Goal: Transaction & Acquisition: Purchase product/service

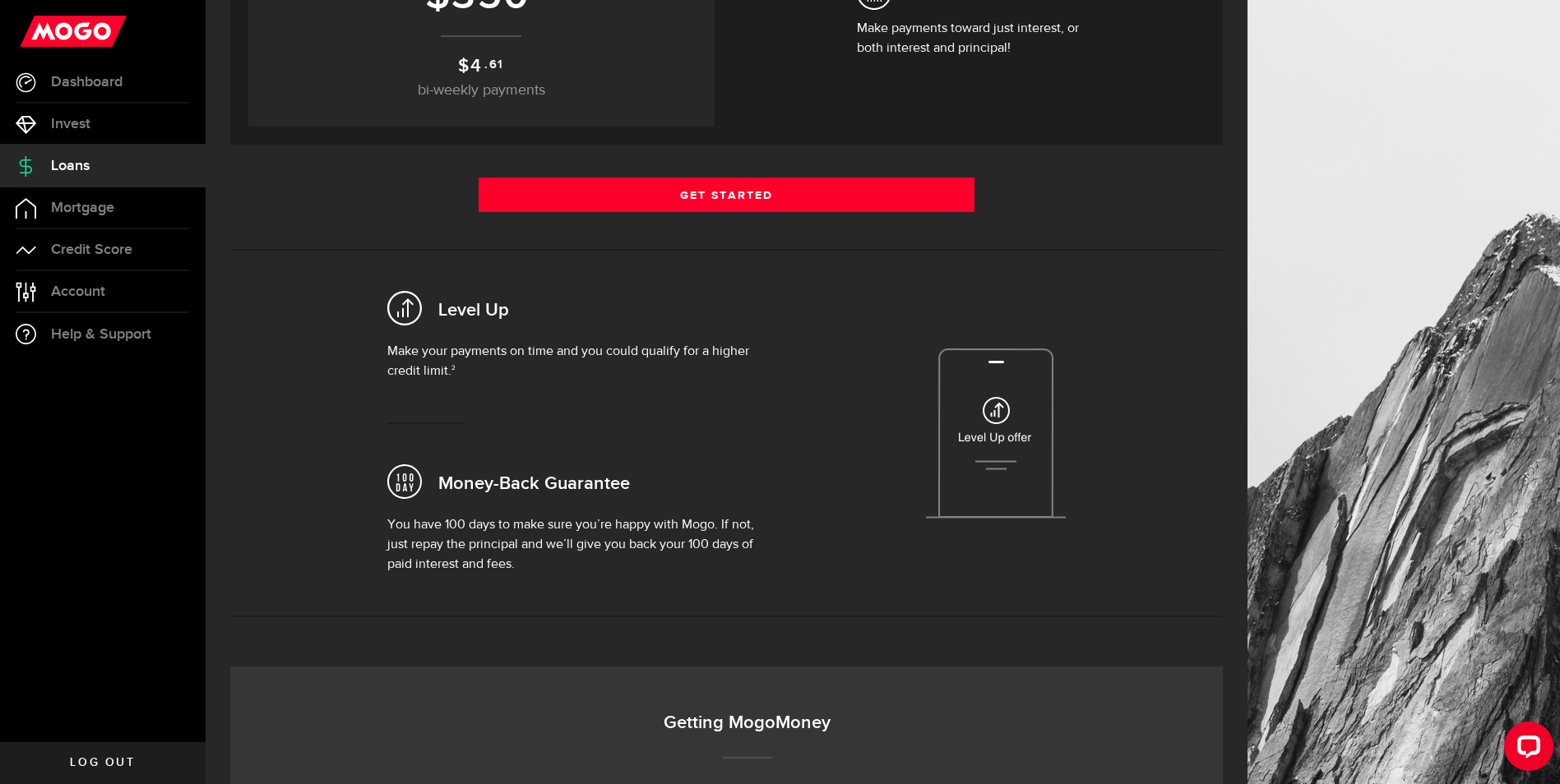
scroll to position [493, 0]
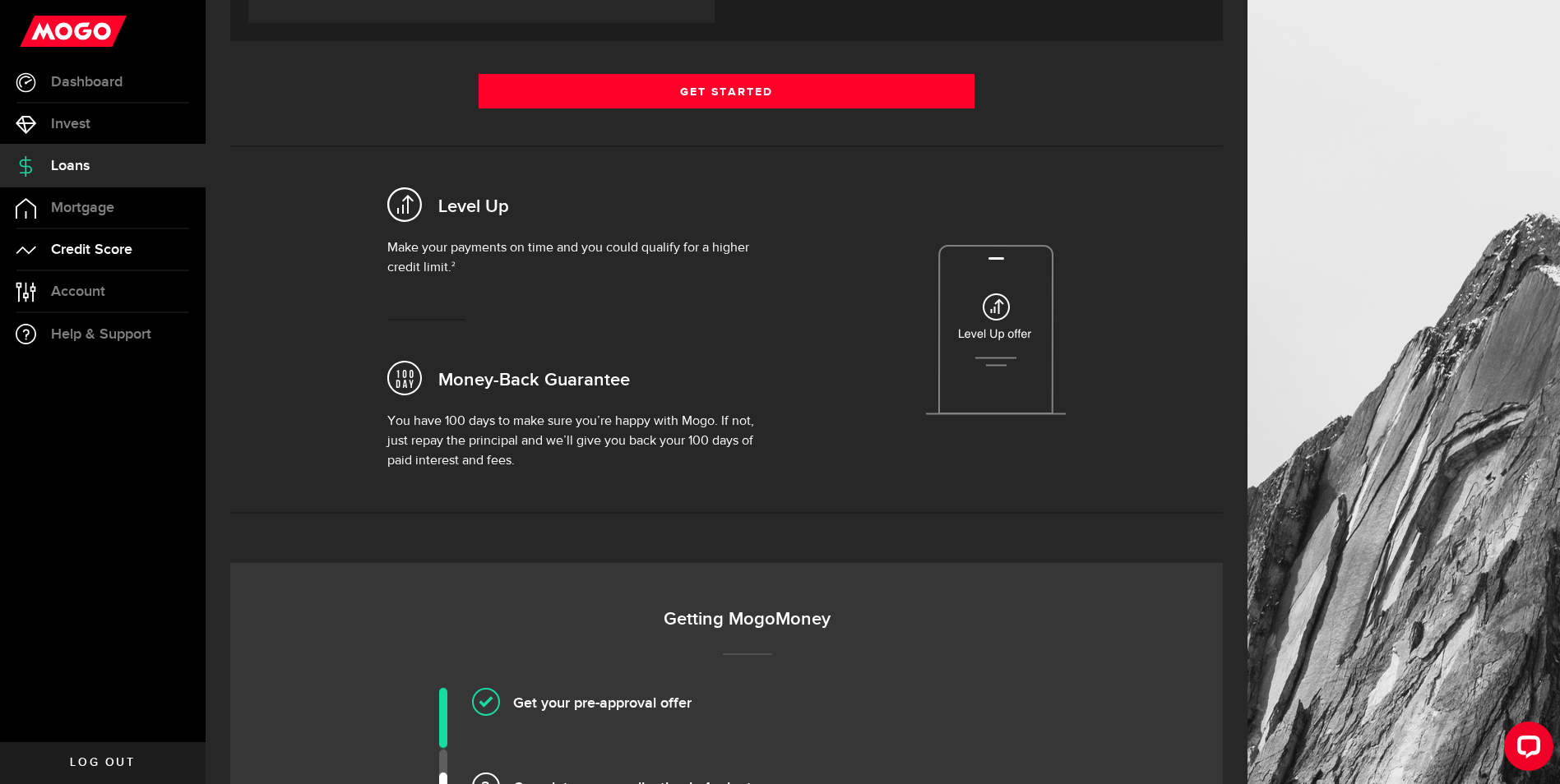
click at [111, 250] on span "Credit Score" at bounding box center [92, 249] width 82 height 14
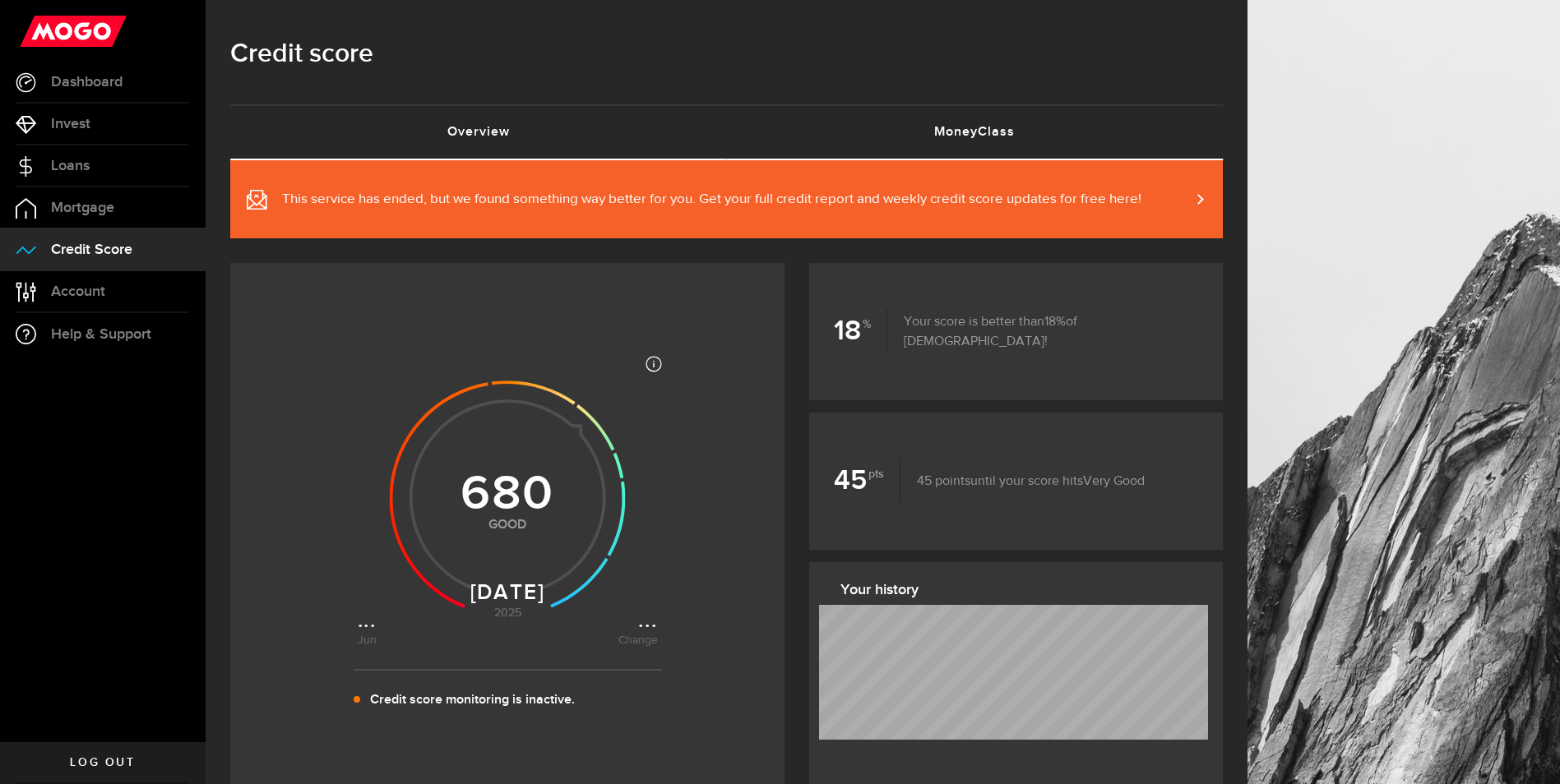
click at [972, 134] on link "MoneyClass (requires attention)" at bounding box center [976, 133] width 497 height 53
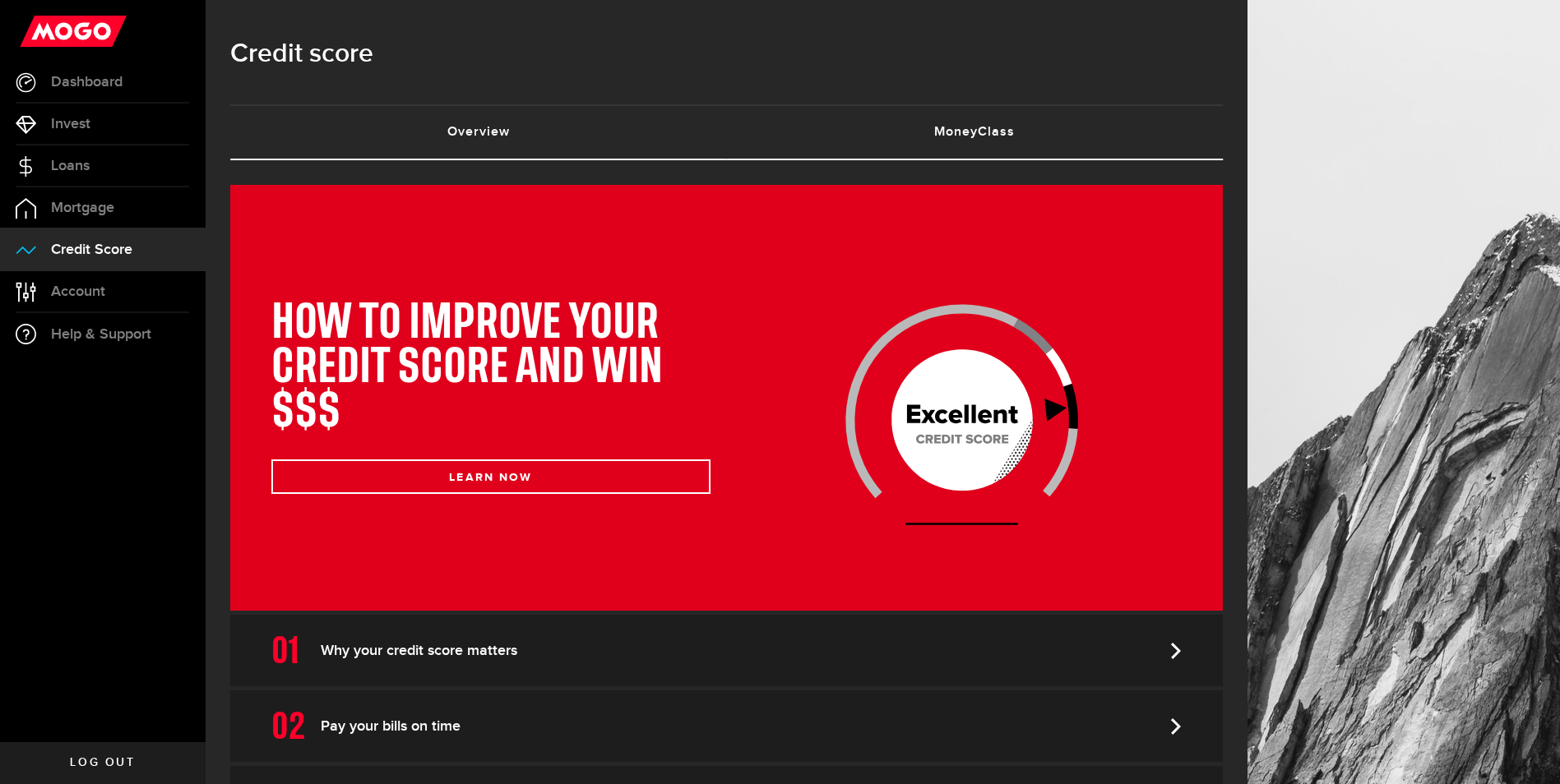
click at [481, 134] on link "Overview (requires attention)" at bounding box center [479, 133] width 497 height 53
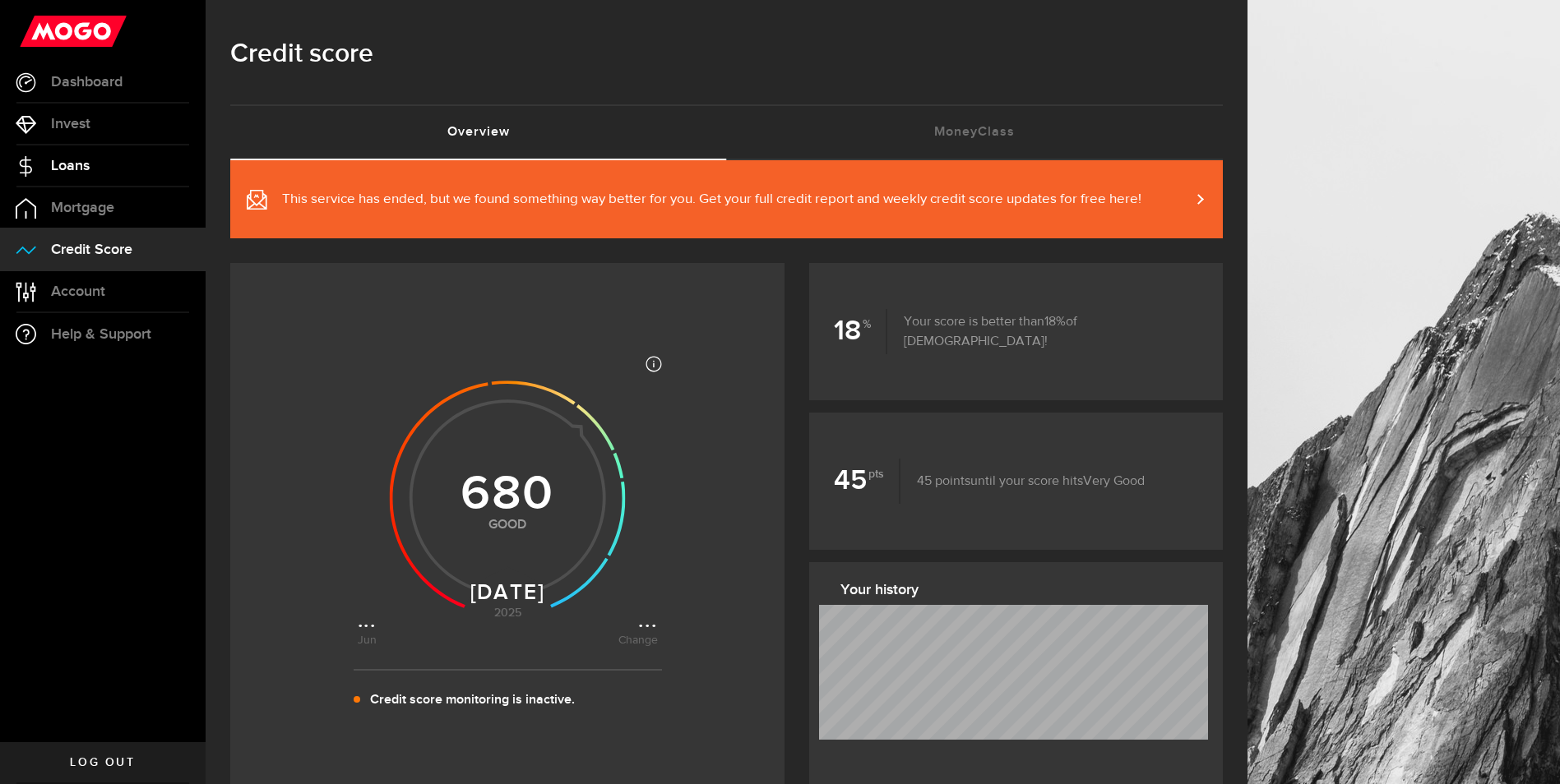
click at [81, 166] on span "Loans" at bounding box center [70, 166] width 38 height 14
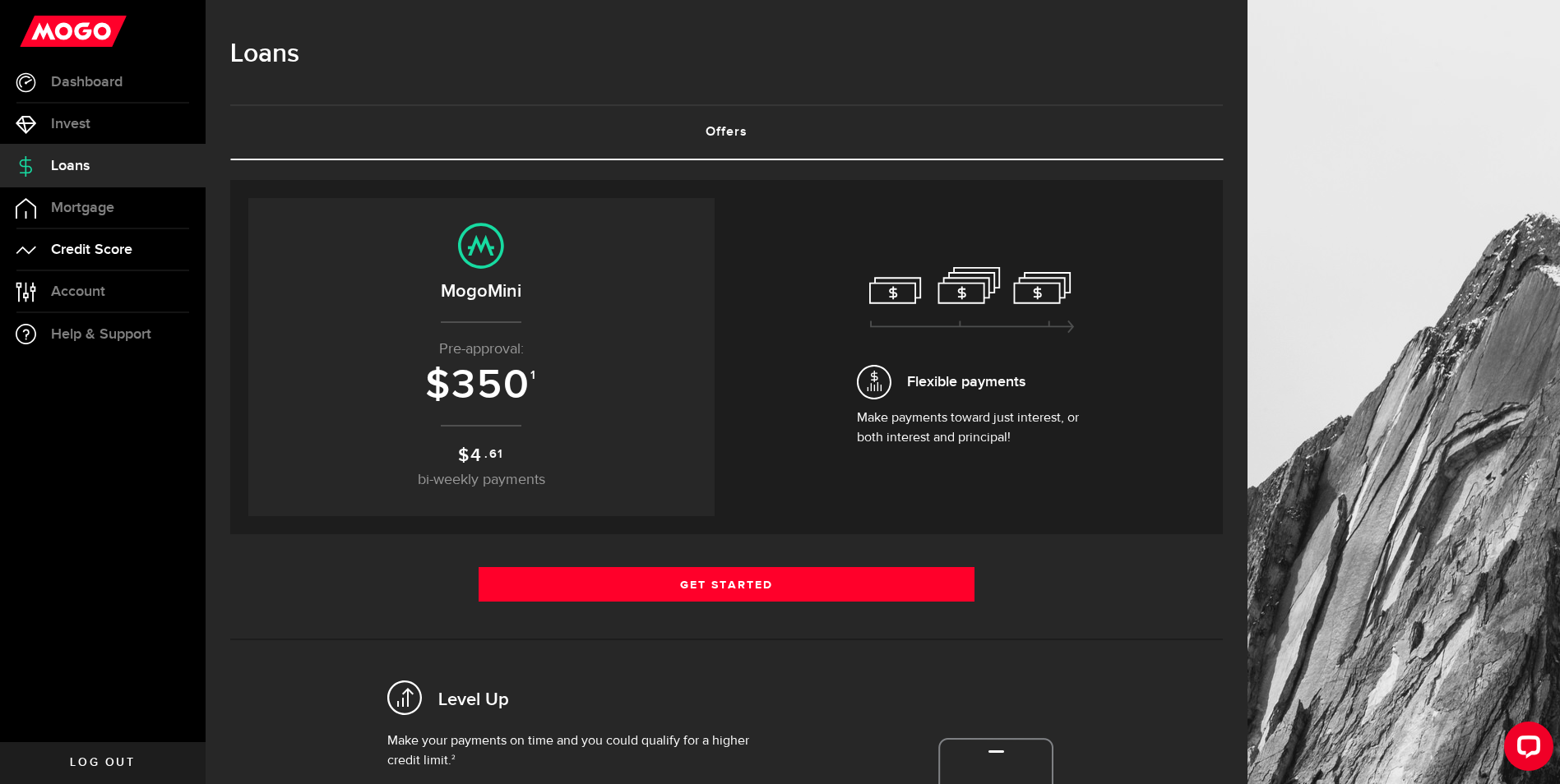
click at [92, 246] on span "Credit Score" at bounding box center [92, 249] width 82 height 14
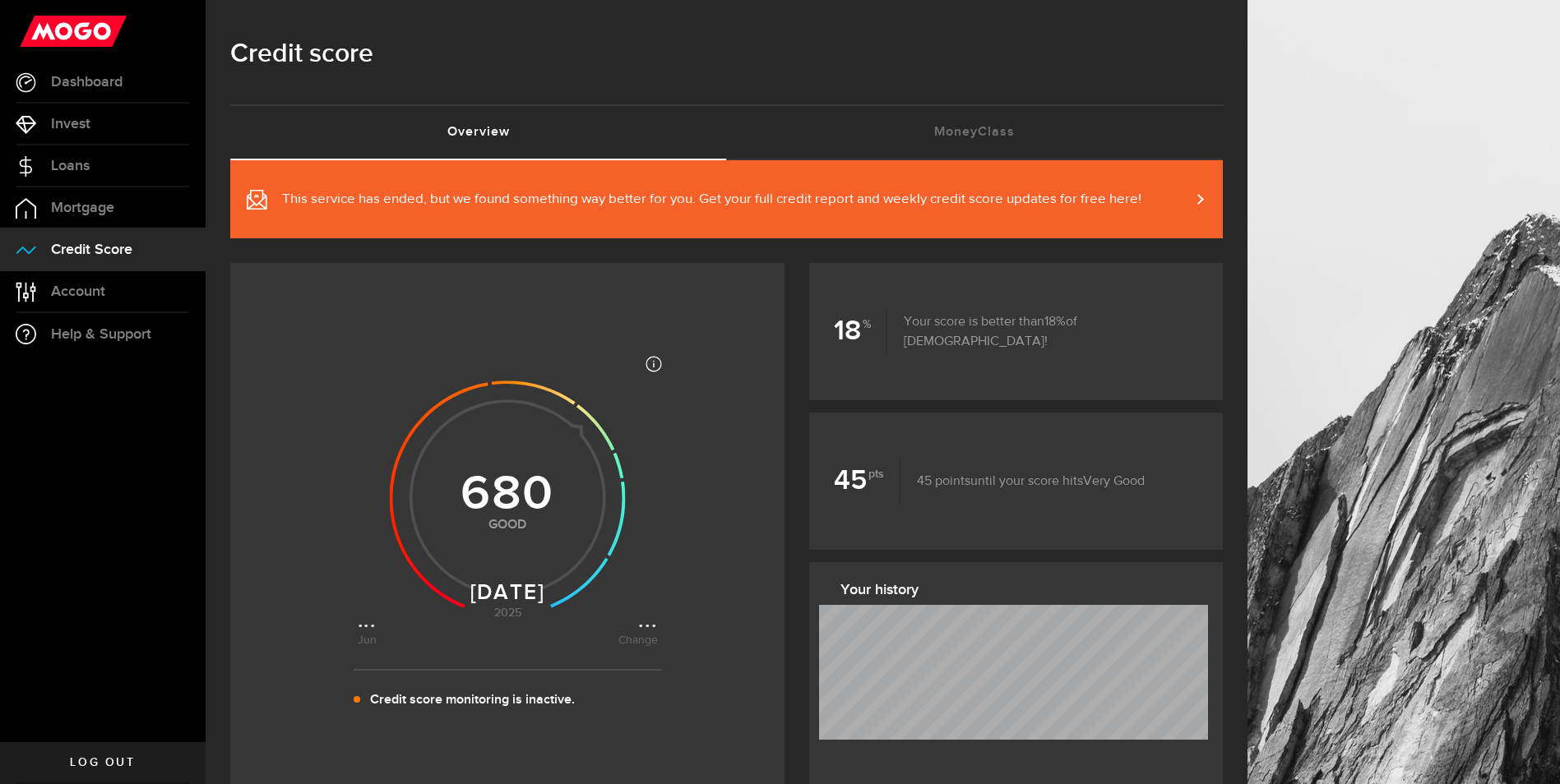
click at [538, 212] on span "This service has ended, but we found something way better for you. Get your ful…" at bounding box center [694, 199] width 895 height 37
click at [925, 193] on span "This service has ended, but we found something way better for you. Get your ful…" at bounding box center [712, 199] width 859 height 20
click at [1182, 207] on link "This service has ended, but we found something way better for you. Get your ful…" at bounding box center [726, 199] width 993 height 78
click at [113, 332] on span "Help & Support" at bounding box center [101, 334] width 100 height 14
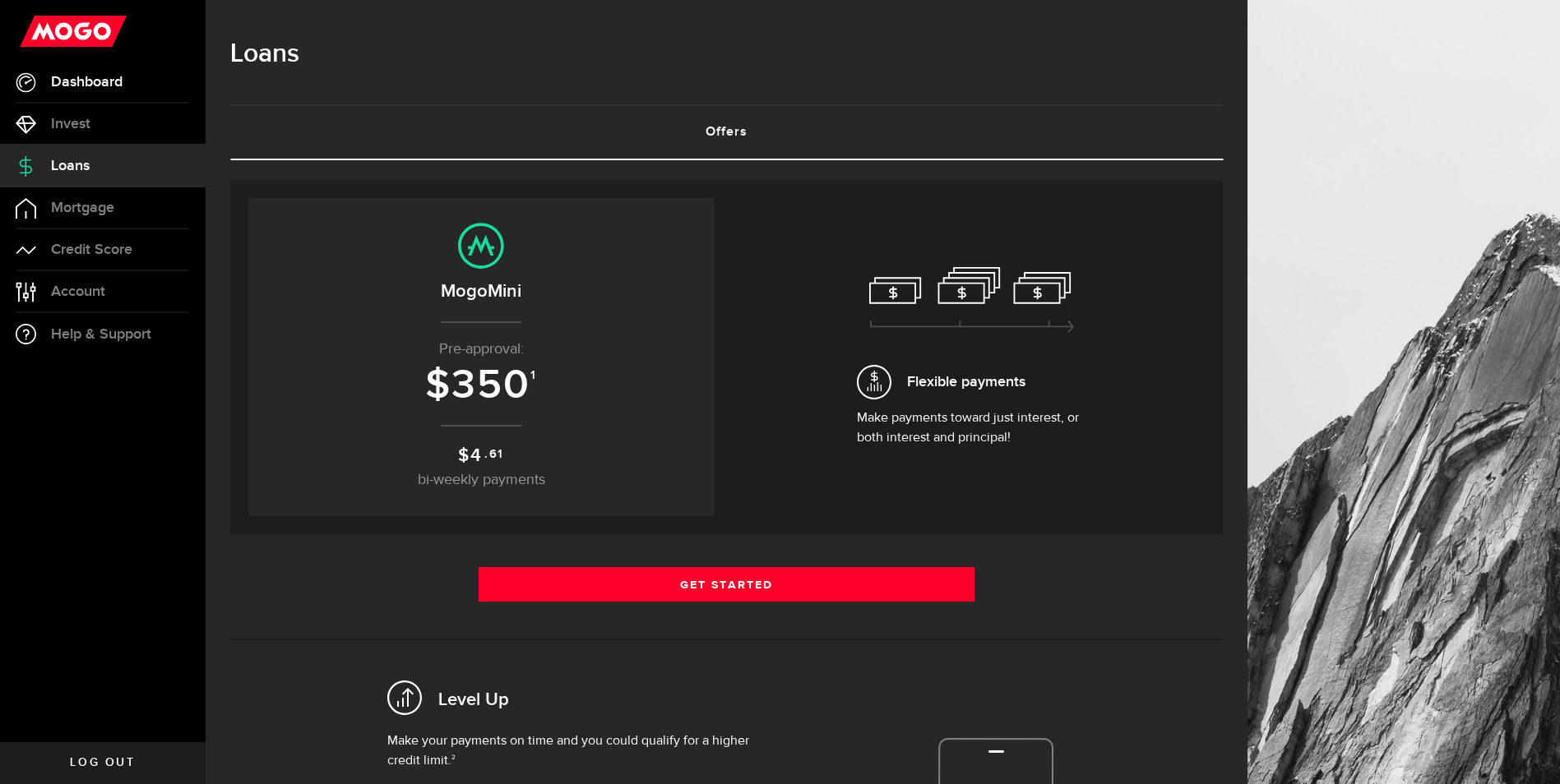
click at [59, 88] on span "Dashboard" at bounding box center [87, 82] width 71 height 14
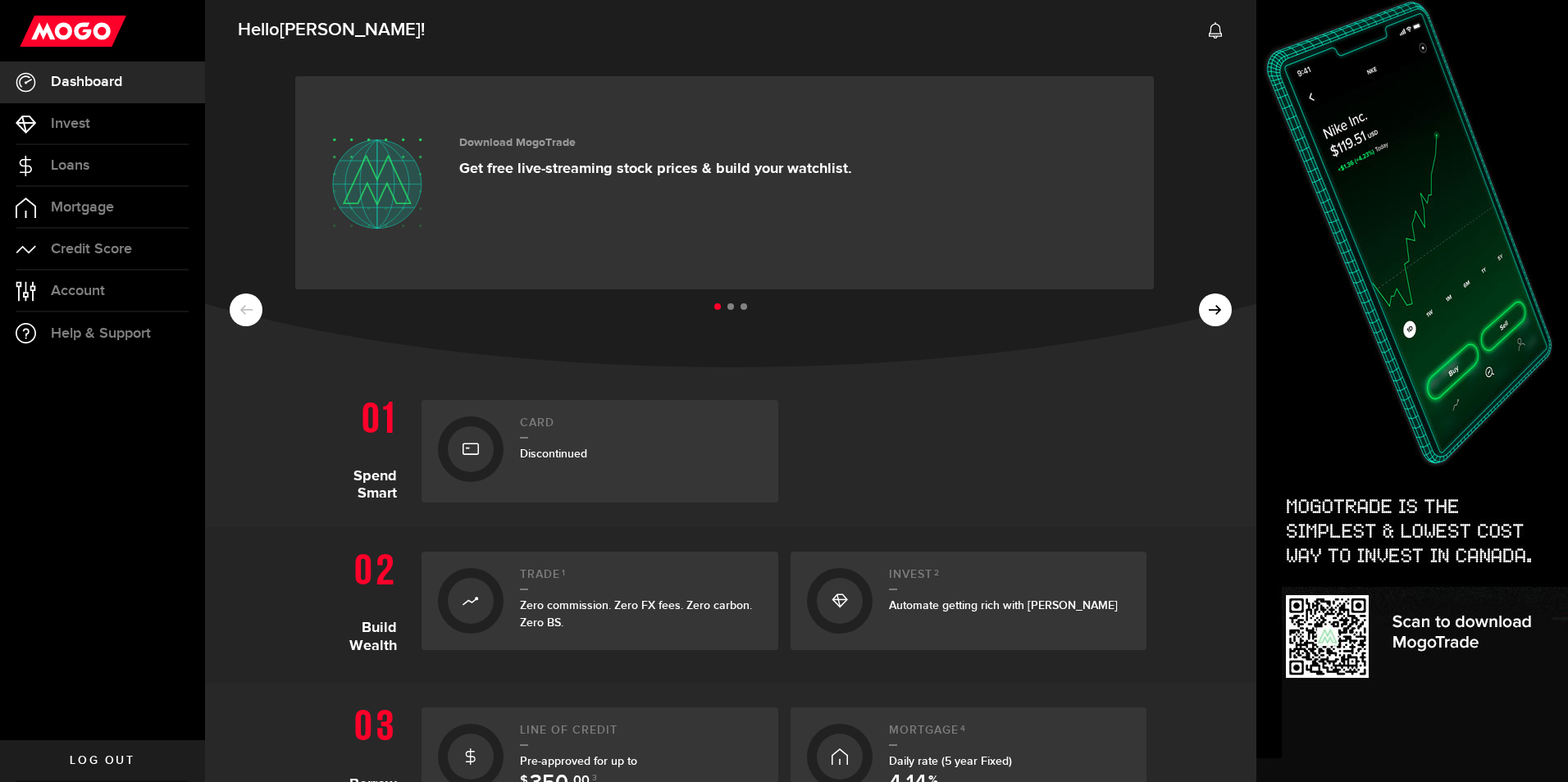
click at [1196, 308] on ul at bounding box center [731, 307] width 1002 height 21
click at [1211, 317] on ul at bounding box center [731, 307] width 1002 height 21
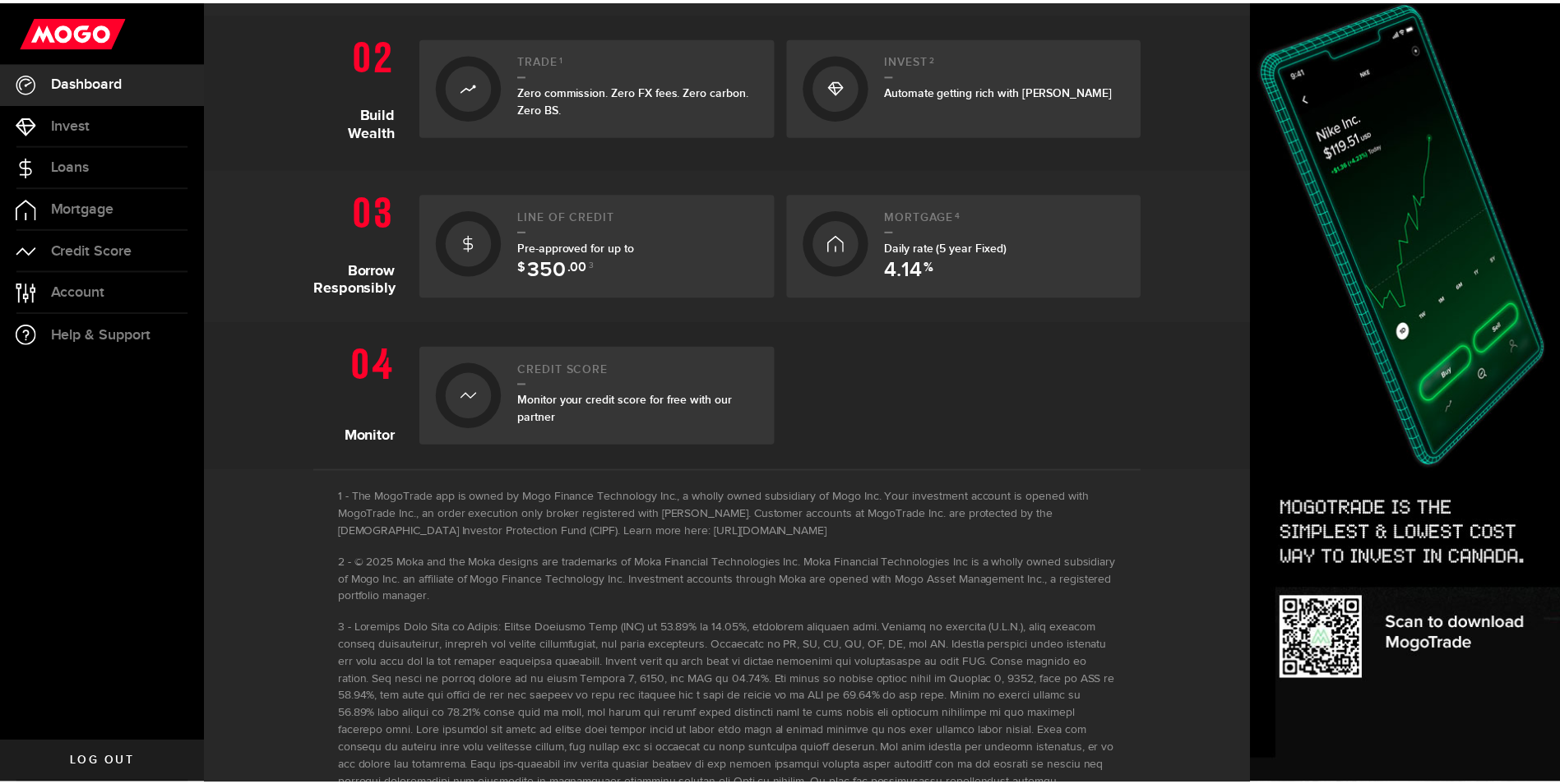
scroll to position [629, 0]
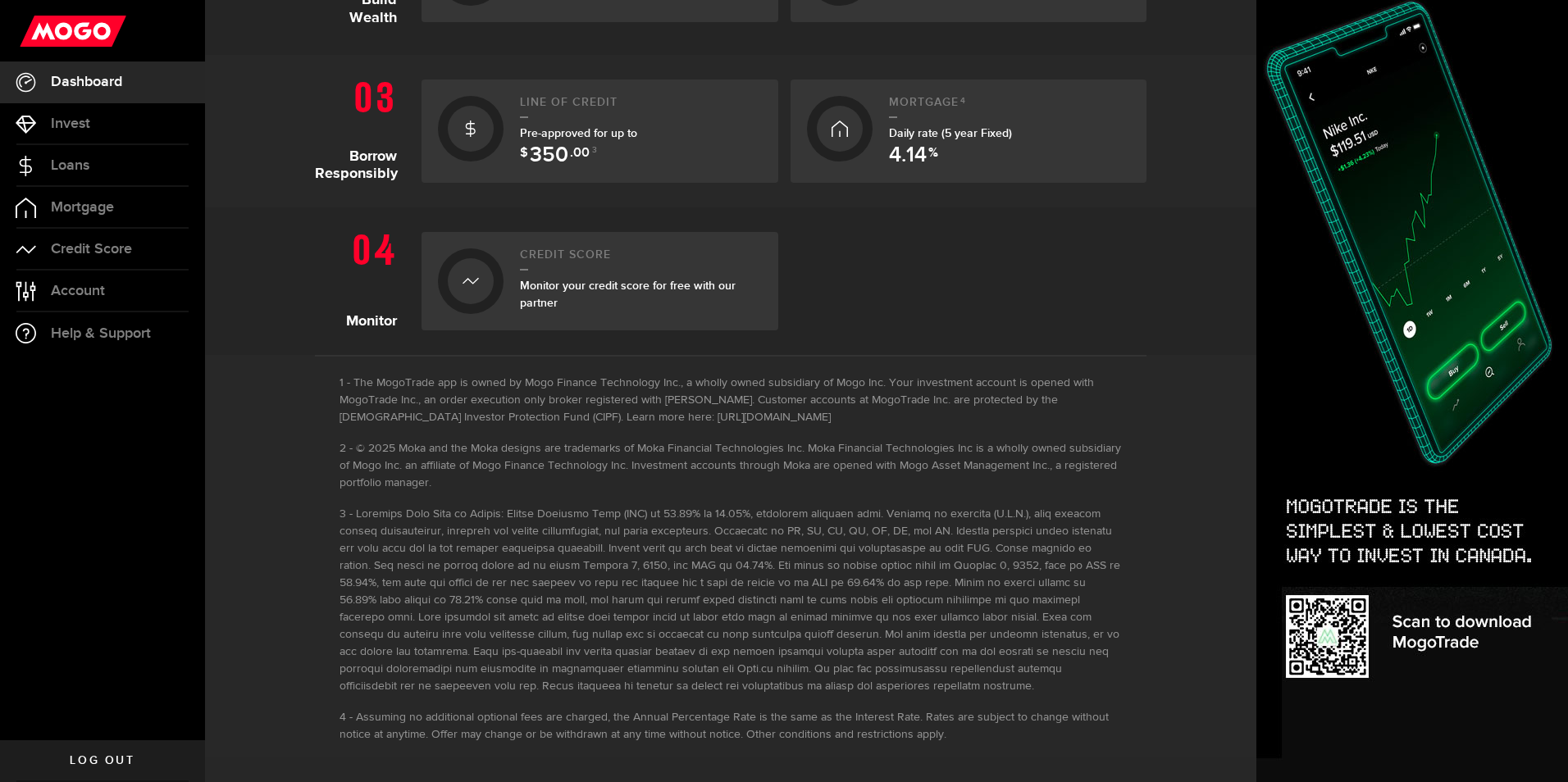
click at [580, 272] on div "Credit Score Monitor your credit score for free with our partner" at bounding box center [641, 281] width 242 height 65
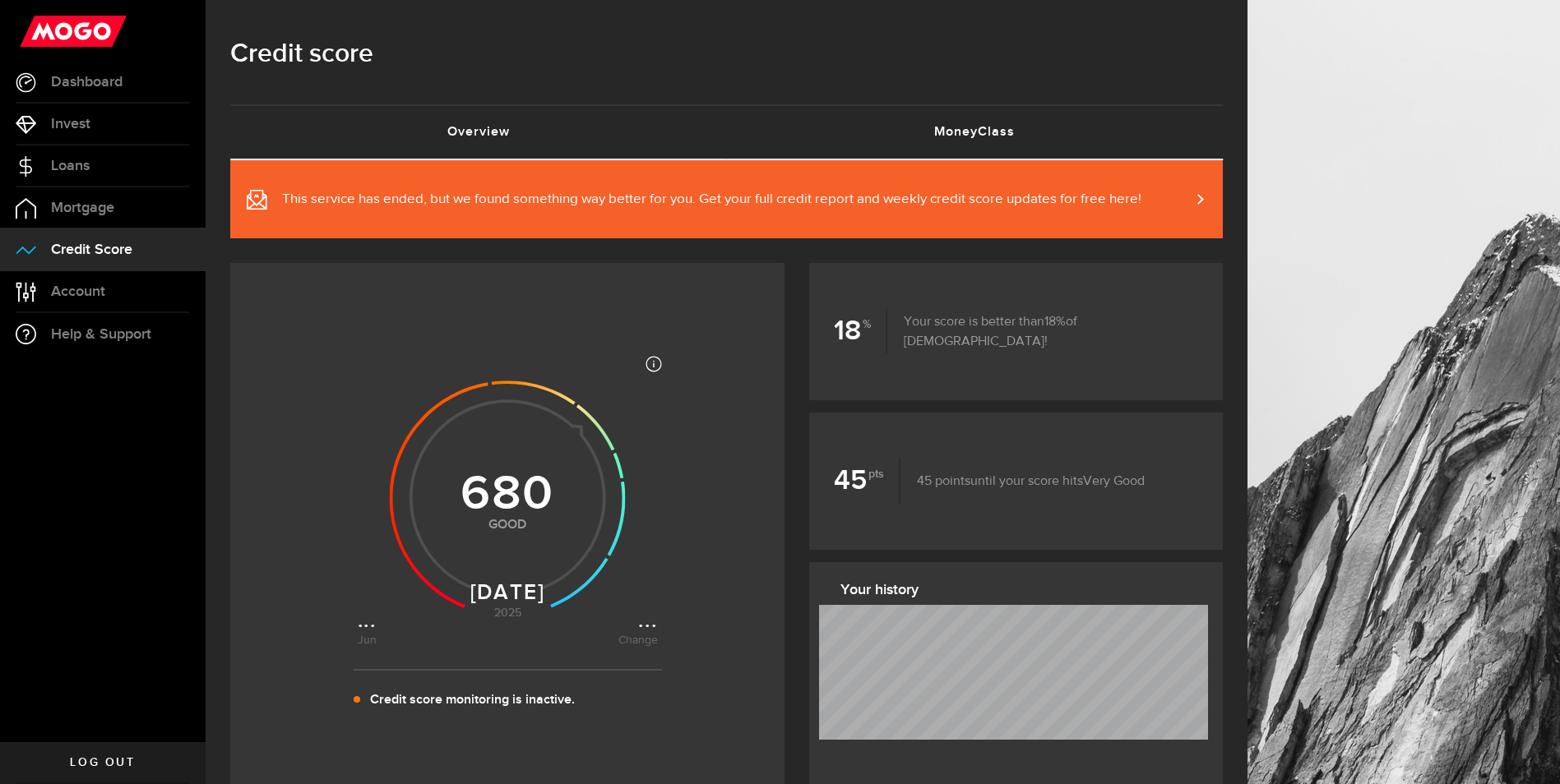
click at [964, 143] on link "MoneyClass (requires attention)" at bounding box center [976, 133] width 497 height 53
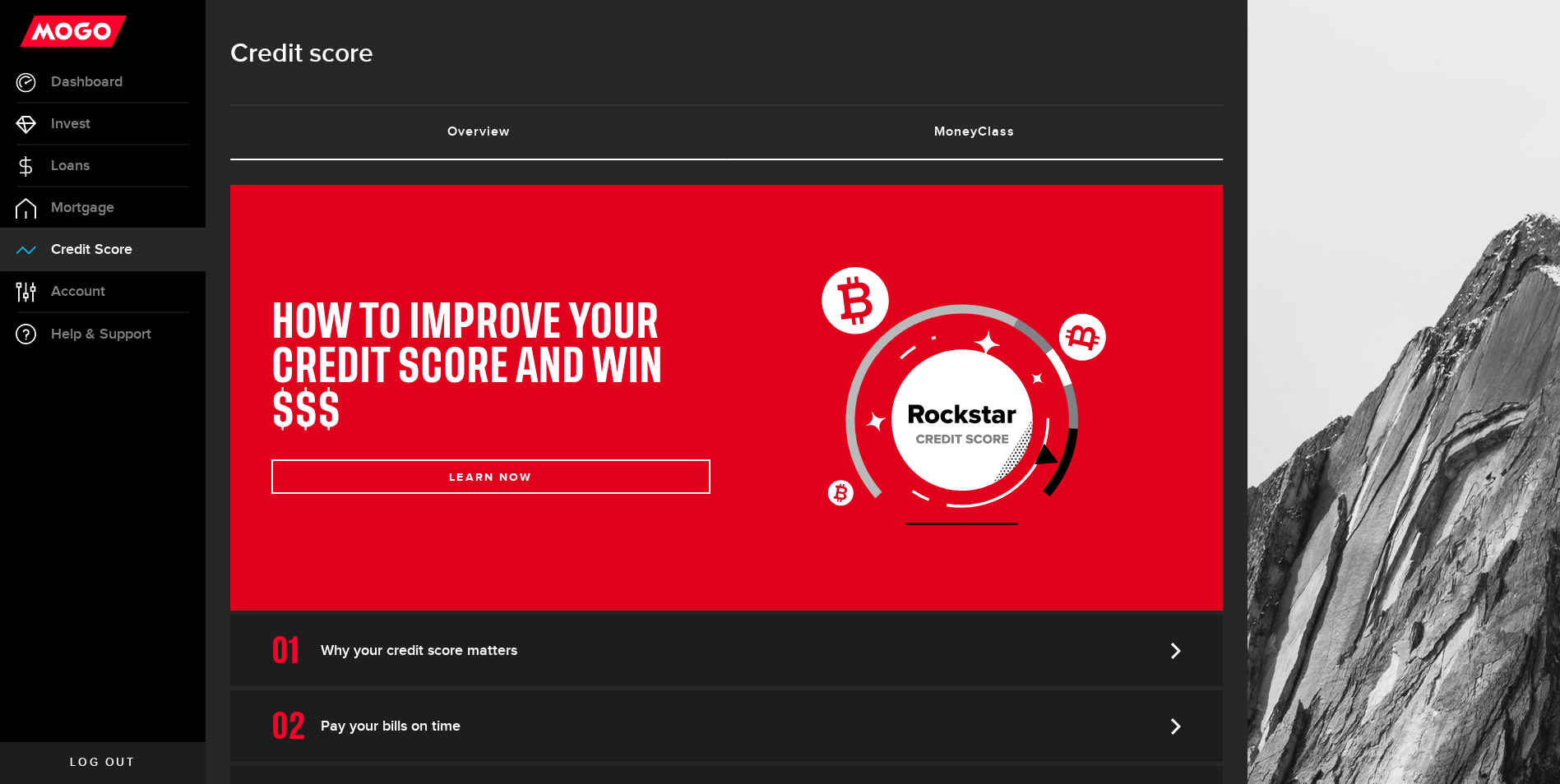
click at [496, 132] on link "Overview (requires attention)" at bounding box center [479, 133] width 497 height 53
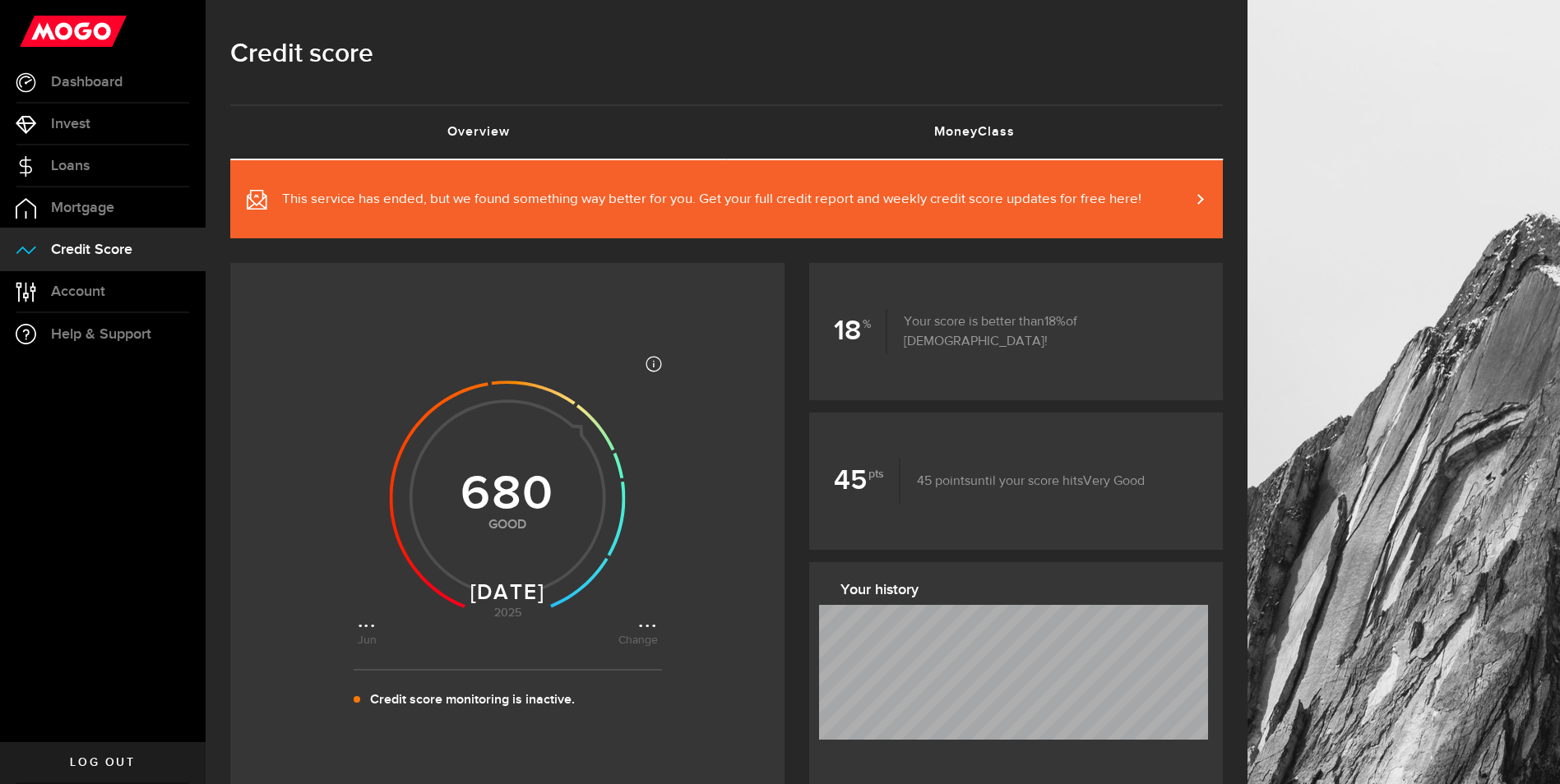
click at [997, 134] on link "MoneyClass (requires attention)" at bounding box center [976, 133] width 497 height 53
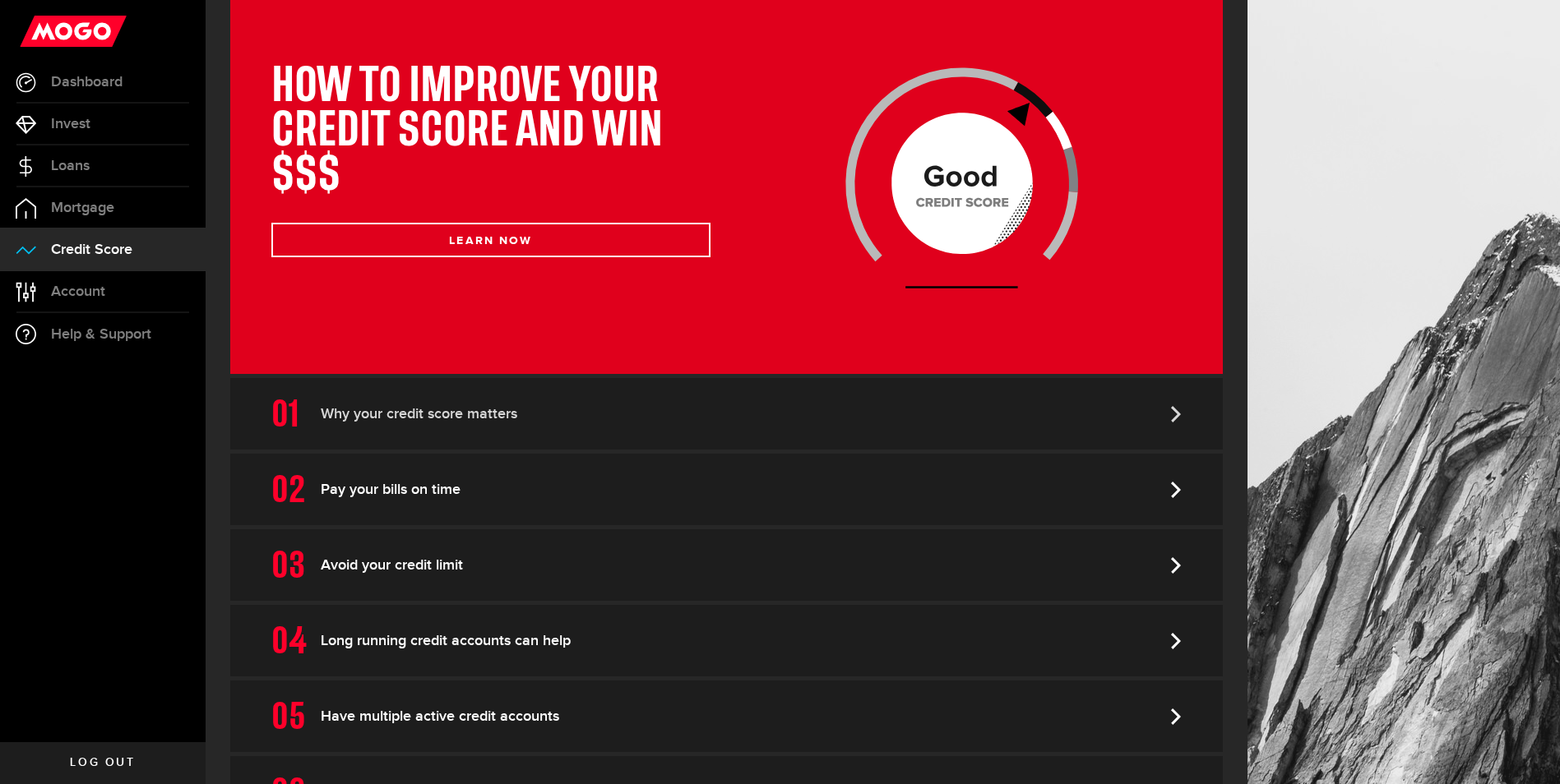
scroll to position [308, 0]
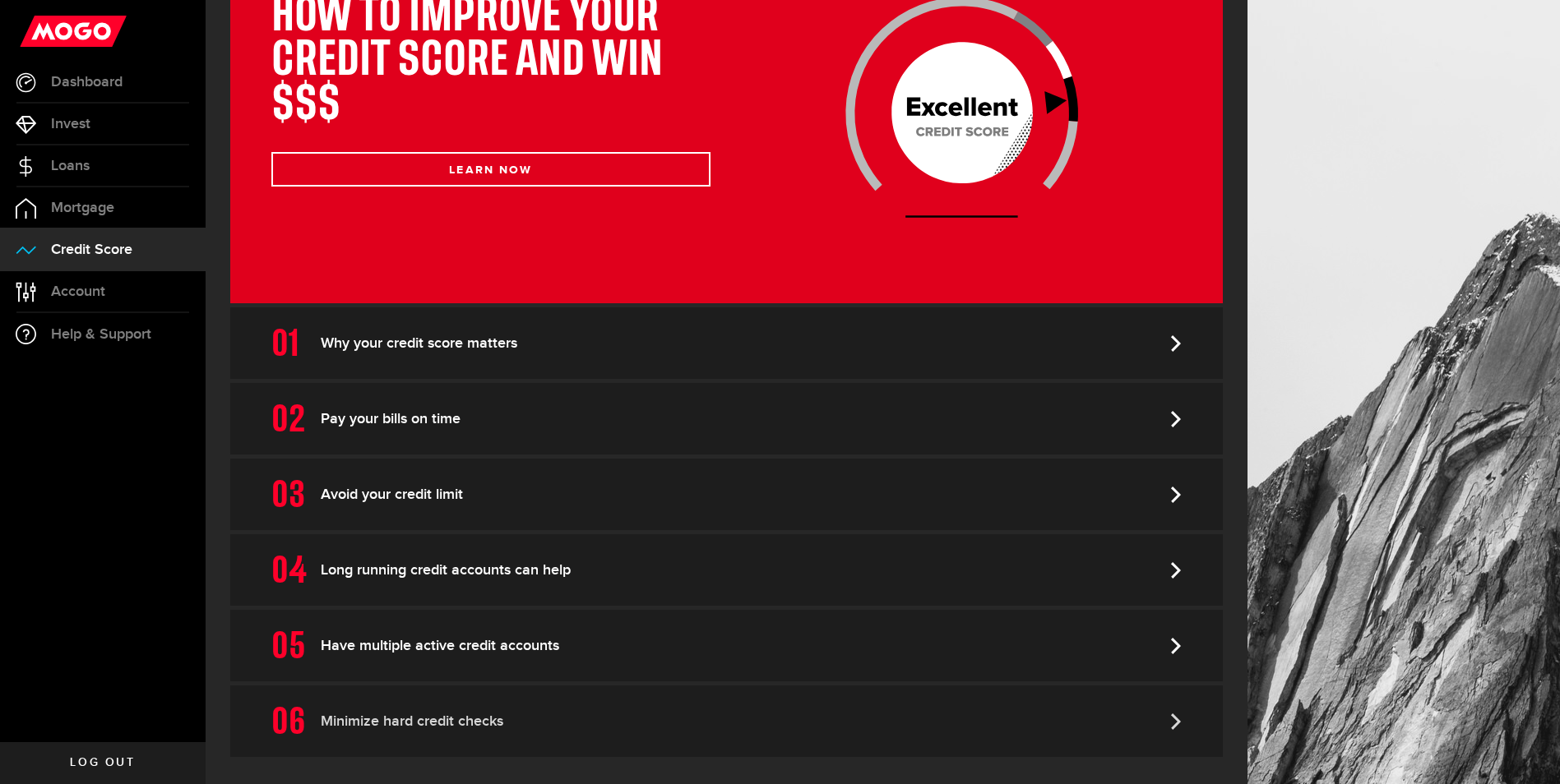
click at [470, 711] on link "Minimize hard credit checks" at bounding box center [726, 721] width 993 height 71
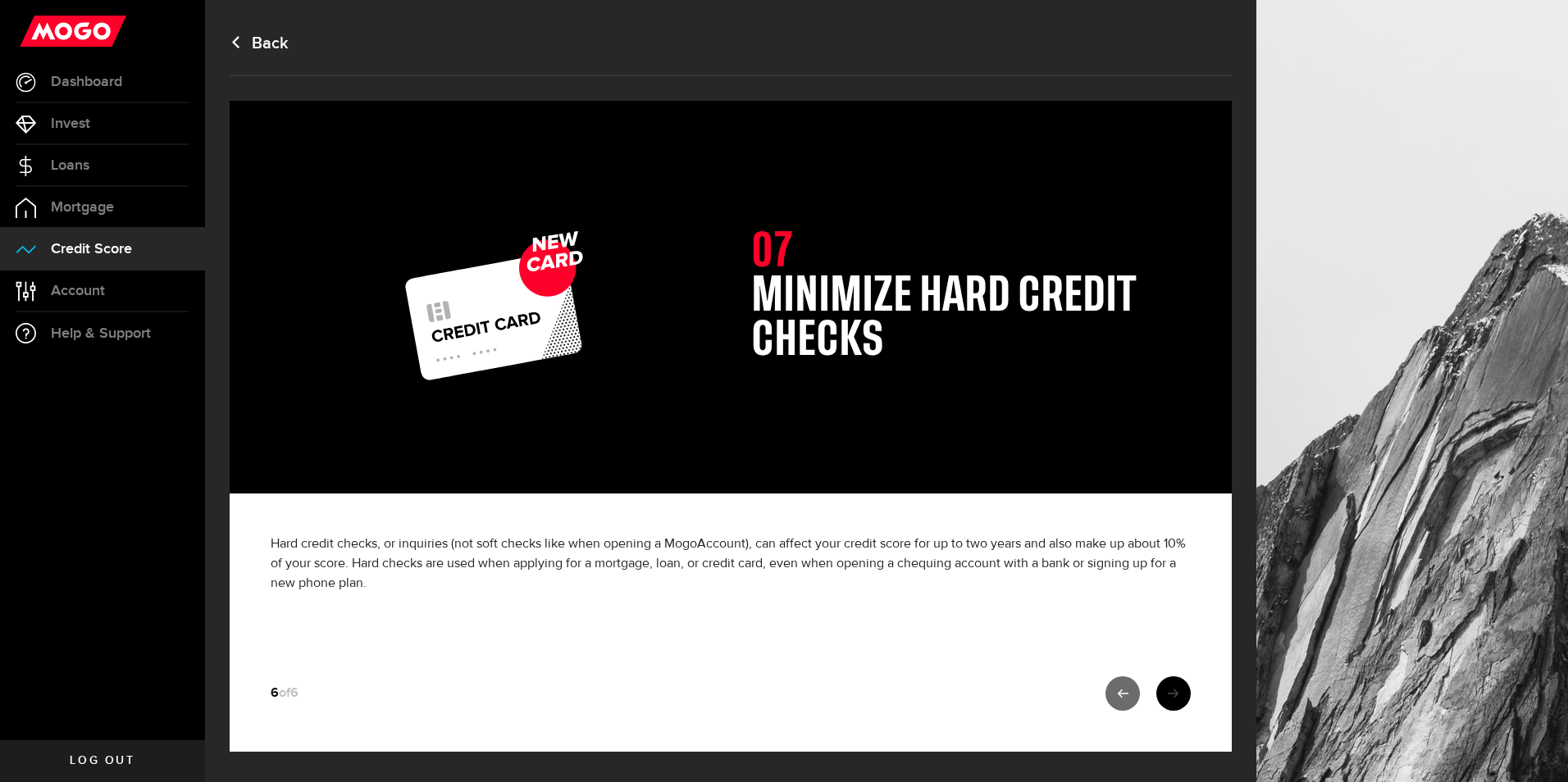
click at [1117, 697] on icon at bounding box center [1123, 694] width 12 height 12
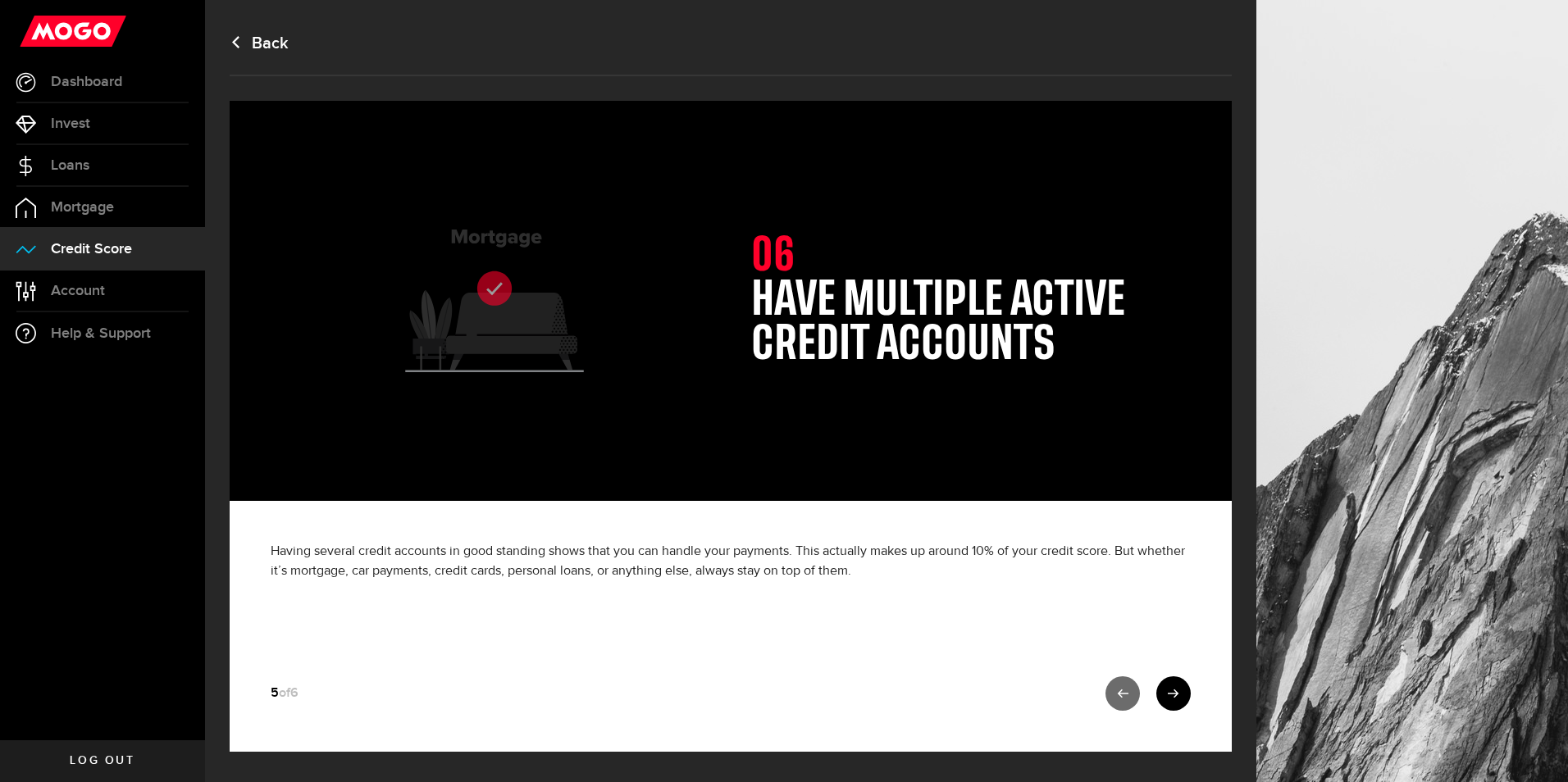
click at [1117, 693] on link at bounding box center [1123, 693] width 35 height 35
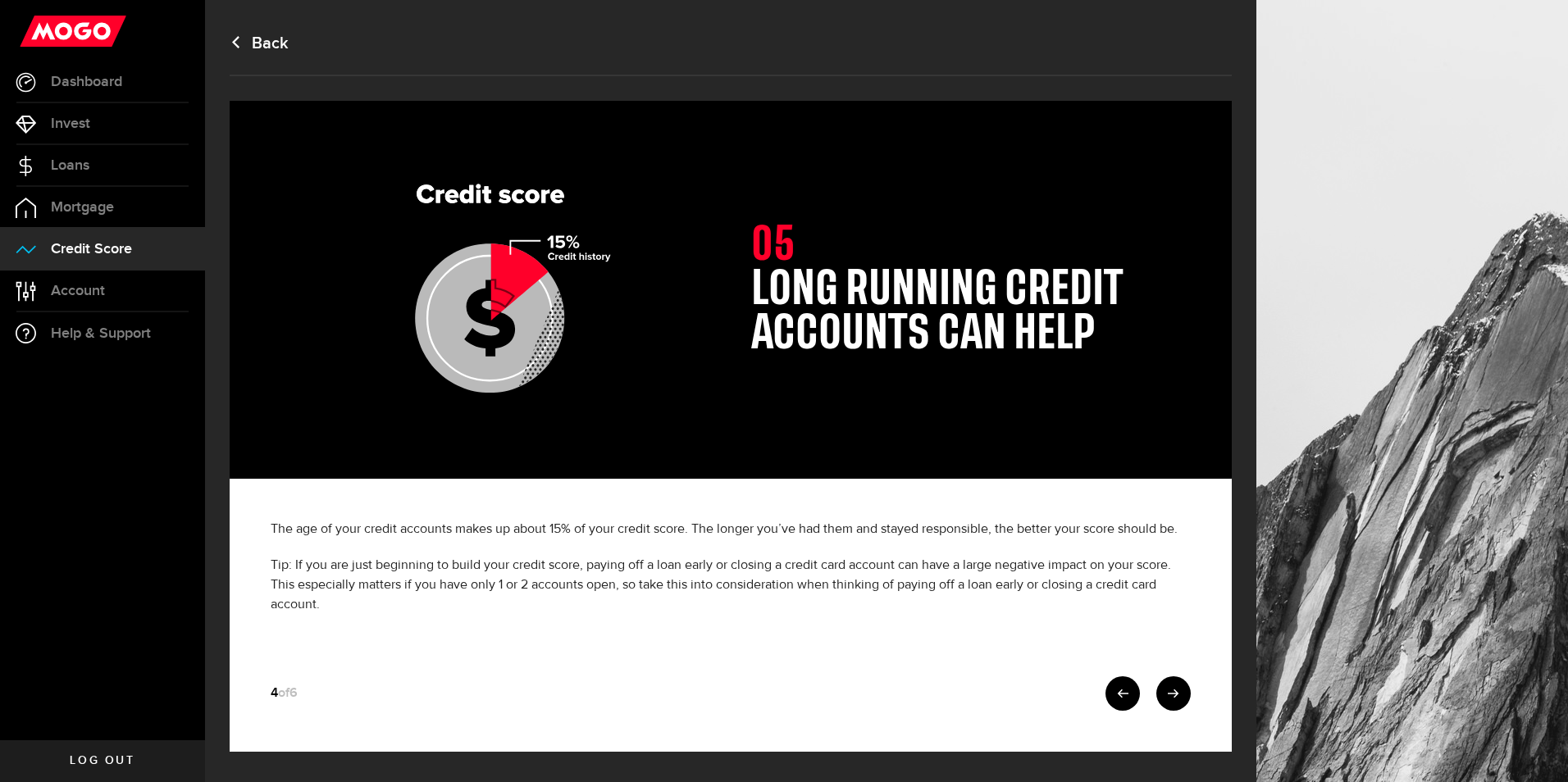
click at [1117, 693] on link at bounding box center [1123, 693] width 35 height 35
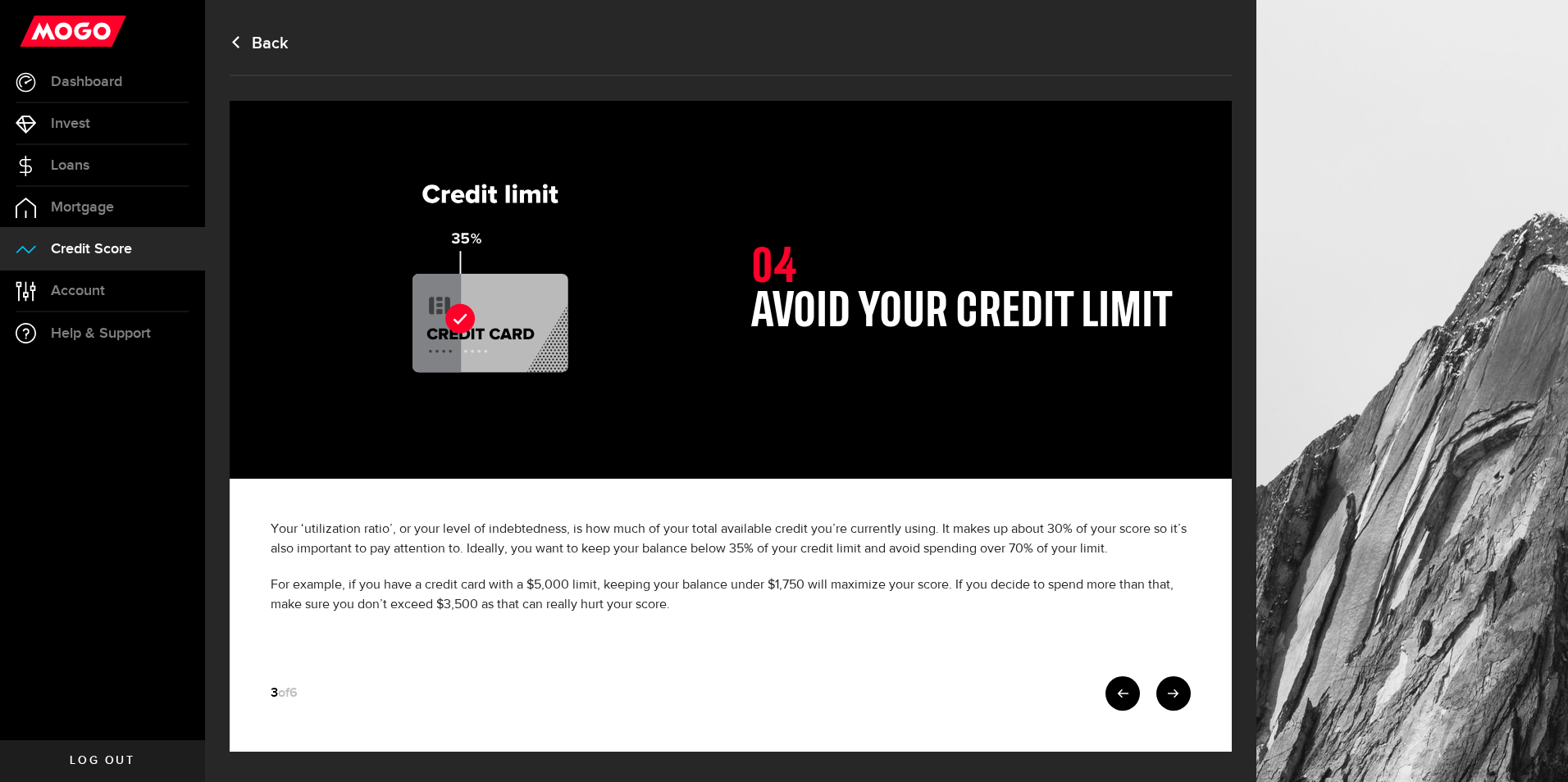
click at [1117, 693] on link at bounding box center [1123, 693] width 35 height 35
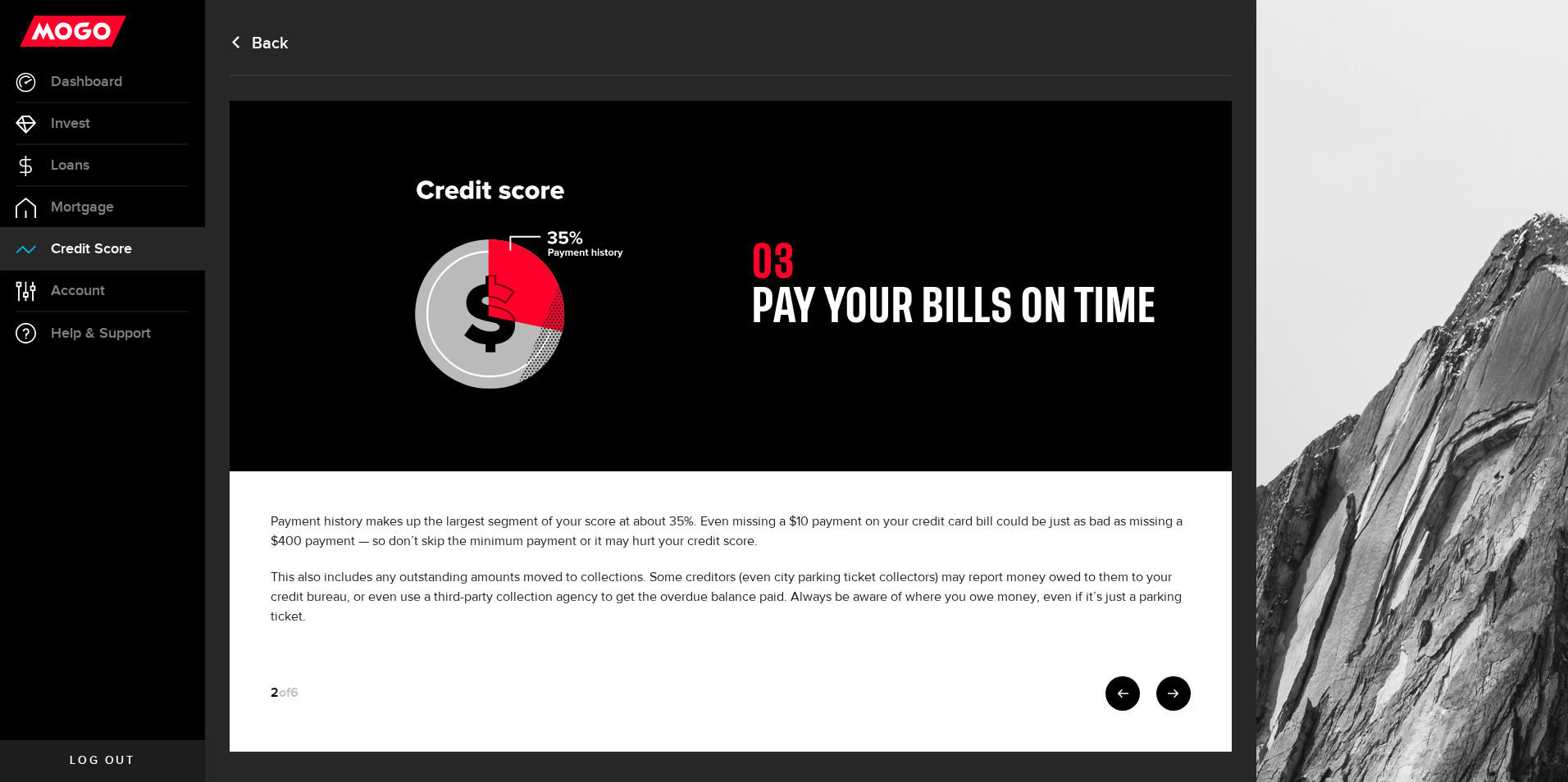
click at [1117, 693] on link at bounding box center [1123, 693] width 35 height 35
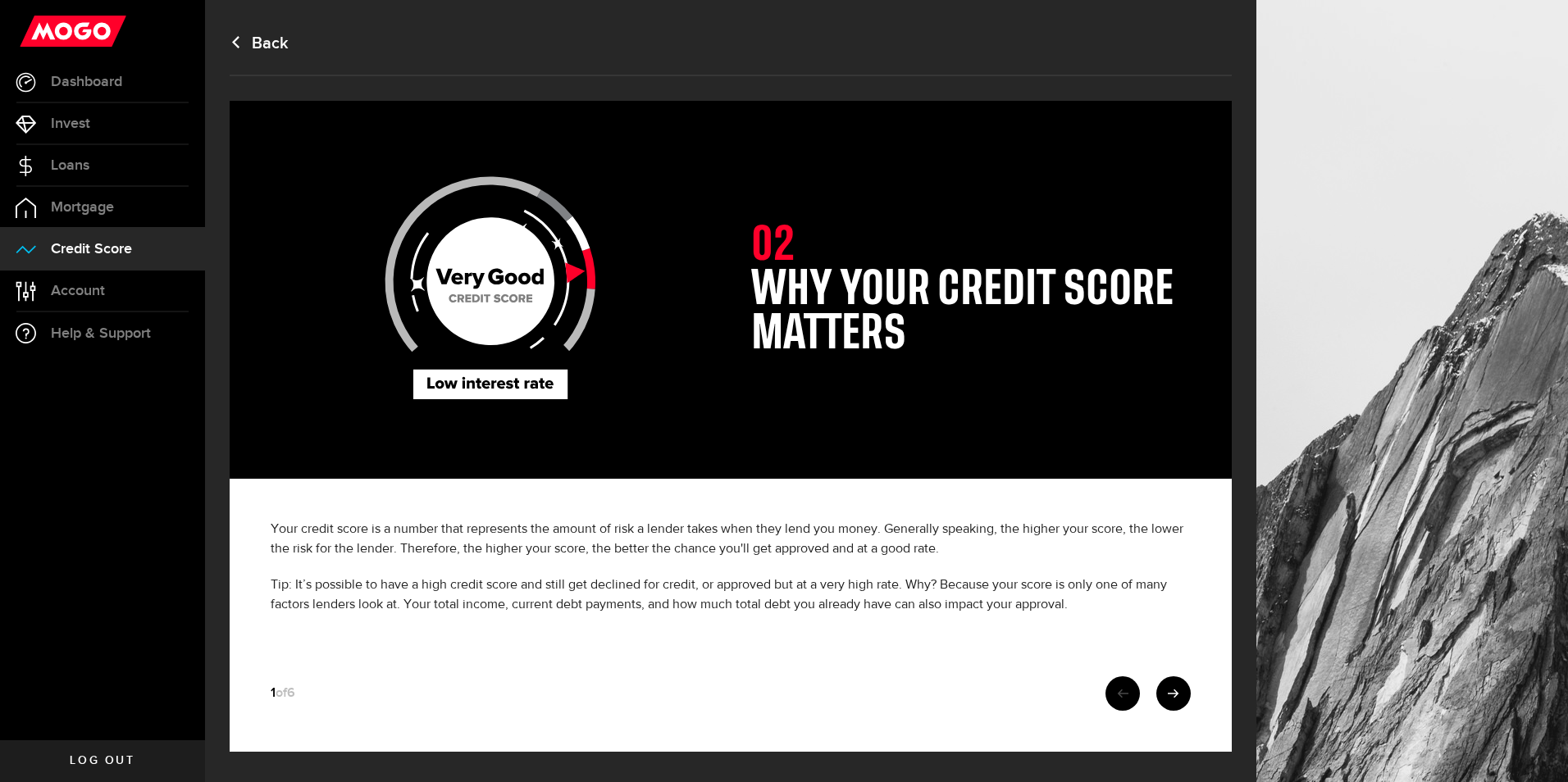
click at [1117, 693] on link at bounding box center [1123, 693] width 35 height 35
click at [266, 50] on link "Back" at bounding box center [260, 43] width 59 height 20
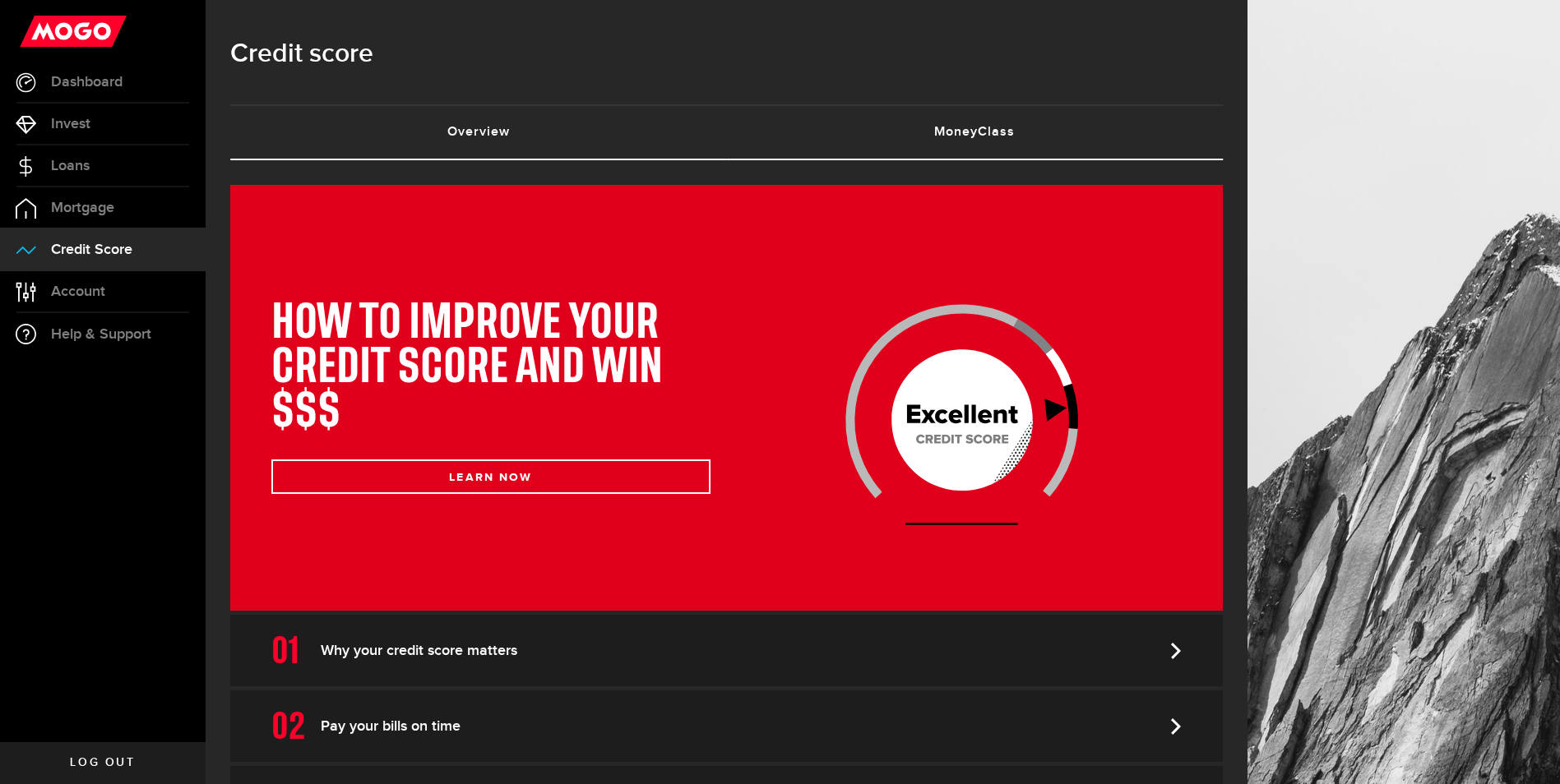
click at [478, 156] on link "Overview (requires attention)" at bounding box center [479, 133] width 497 height 53
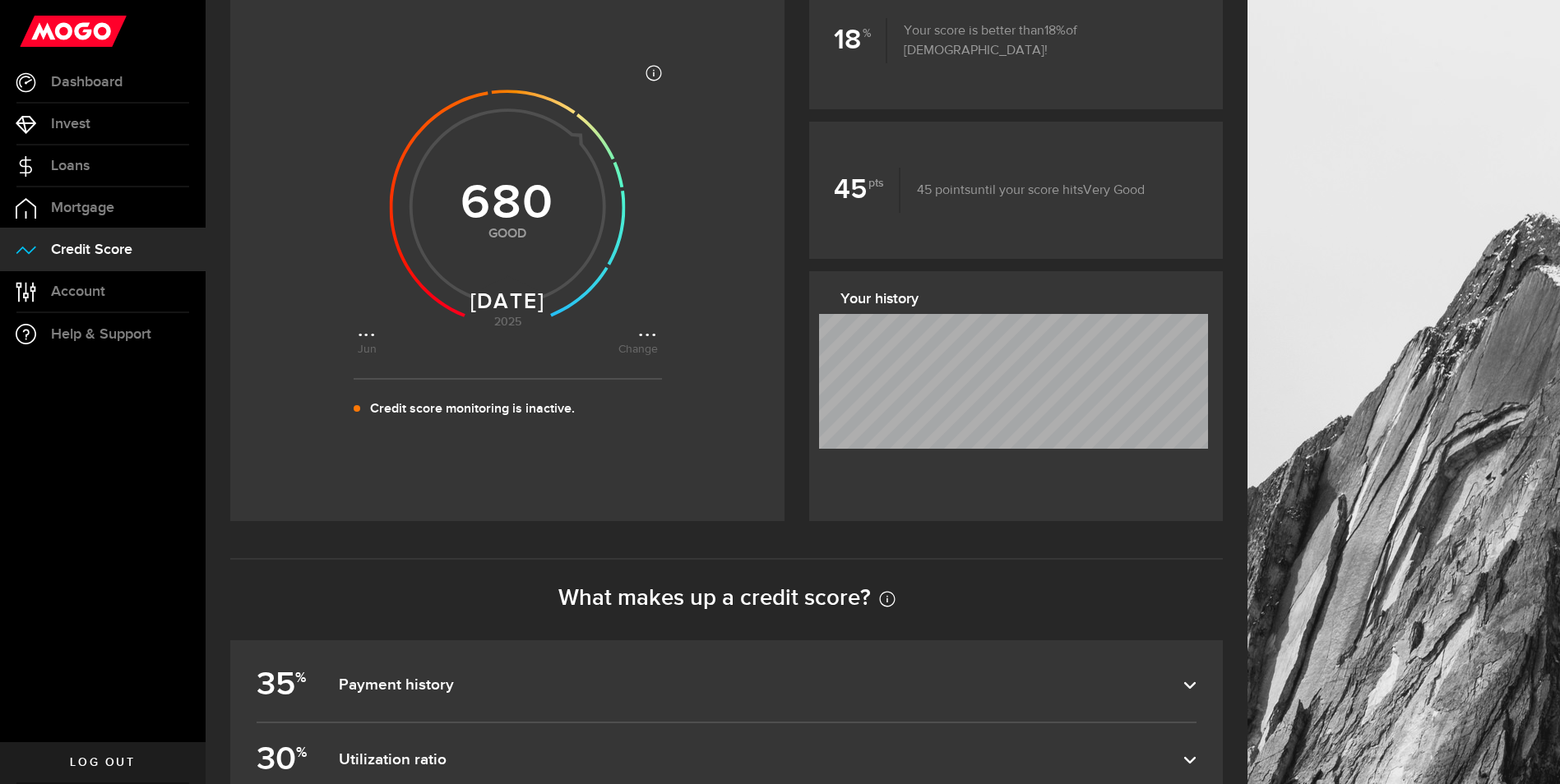
scroll to position [329, 0]
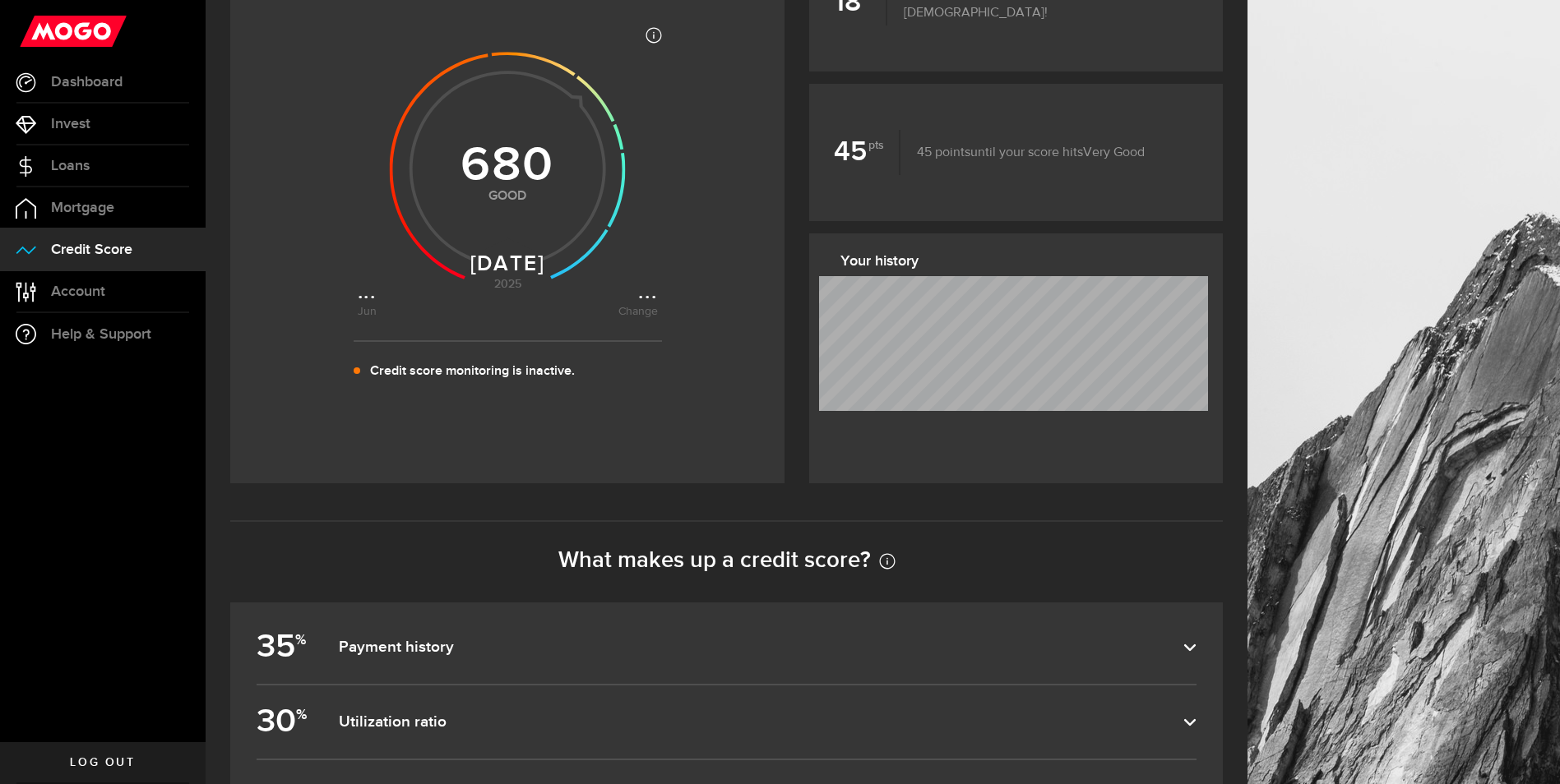
click at [649, 298] on icon at bounding box center [507, 165] width 300 height 300
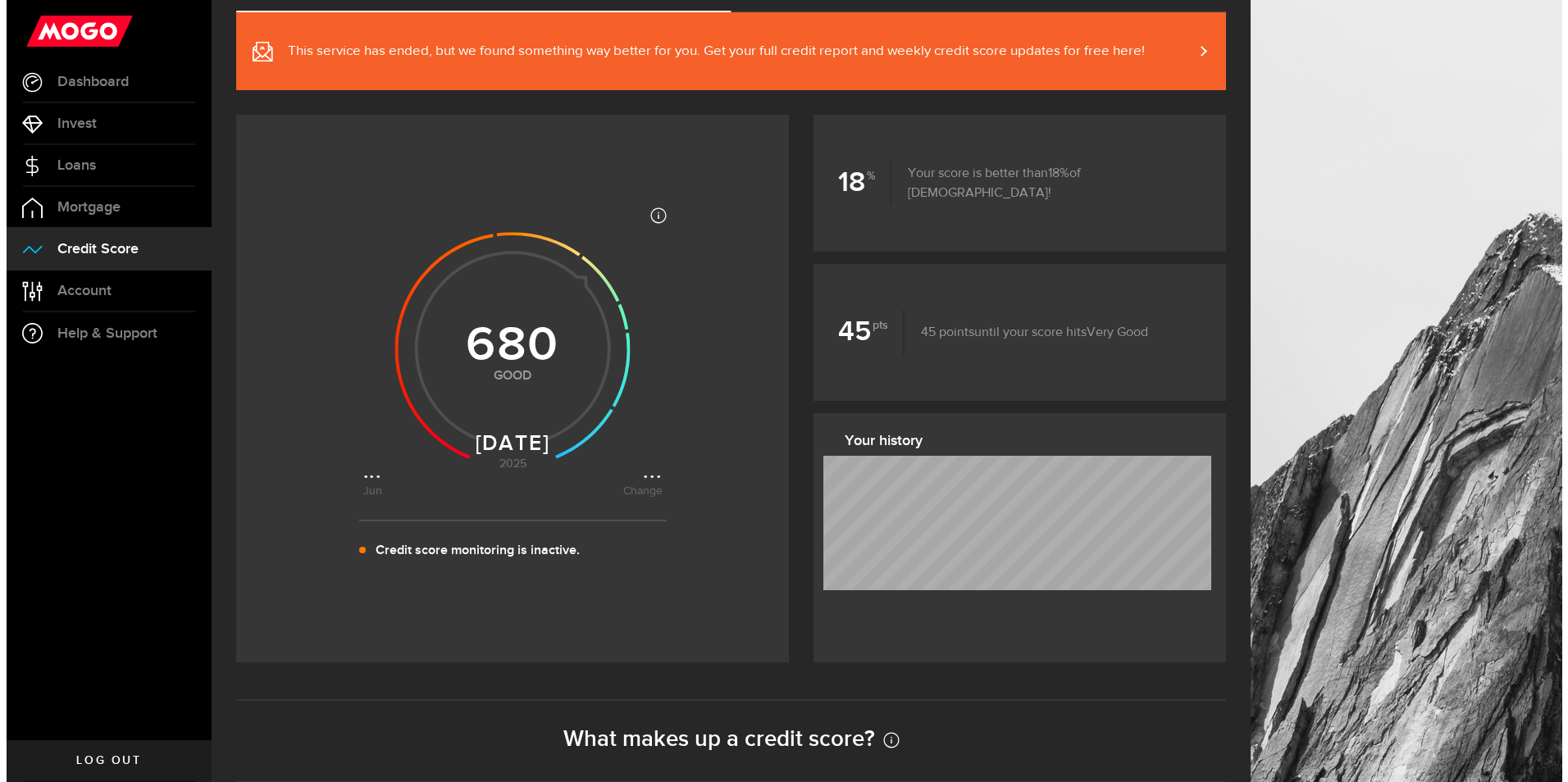
scroll to position [0, 0]
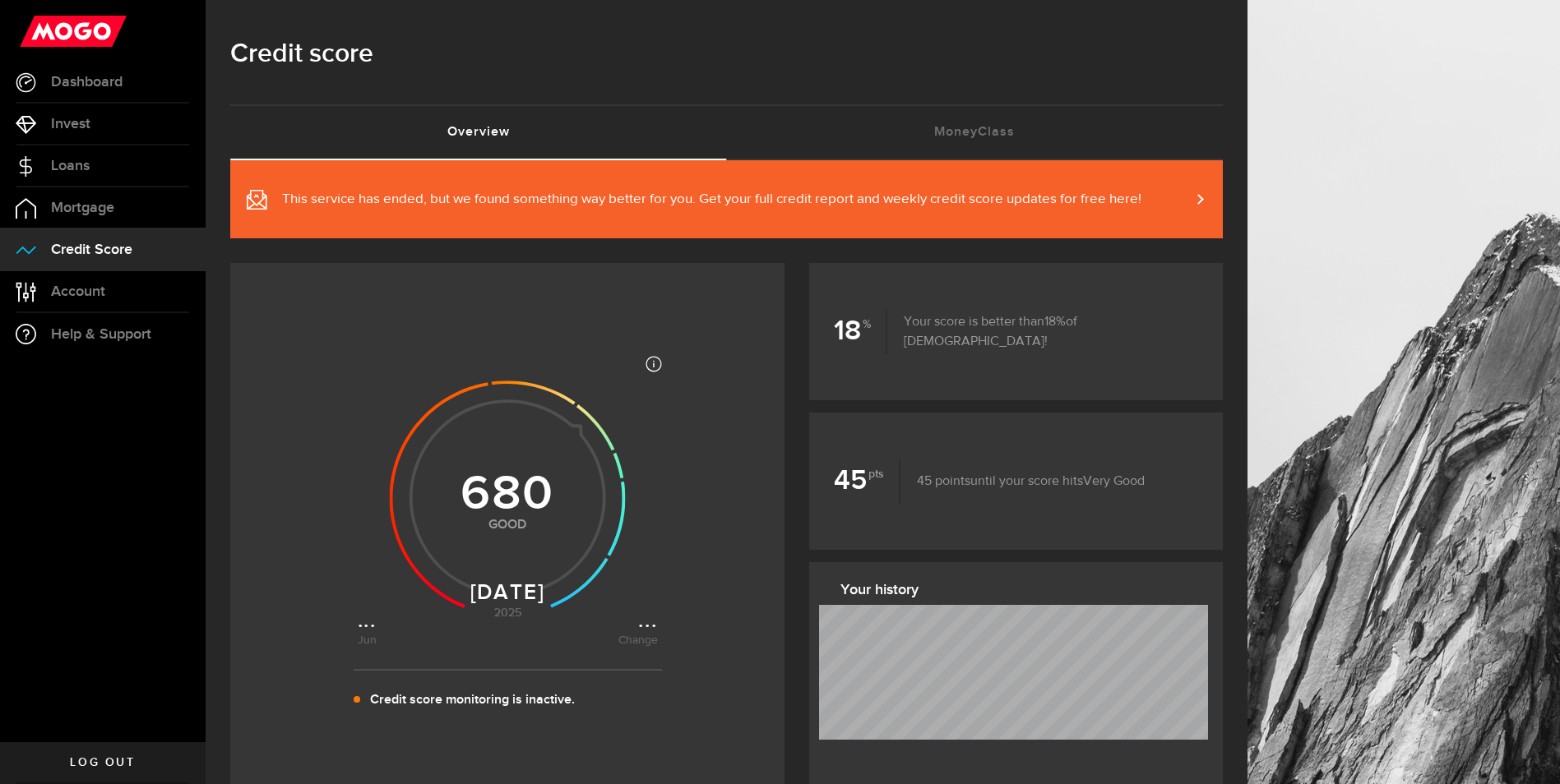
click at [1194, 199] on span at bounding box center [1190, 199] width 8 height 17
click at [83, 71] on link "Dashboard" at bounding box center [103, 82] width 206 height 41
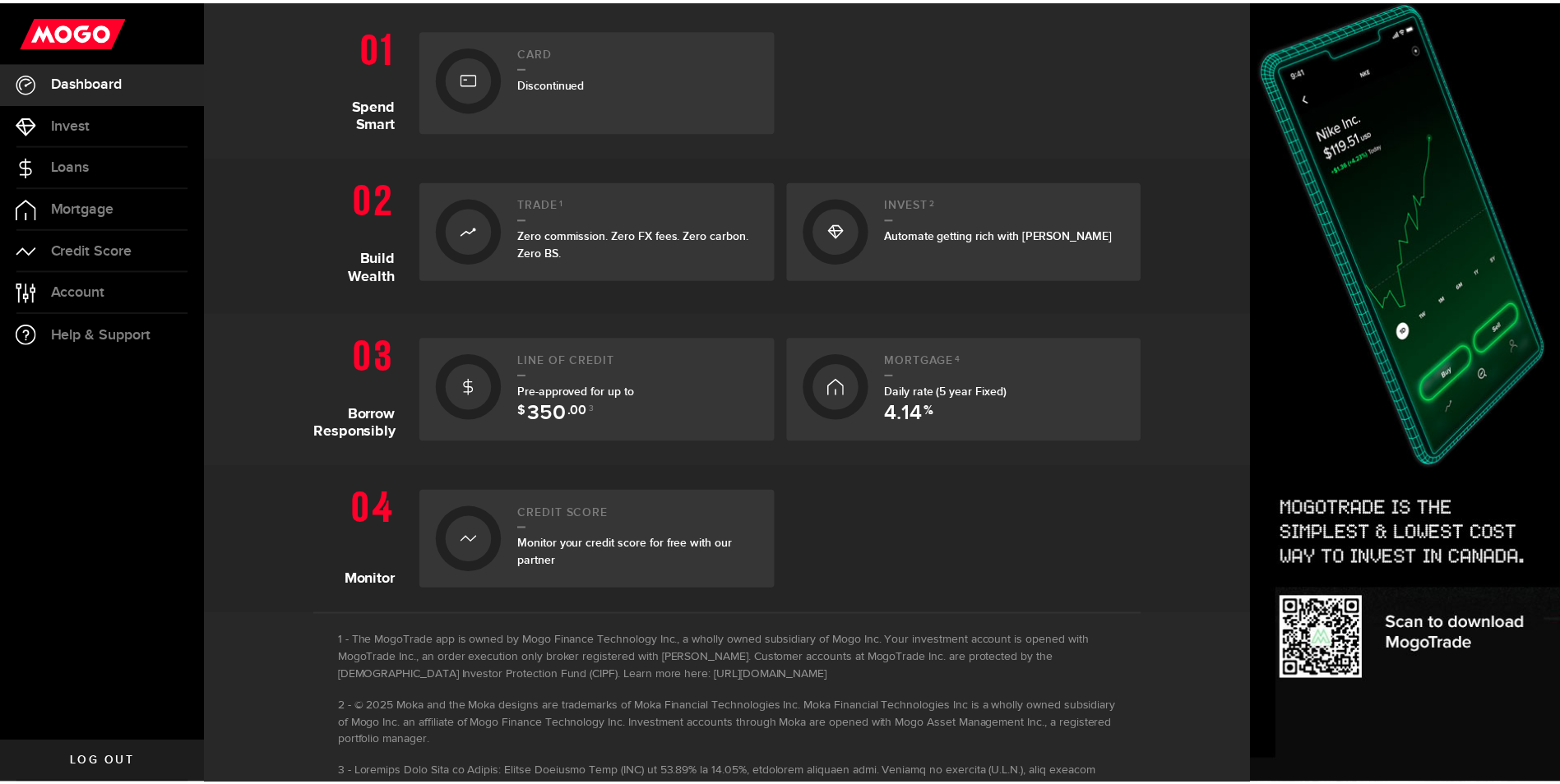
scroll to position [411, 0]
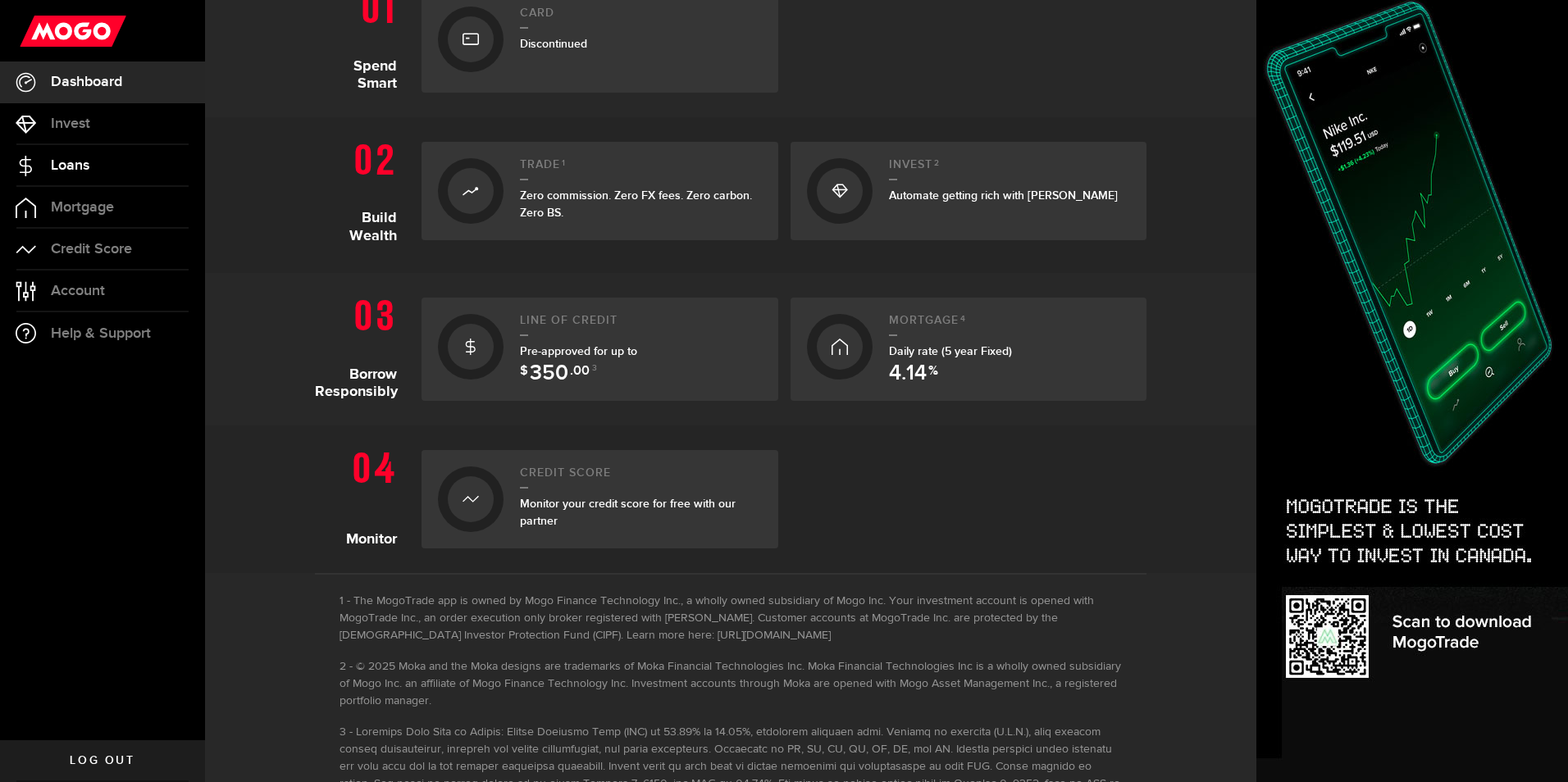
click at [69, 159] on span "Loans" at bounding box center [70, 165] width 38 height 14
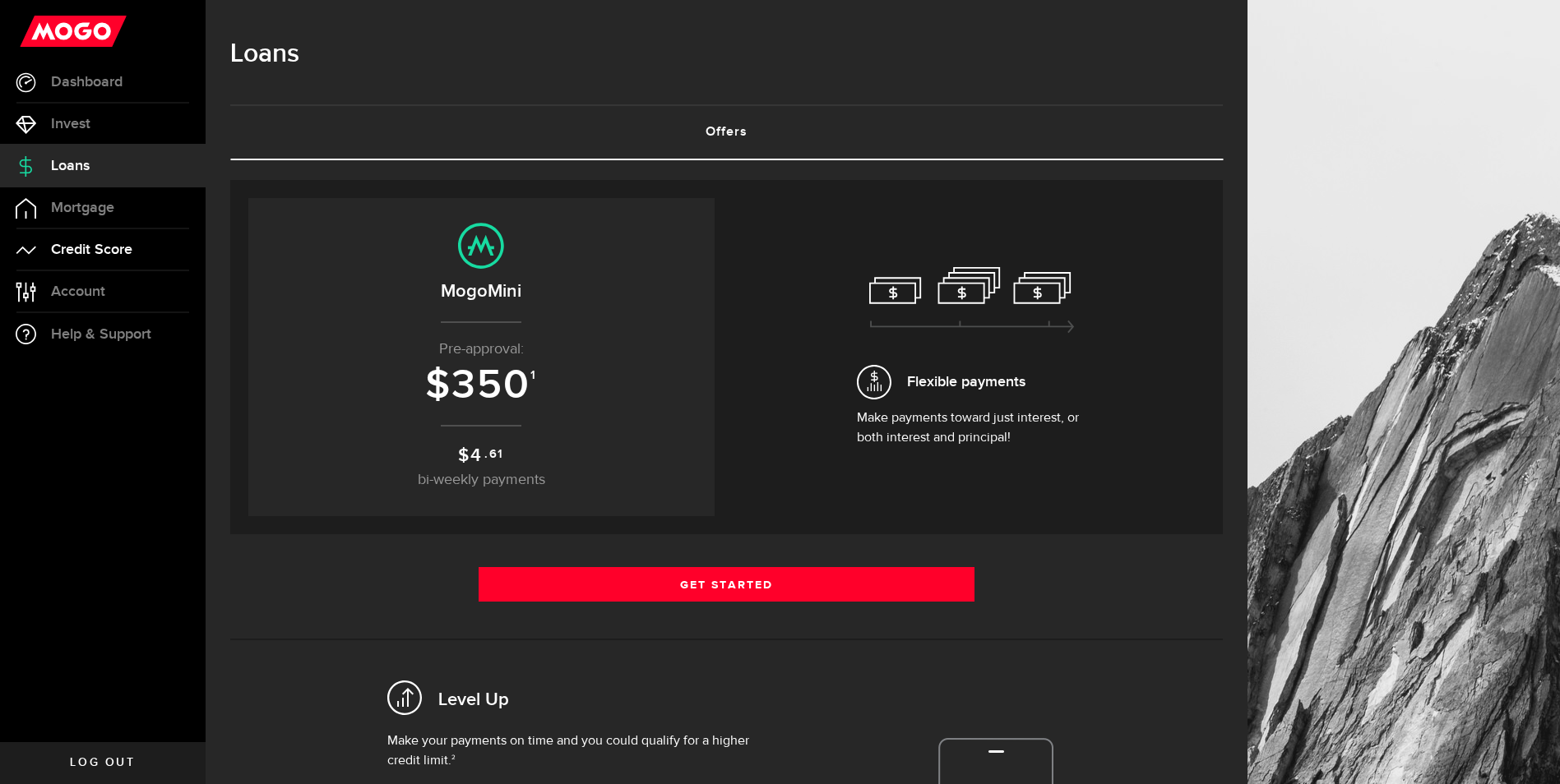
click at [89, 234] on link "Credit Score" at bounding box center [103, 250] width 206 height 41
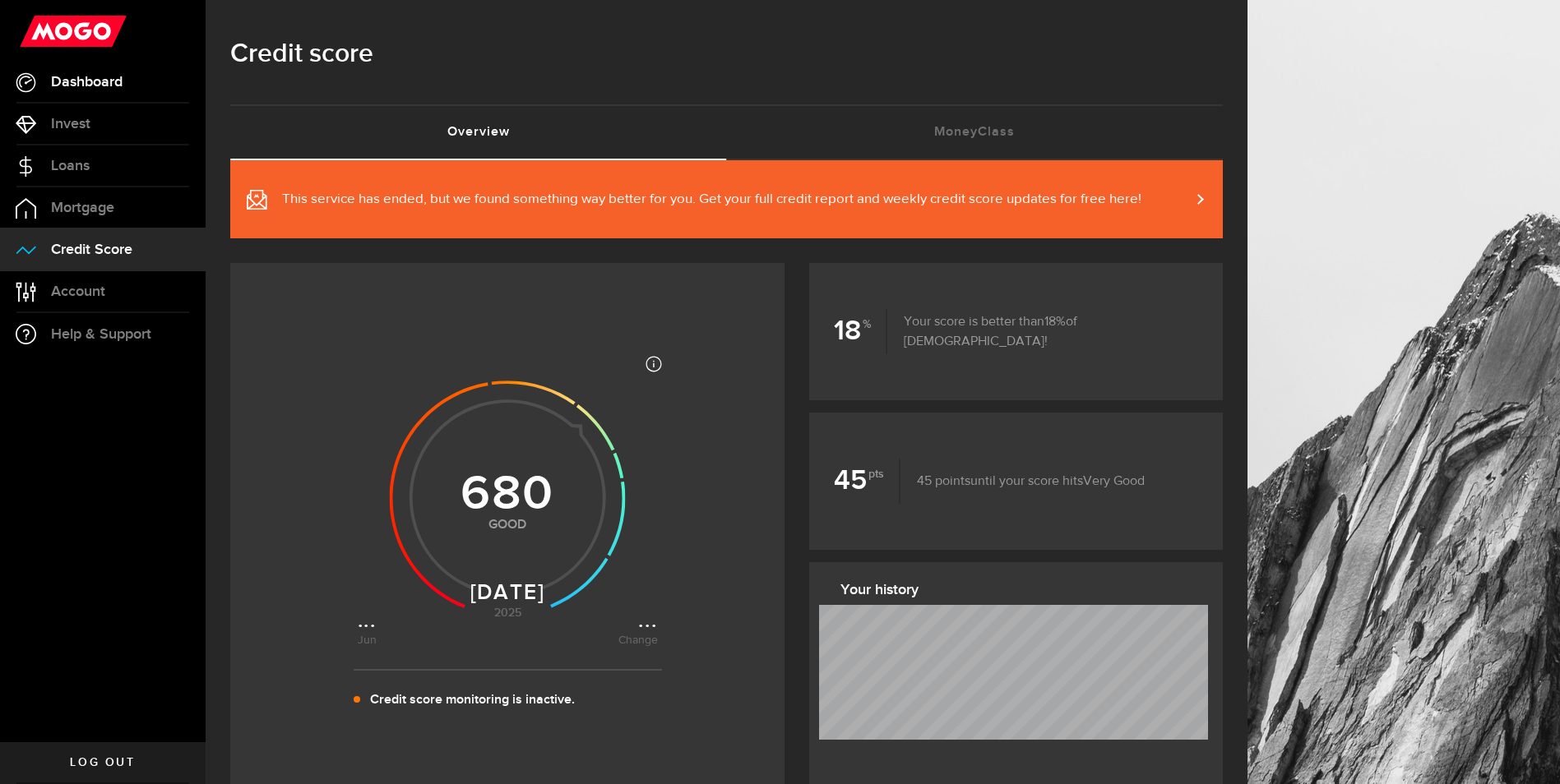
click at [93, 86] on span "Dashboard" at bounding box center [87, 82] width 71 height 14
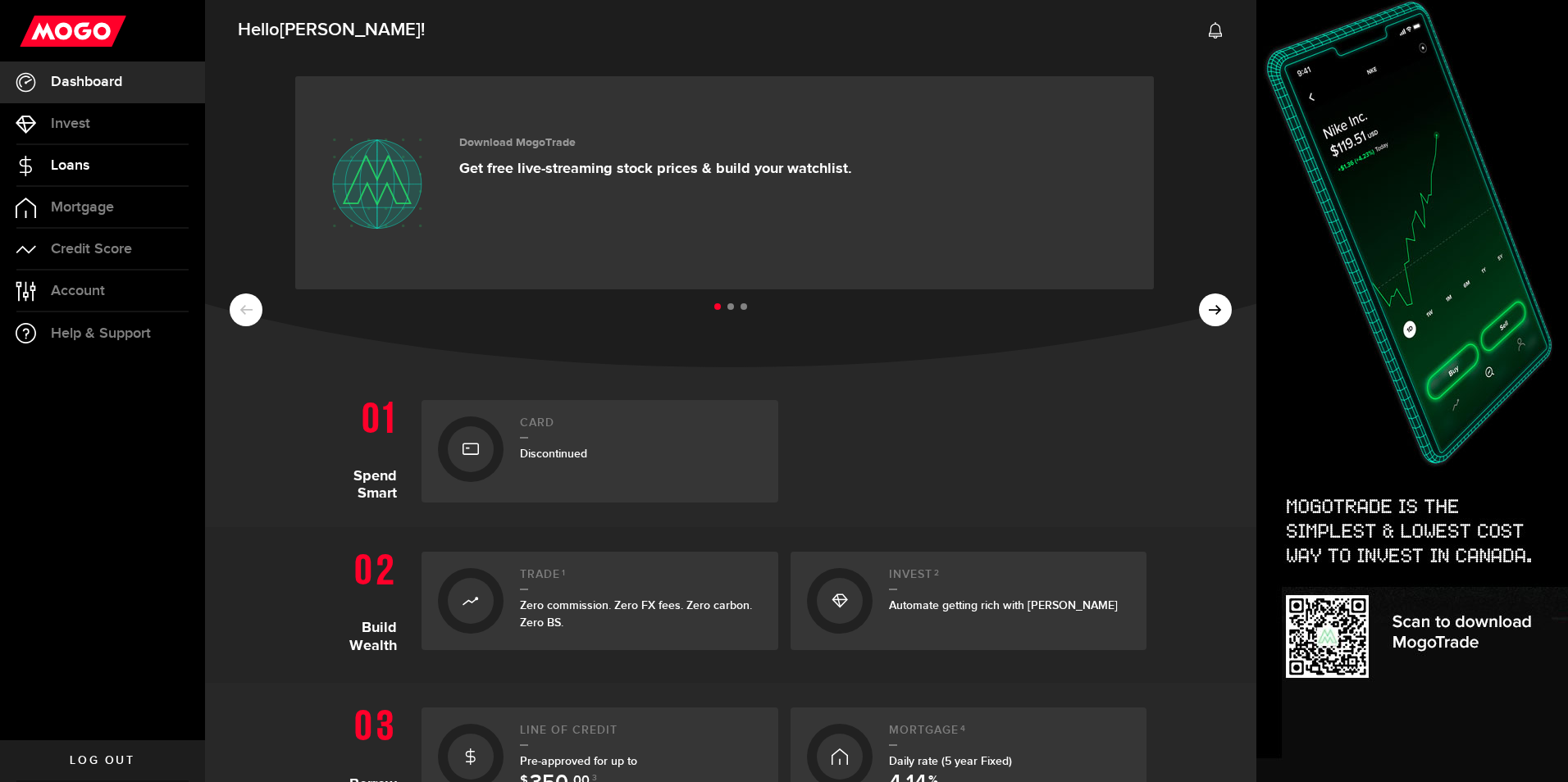
click at [87, 159] on span "Loans" at bounding box center [70, 165] width 38 height 14
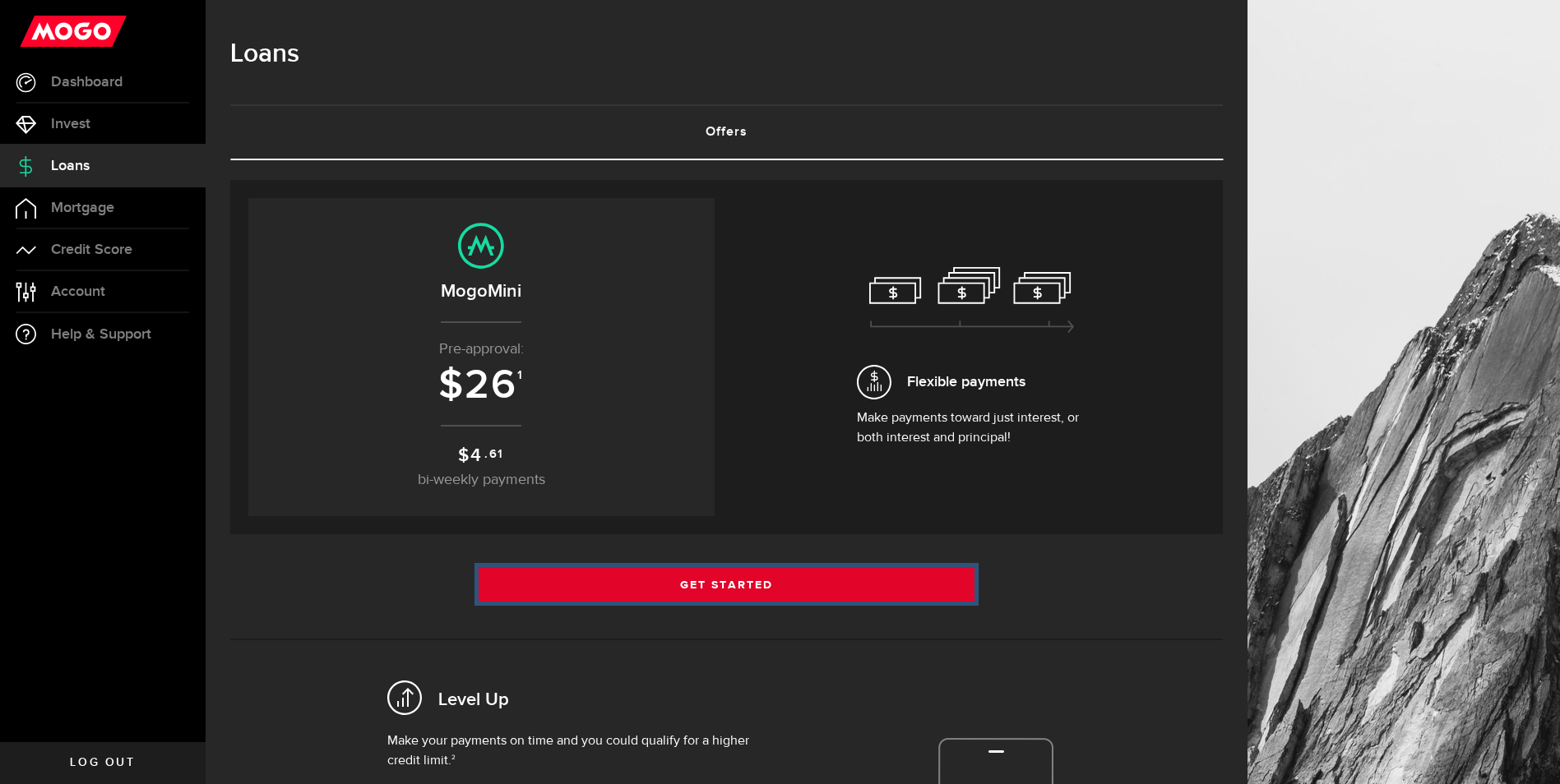
click at [750, 585] on link "Get Started" at bounding box center [727, 584] width 497 height 35
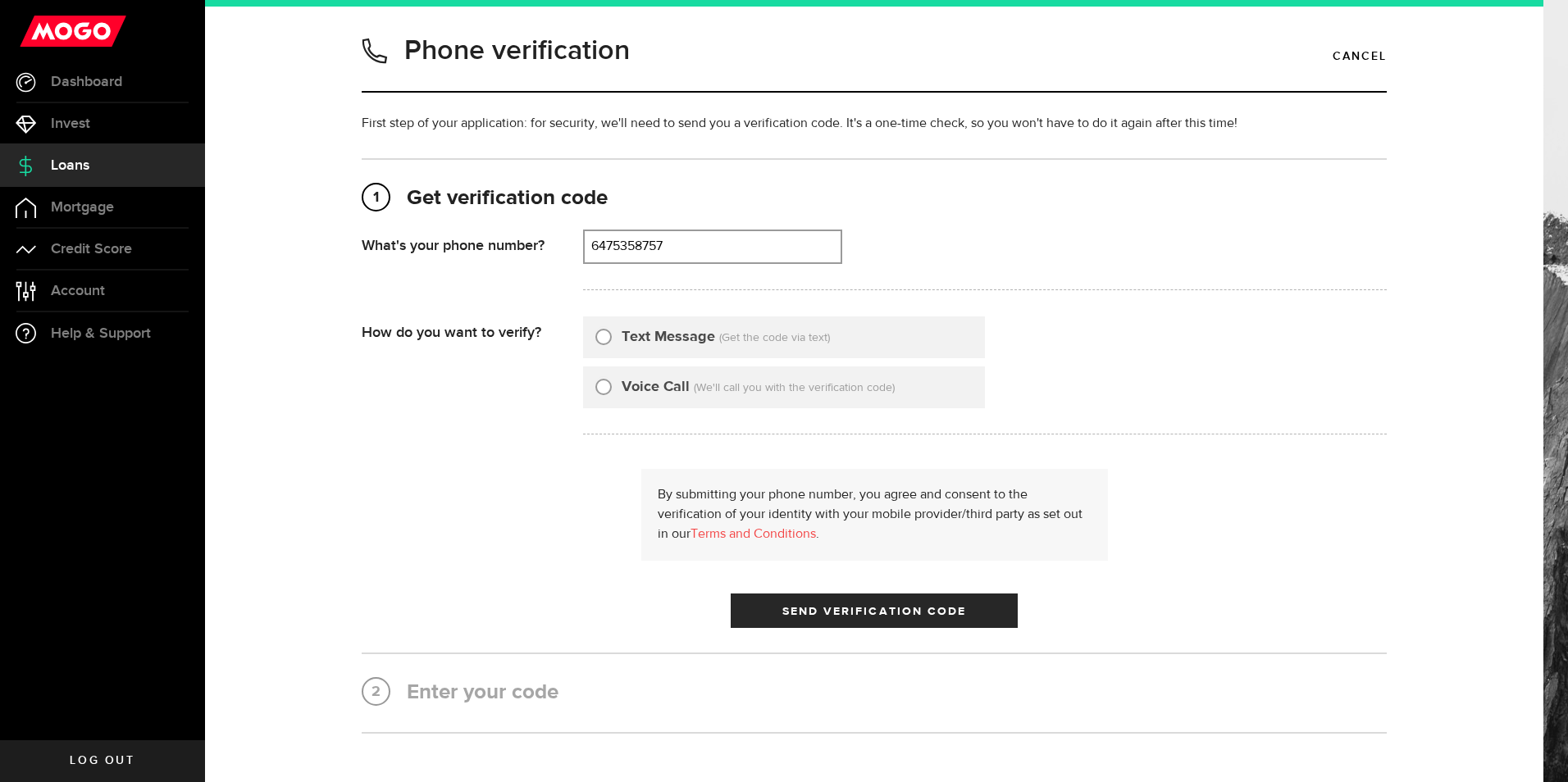
type input "6475358757"
click at [61, 129] on span "Invest" at bounding box center [70, 123] width 39 height 14
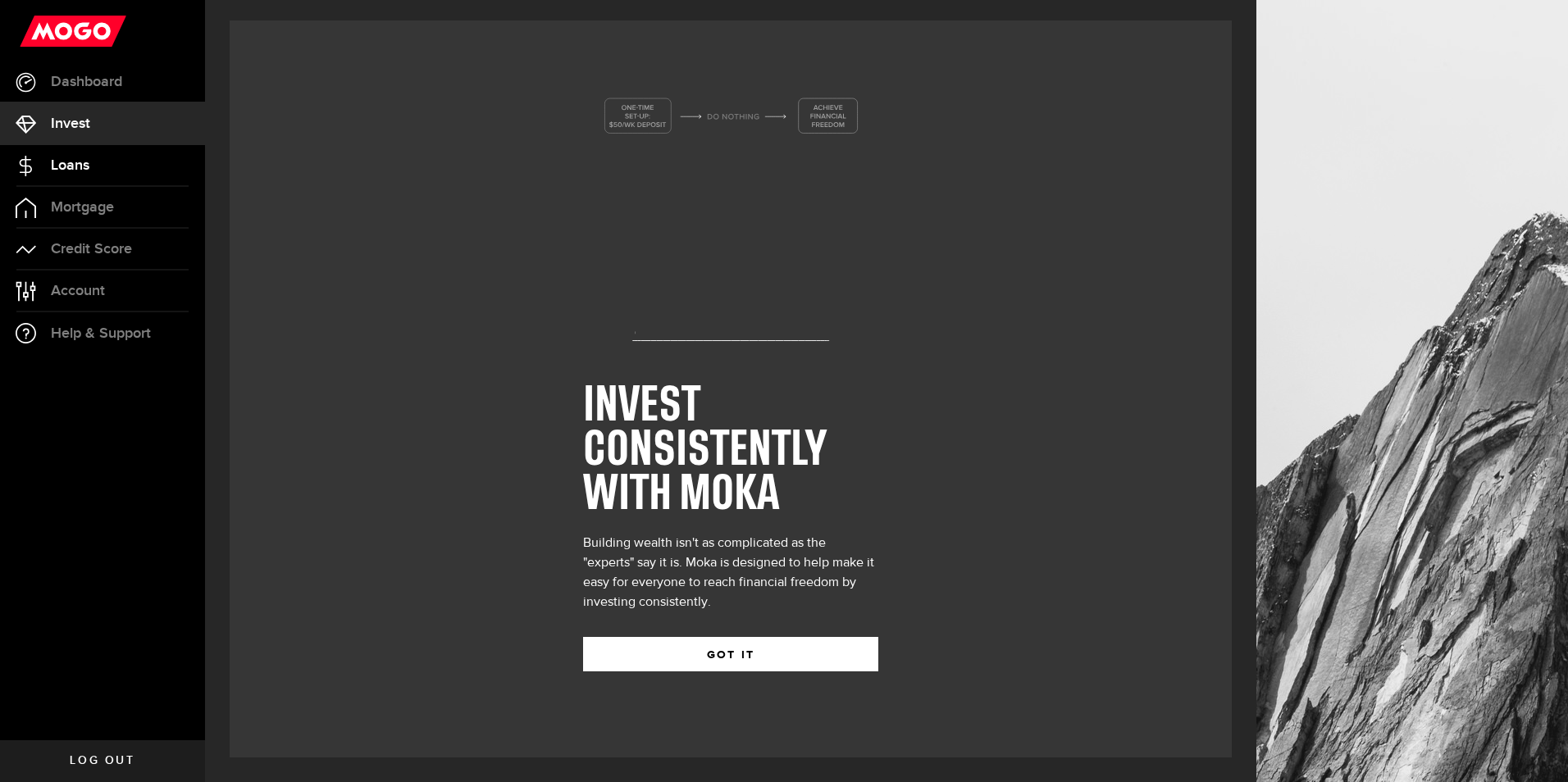
click at [64, 159] on span "Loans" at bounding box center [70, 165] width 38 height 14
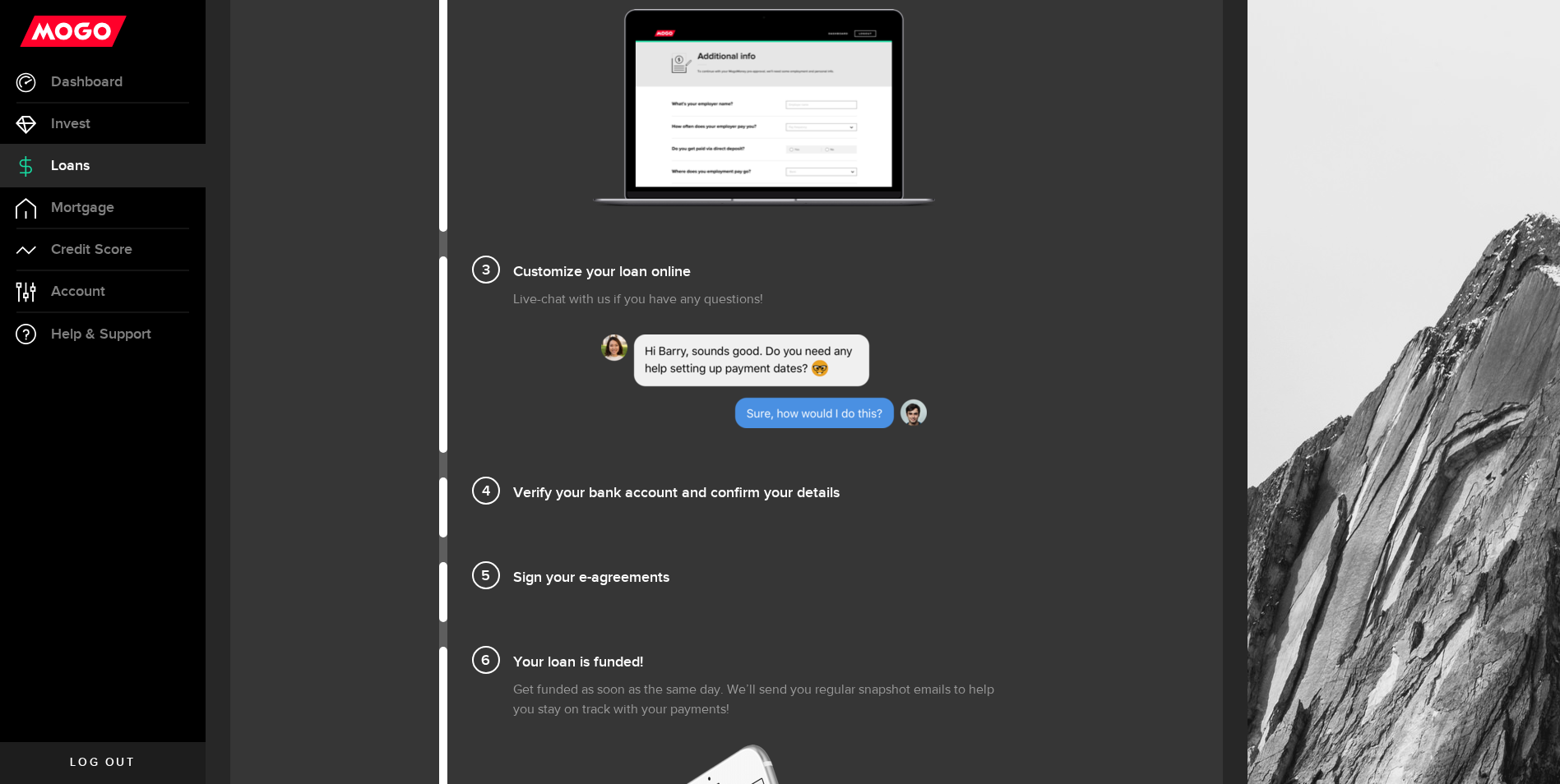
scroll to position [1315, 0]
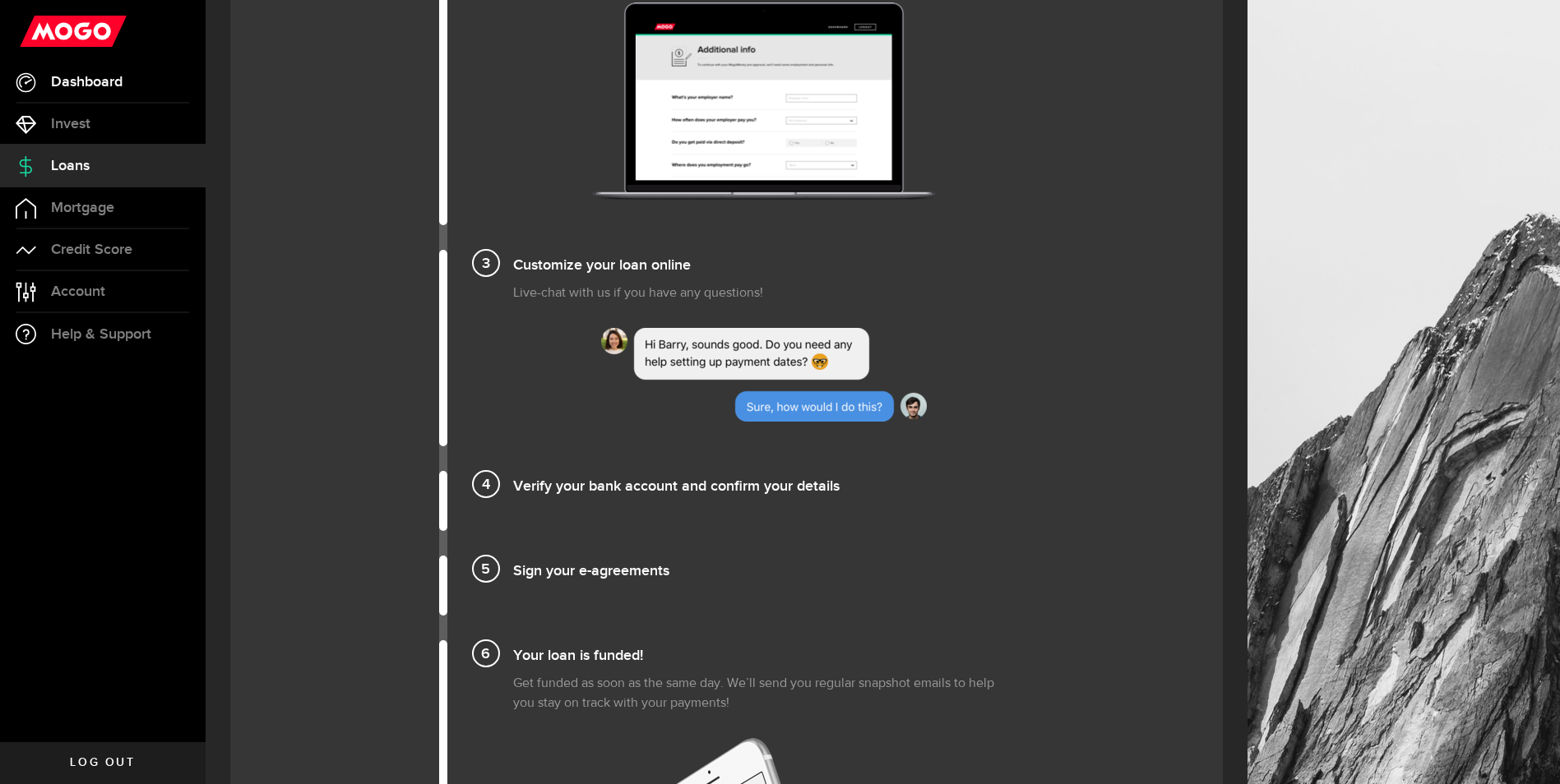
click at [77, 87] on span "Dashboard" at bounding box center [87, 82] width 71 height 14
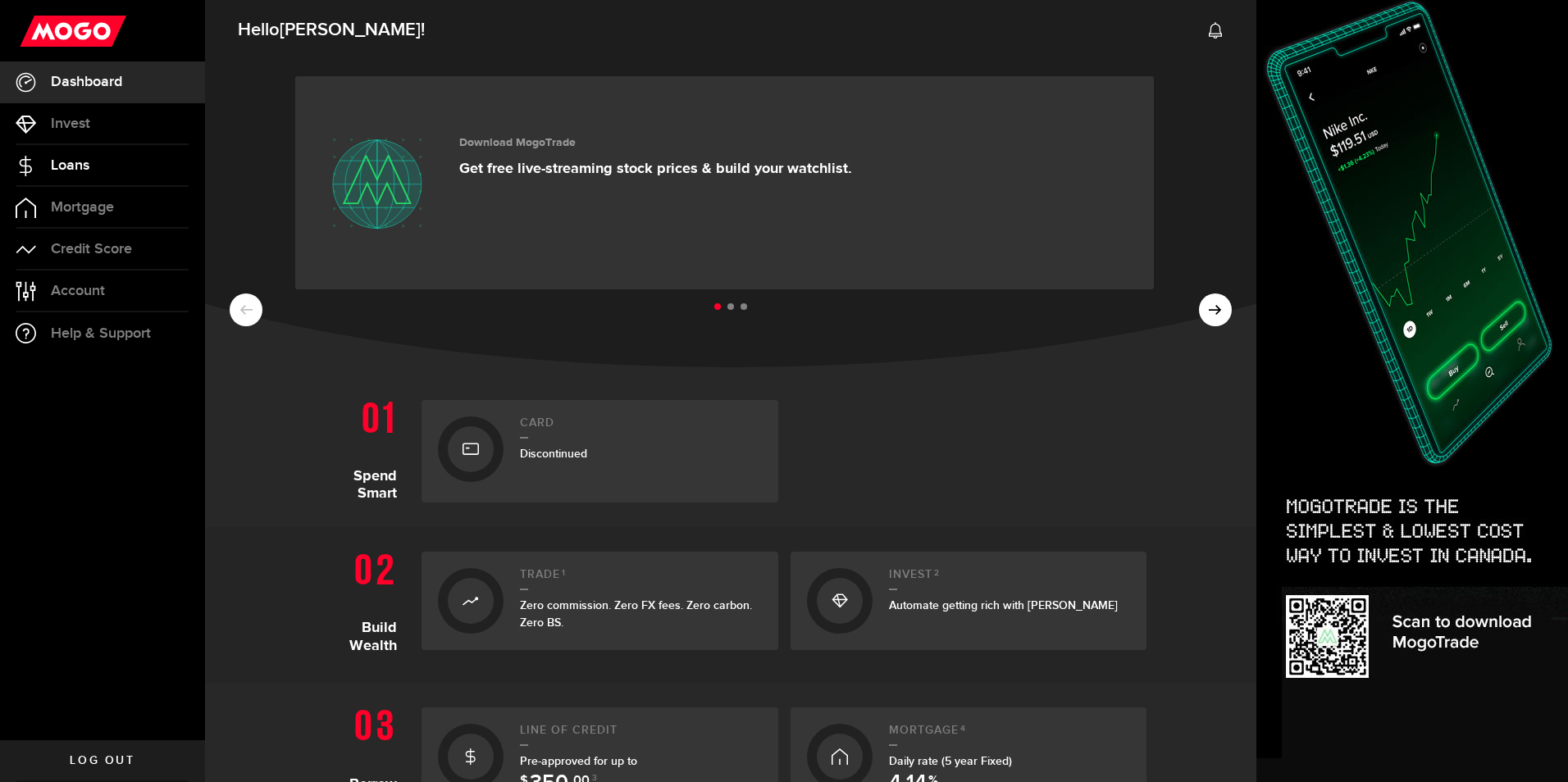
click at [85, 170] on span "Loans" at bounding box center [70, 165] width 38 height 14
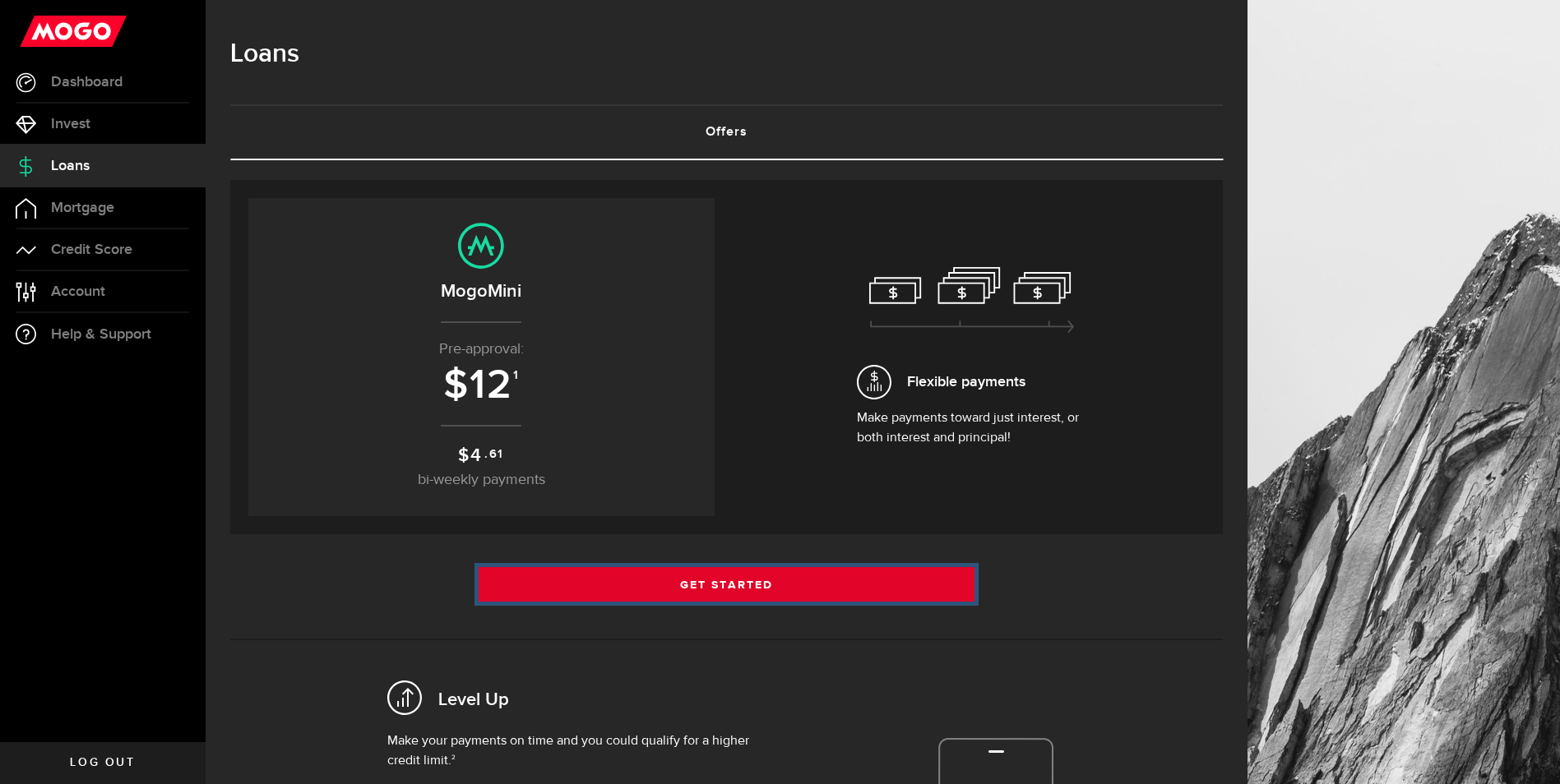
click at [710, 587] on link "Get Started" at bounding box center [727, 584] width 497 height 35
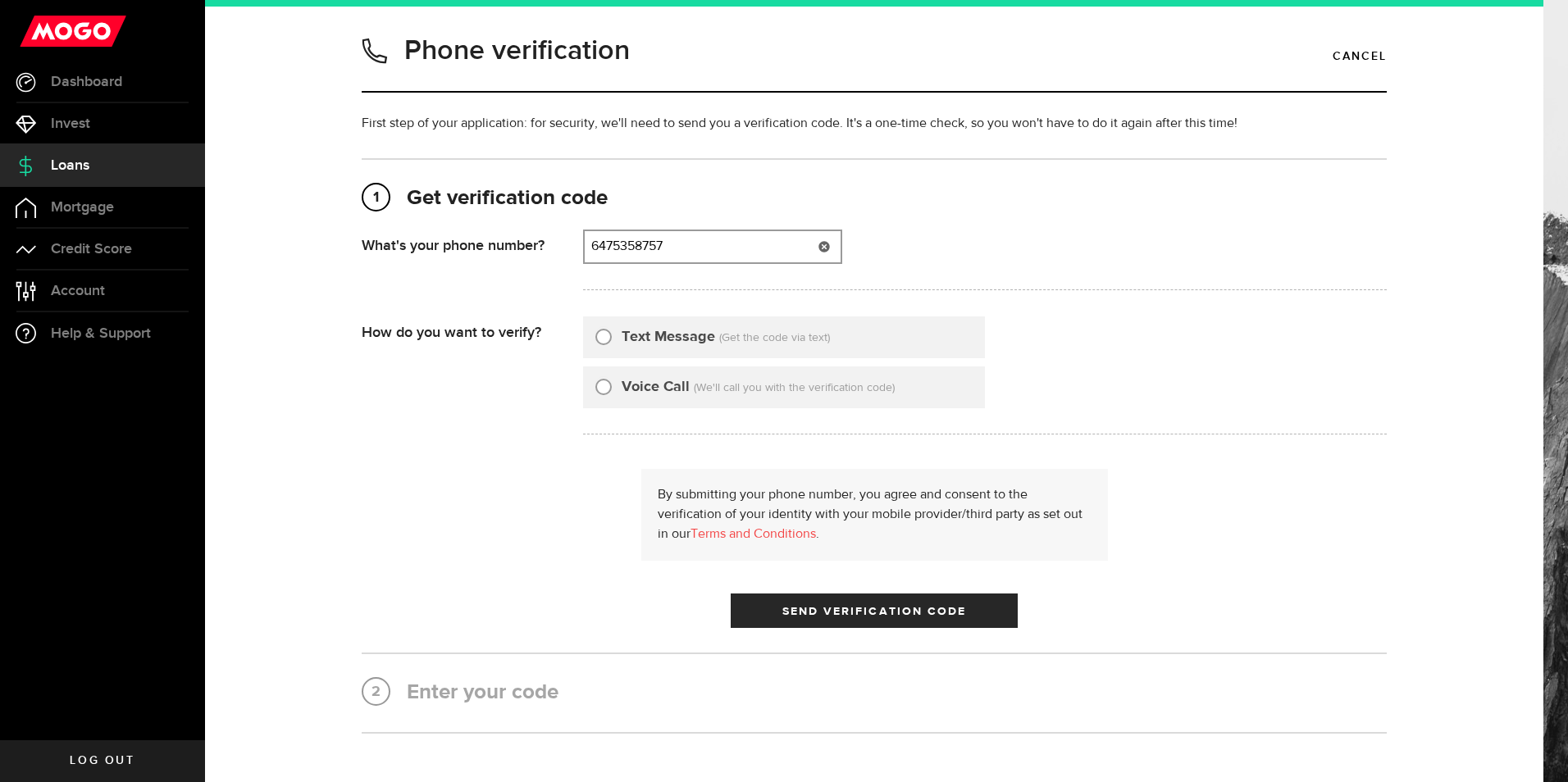
type input "6475358757"
click at [596, 334] on input "Text Message" at bounding box center [603, 334] width 16 height 16
radio input "true"
click at [826, 616] on span "Send Verification Code" at bounding box center [874, 612] width 184 height 12
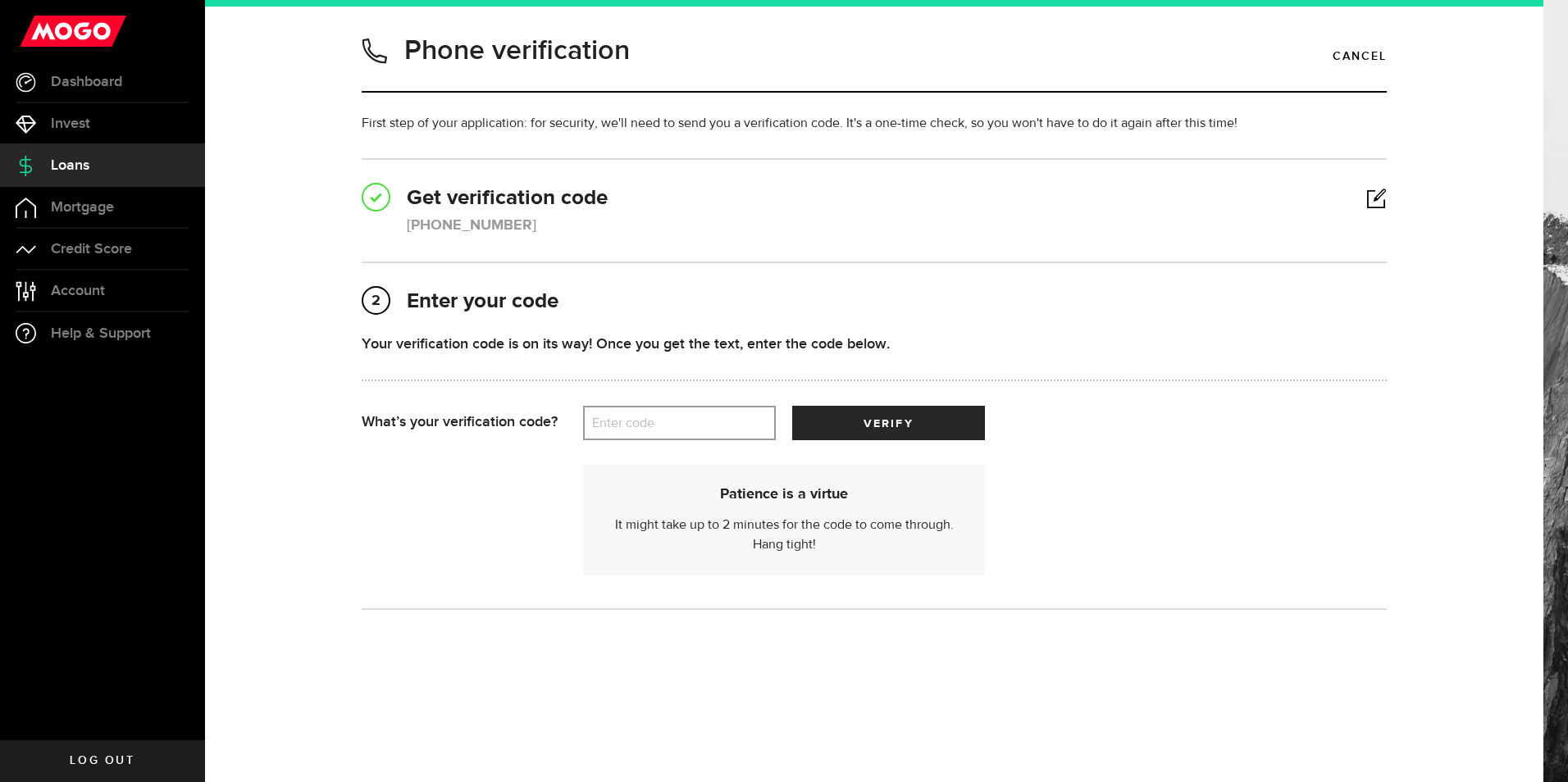
click at [643, 421] on label "Enter code" at bounding box center [679, 423] width 193 height 34
click at [643, 421] on input "Enter code" at bounding box center [679, 422] width 193 height 35
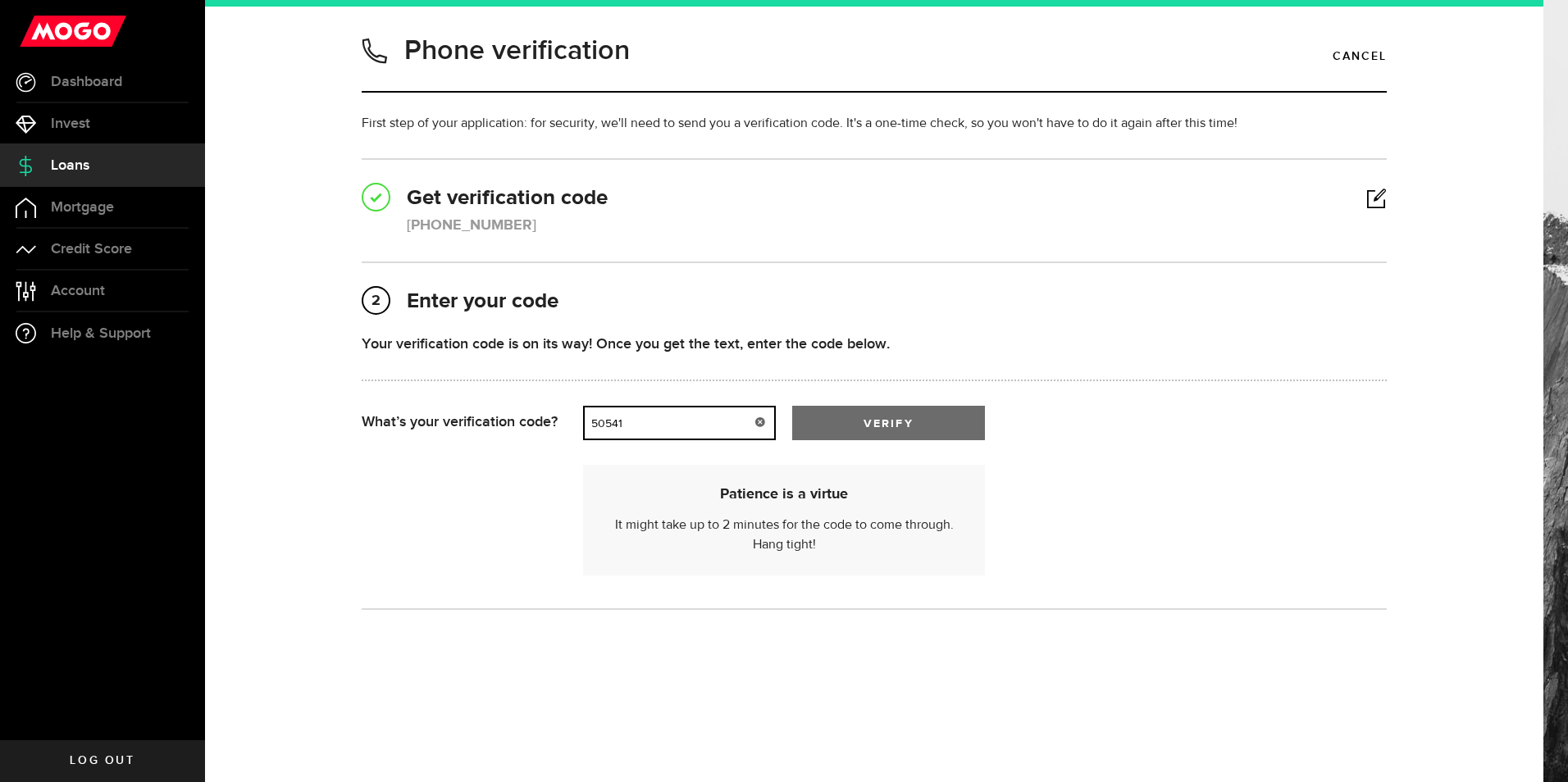
type input "50541"
click at [912, 420] on span "verify" at bounding box center [888, 424] width 49 height 12
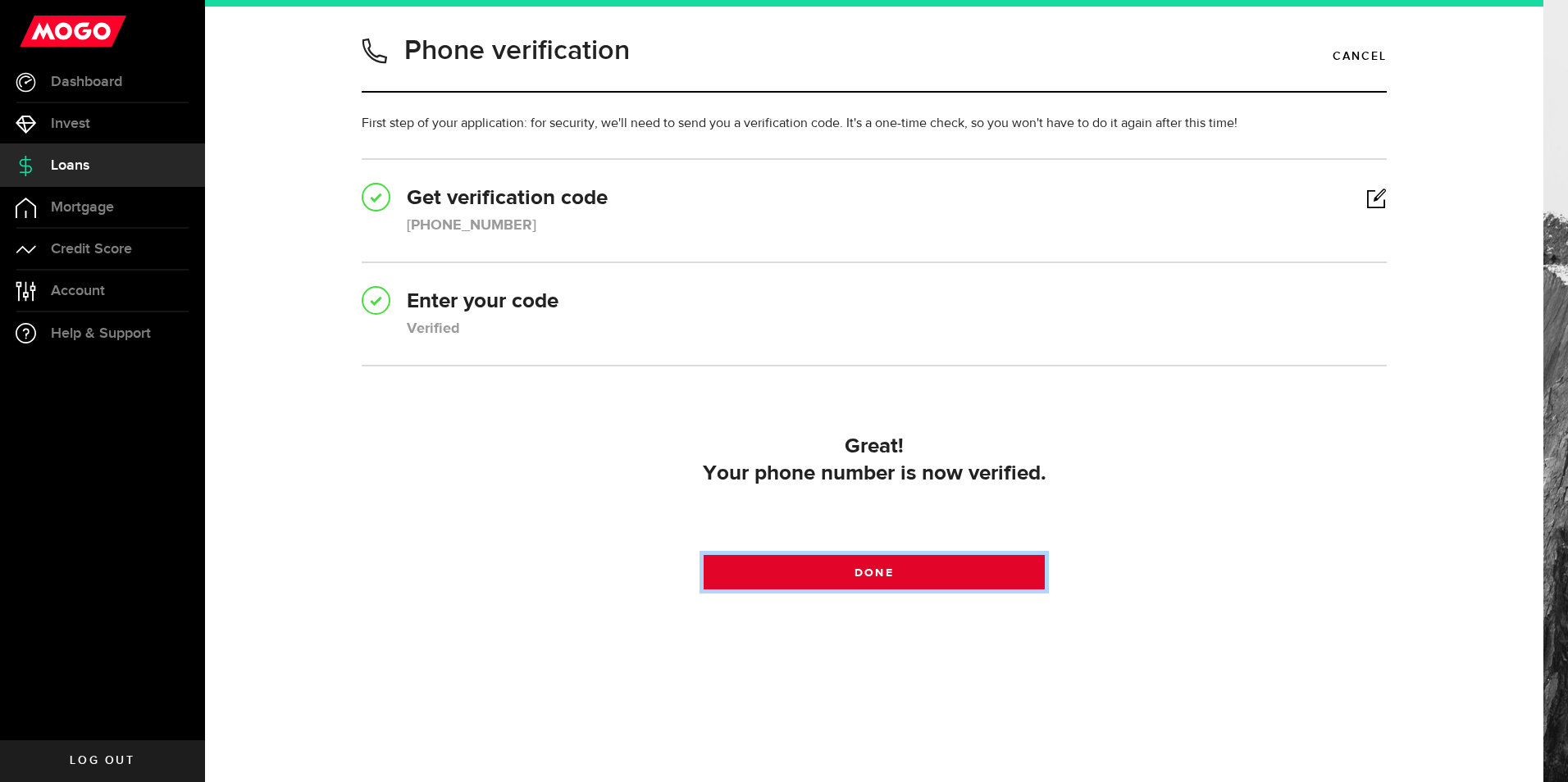
click at [856, 566] on link "Done" at bounding box center [874, 572] width 342 height 35
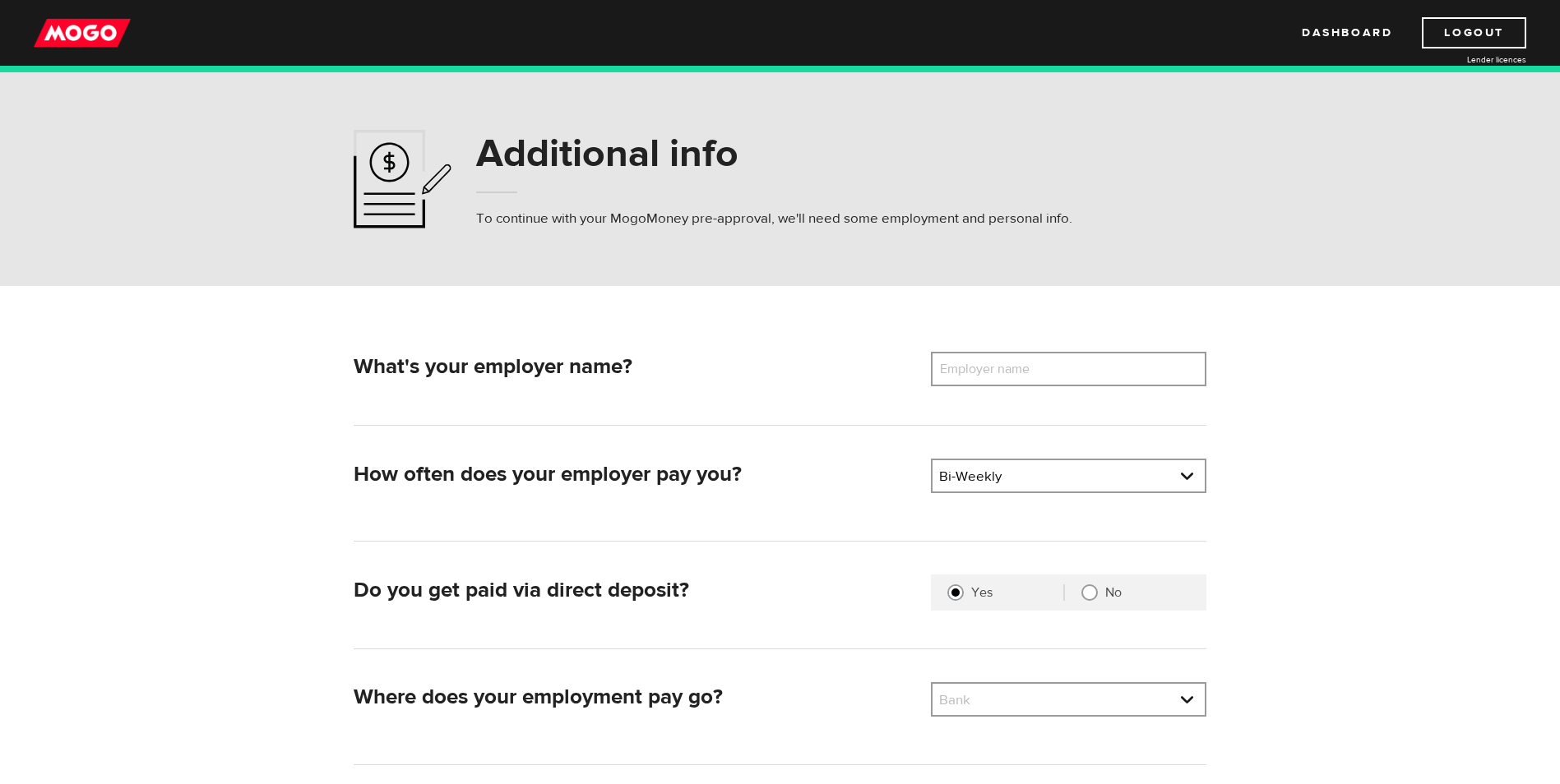
scroll to position [164, 0]
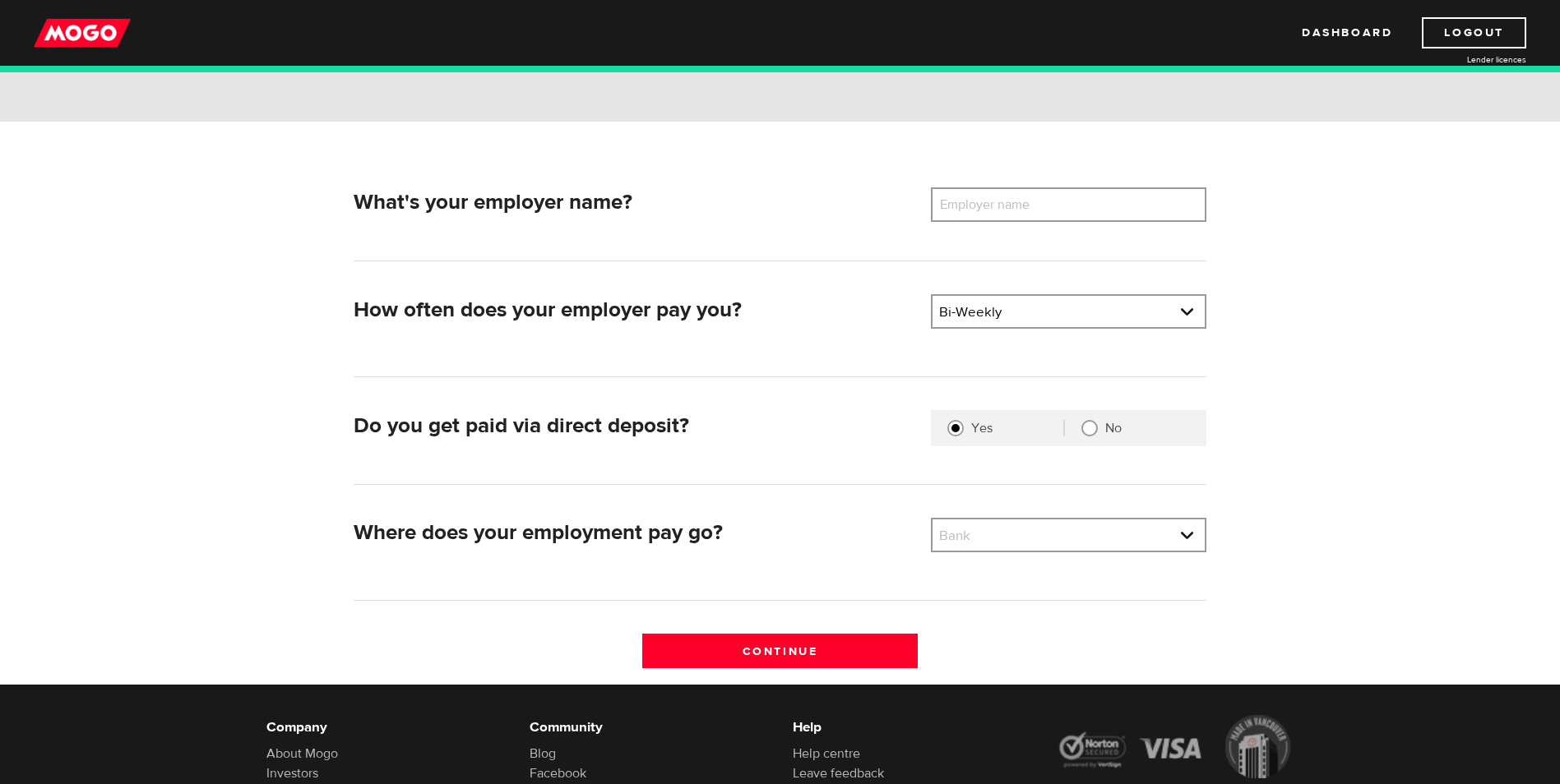
click at [980, 205] on label "Employer name" at bounding box center [997, 204] width 133 height 35
click at [980, 205] on input "Employer name" at bounding box center [1068, 204] width 276 height 35
type input "Toronto Education COnsultants"
click at [1085, 427] on input "No" at bounding box center [1089, 428] width 16 height 16
radio input "true"
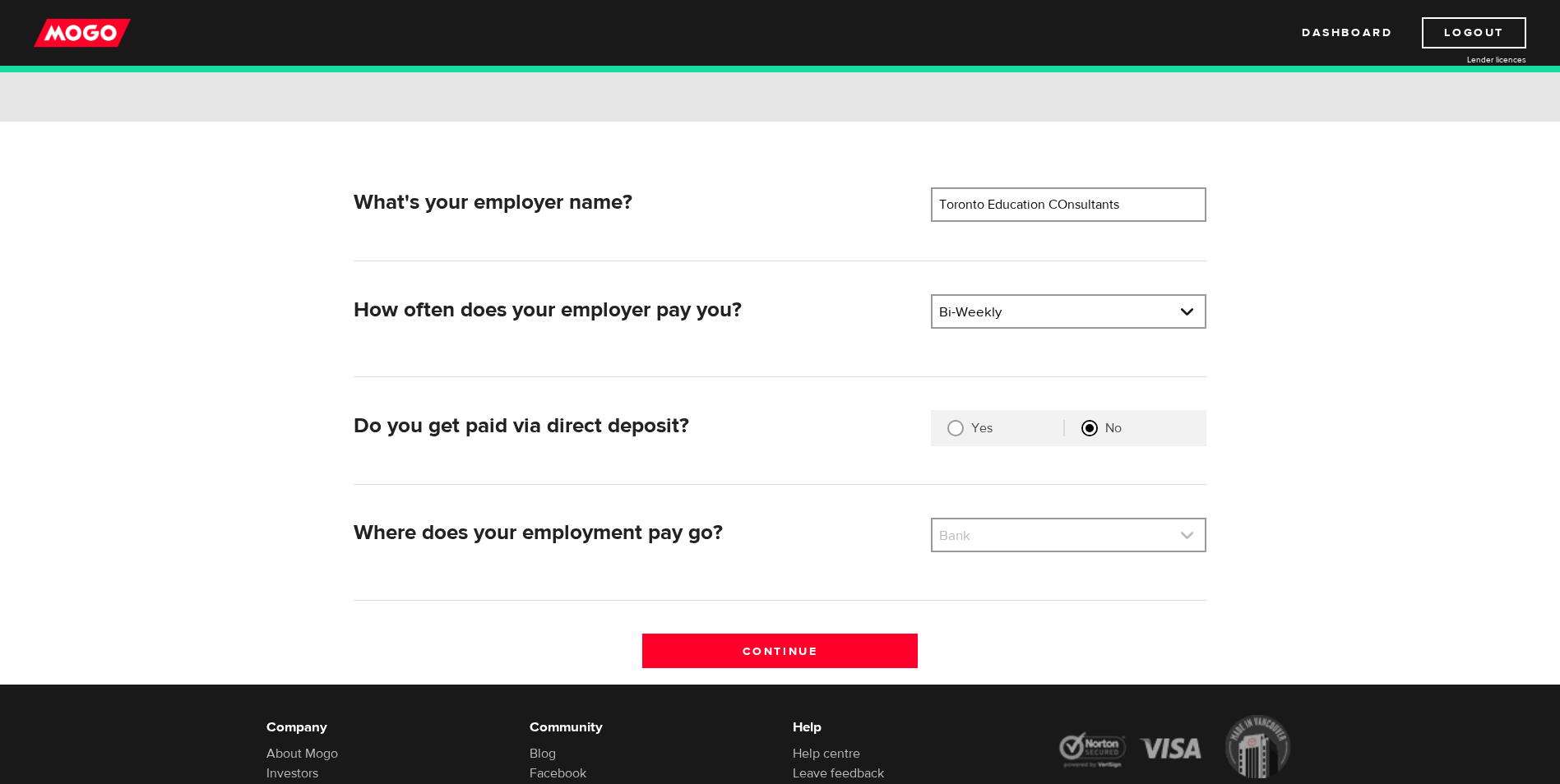
click at [954, 537] on link at bounding box center [1068, 535] width 272 height 31
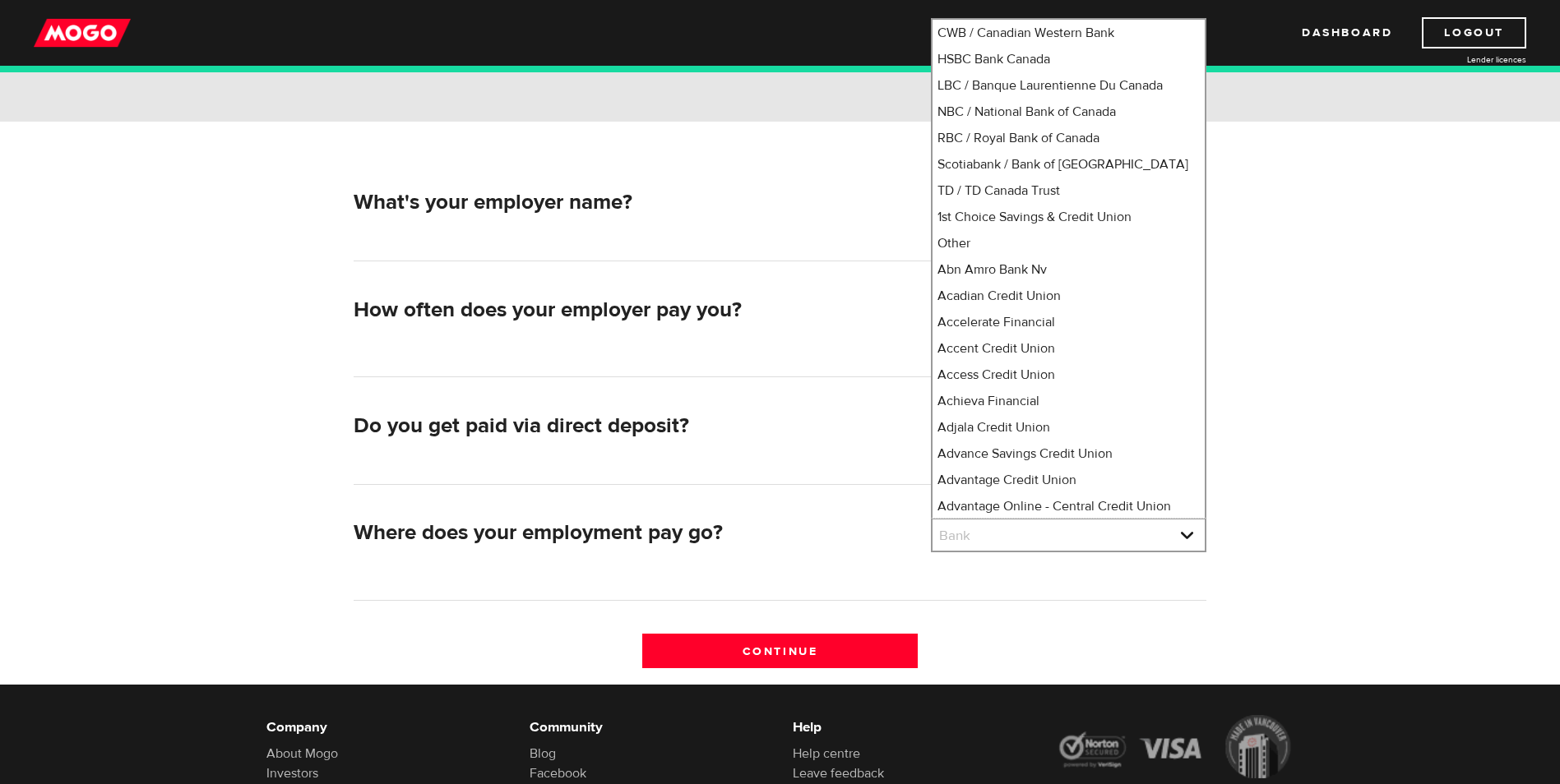
scroll to position [0, 0]
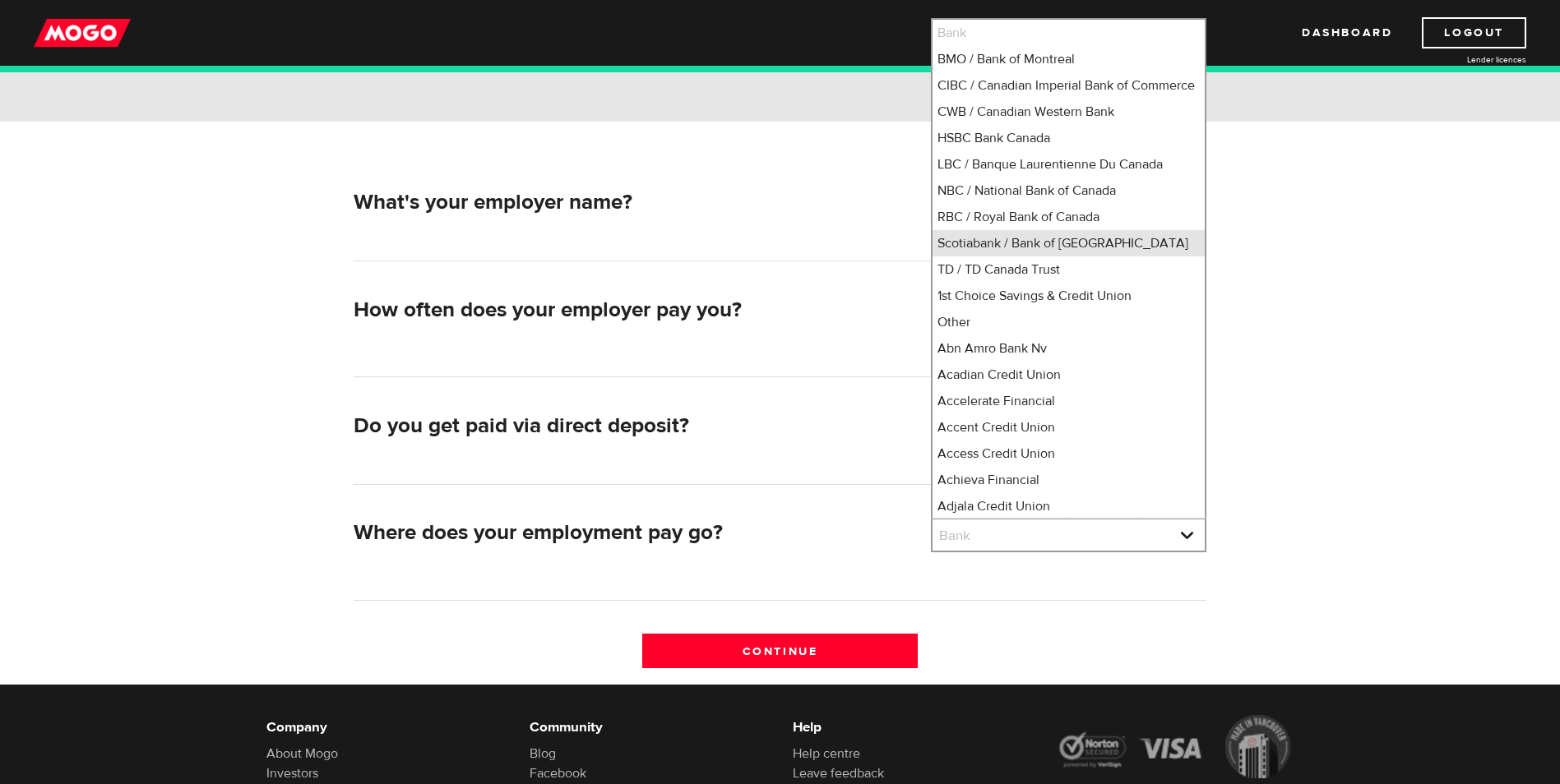
click at [1075, 257] on li "Scotiabank / Bank of Nova Scotia" at bounding box center [1068, 243] width 272 height 26
select select "2"
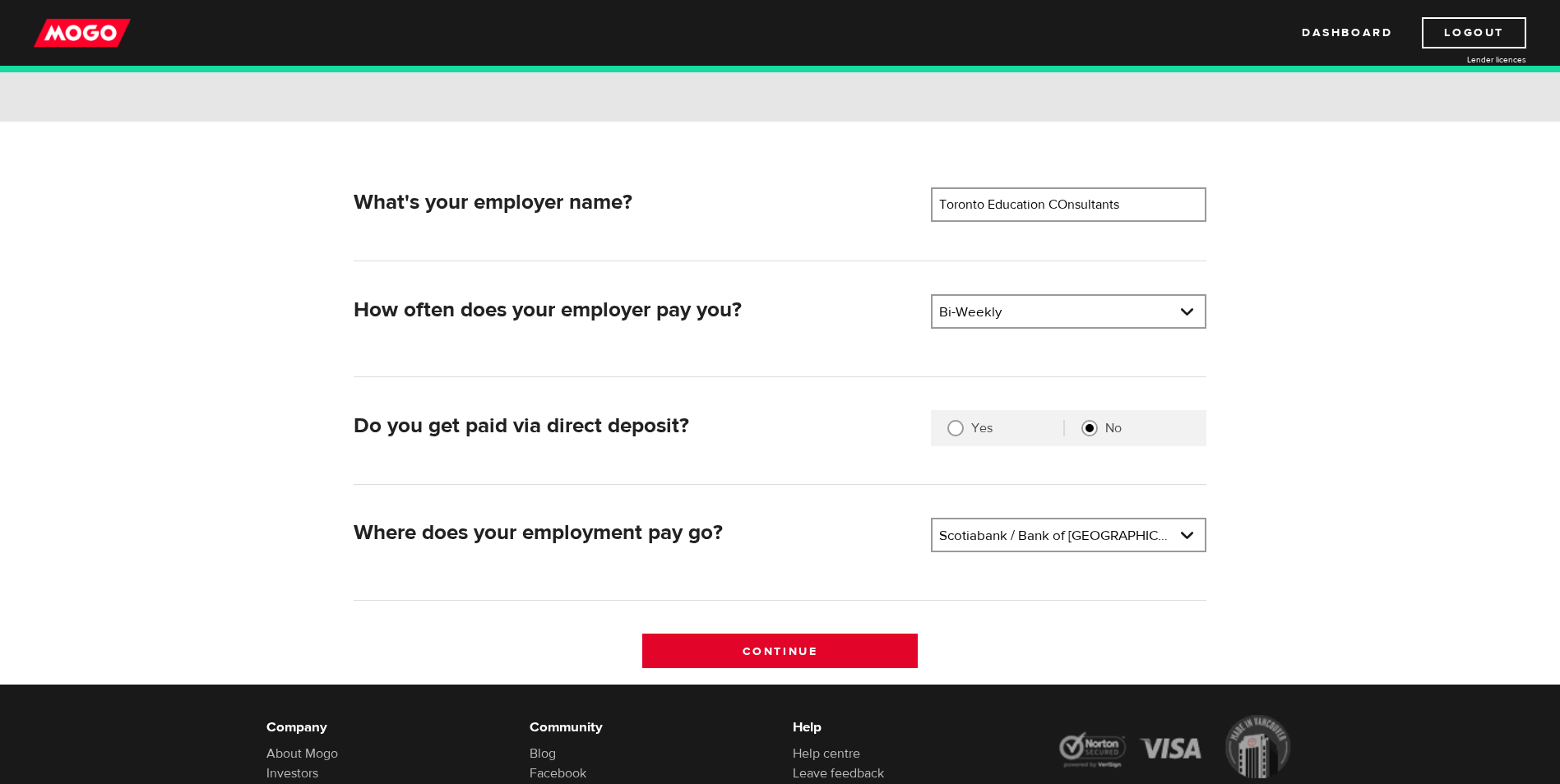
click at [788, 640] on input "Continue" at bounding box center [780, 650] width 276 height 35
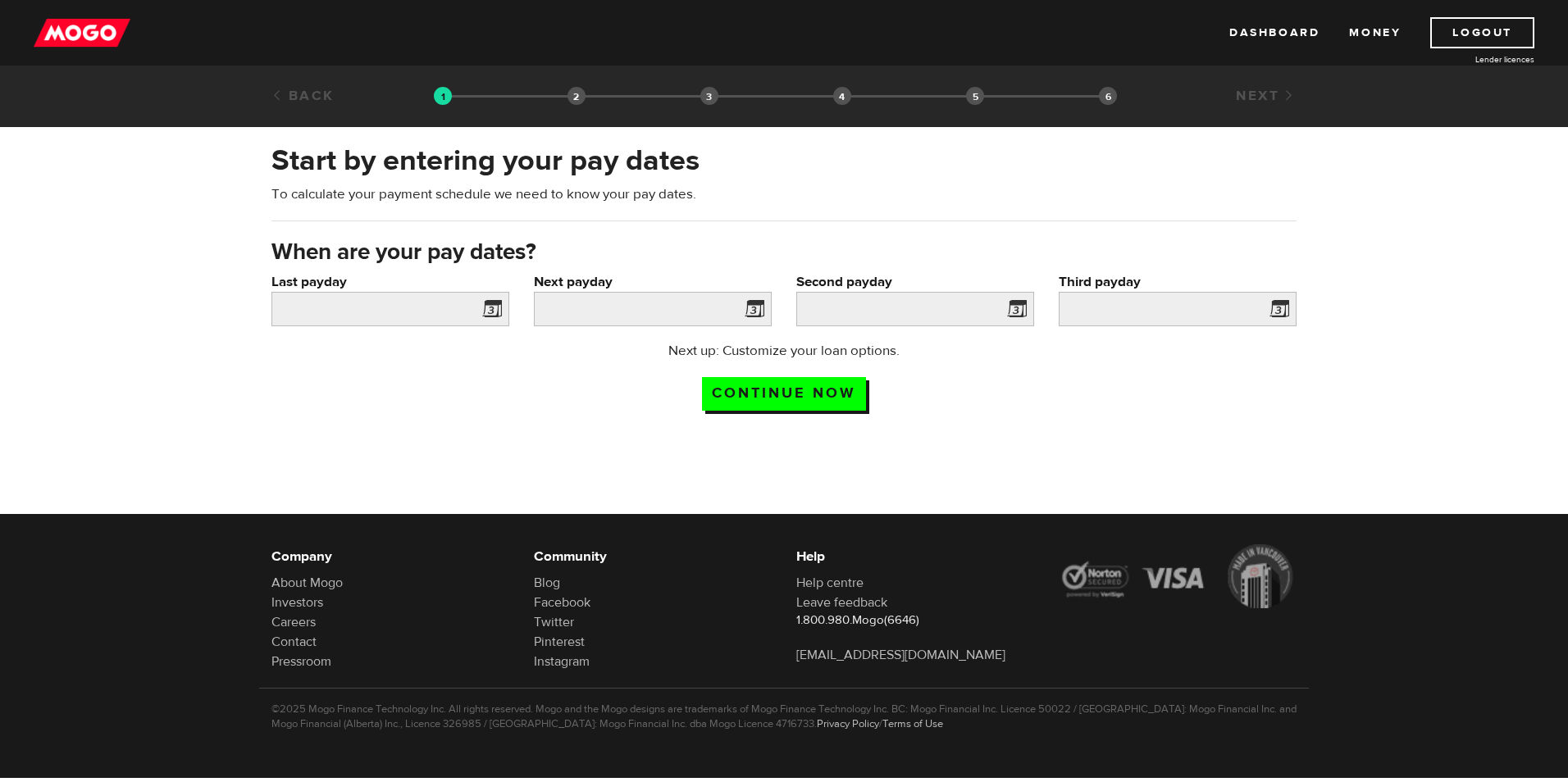
click at [490, 309] on span at bounding box center [489, 311] width 25 height 26
click at [374, 307] on input "Last payday" at bounding box center [390, 309] width 238 height 35
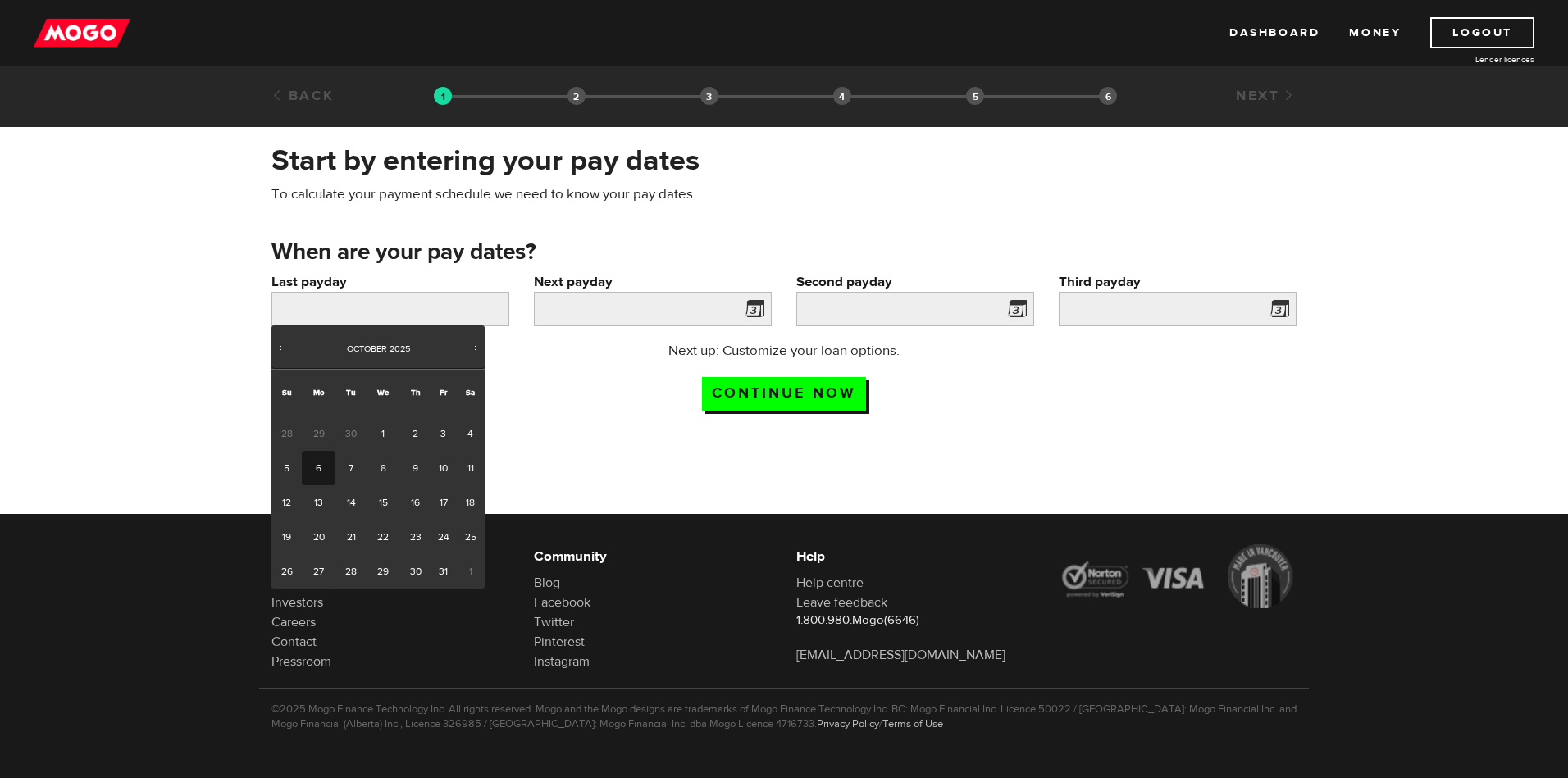
click at [324, 474] on link "6" at bounding box center [319, 468] width 34 height 35
type input "2025/10/06"
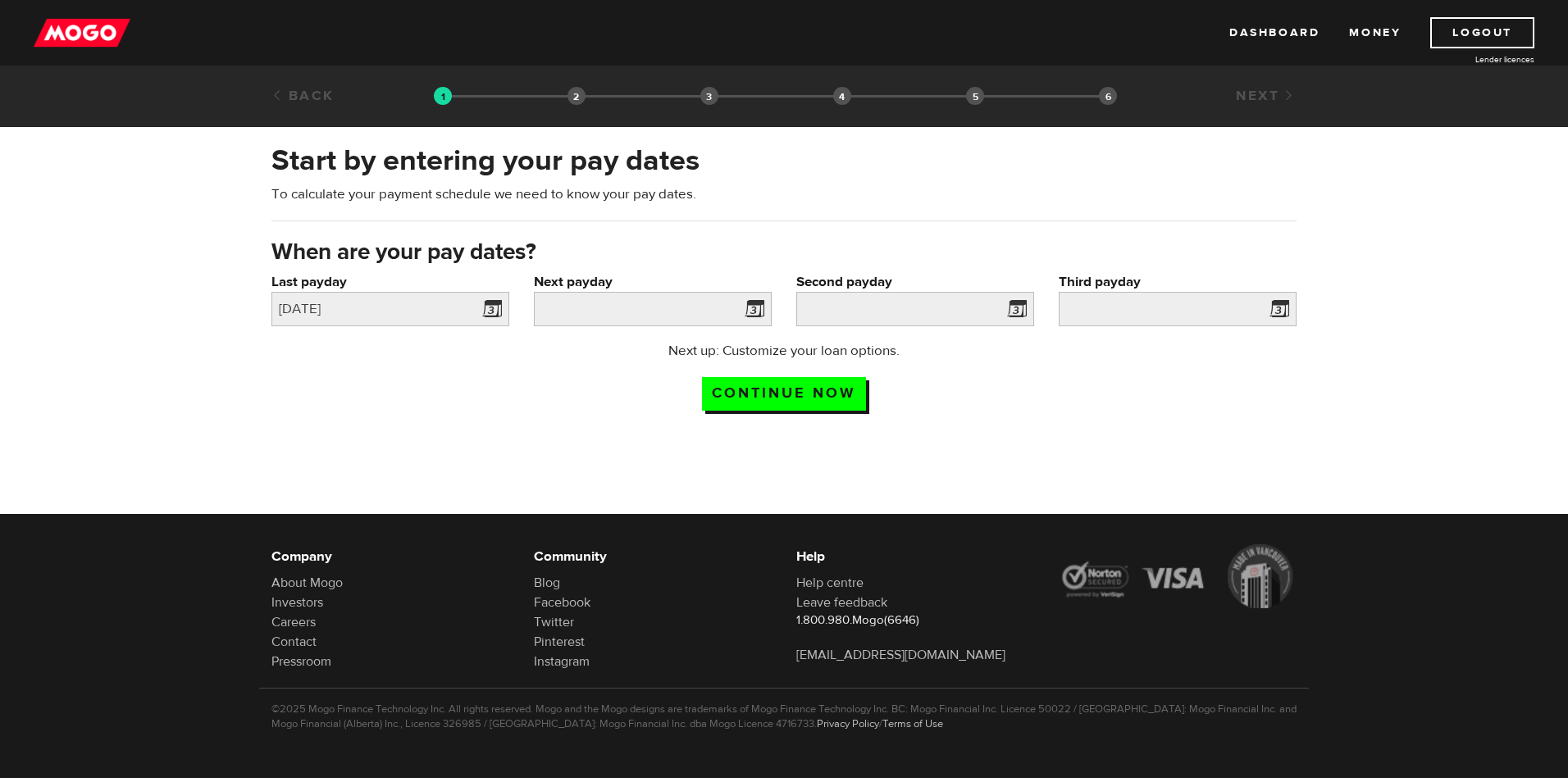
click at [752, 305] on span at bounding box center [751, 311] width 25 height 26
click at [754, 308] on span at bounding box center [751, 311] width 25 height 26
click at [650, 308] on input "Next payday" at bounding box center [652, 309] width 238 height 35
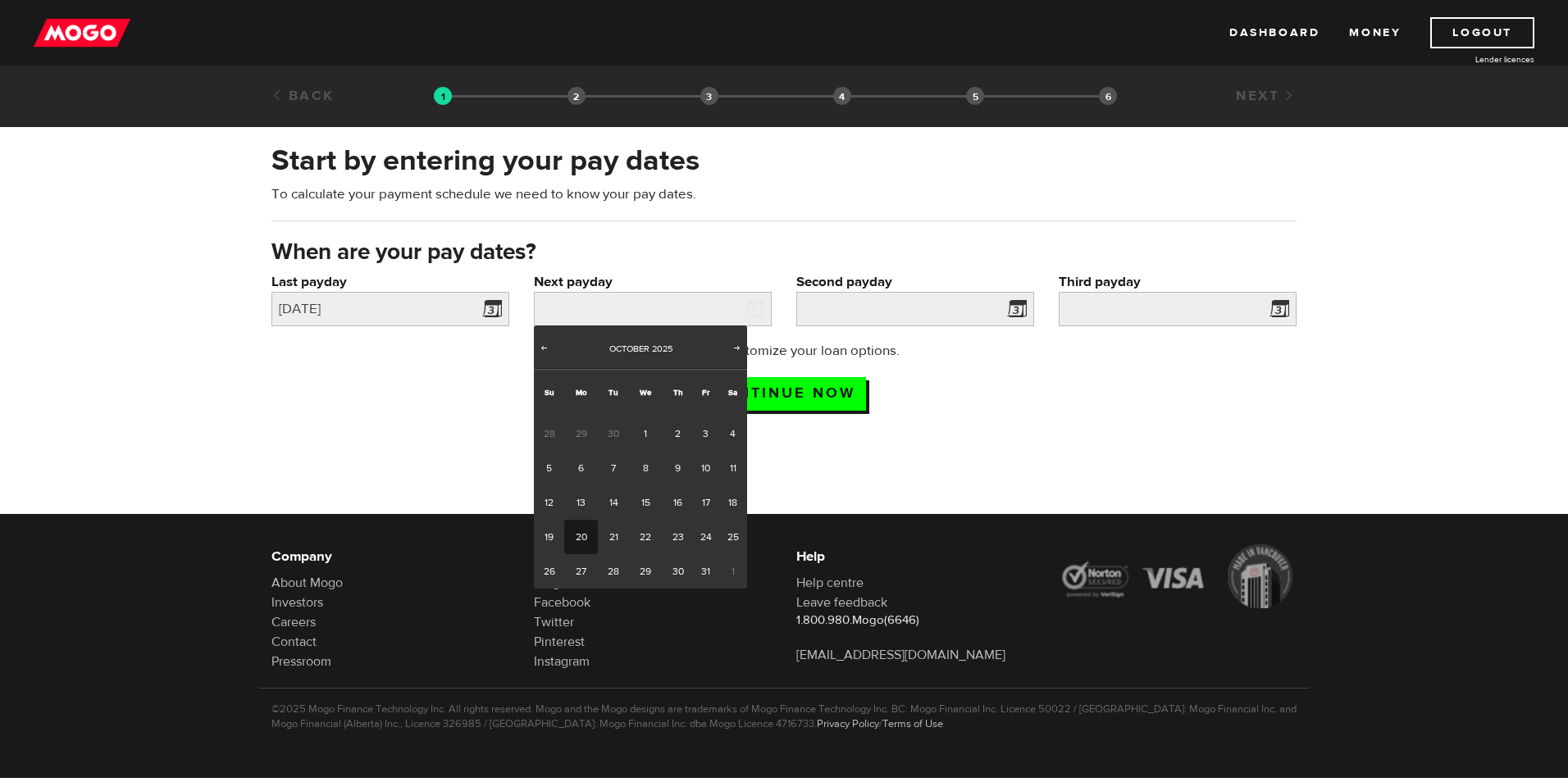
click at [579, 536] on link "20" at bounding box center [581, 537] width 34 height 35
type input "2025/10/20"
type input "2025/11/3"
type input "2025/11/17"
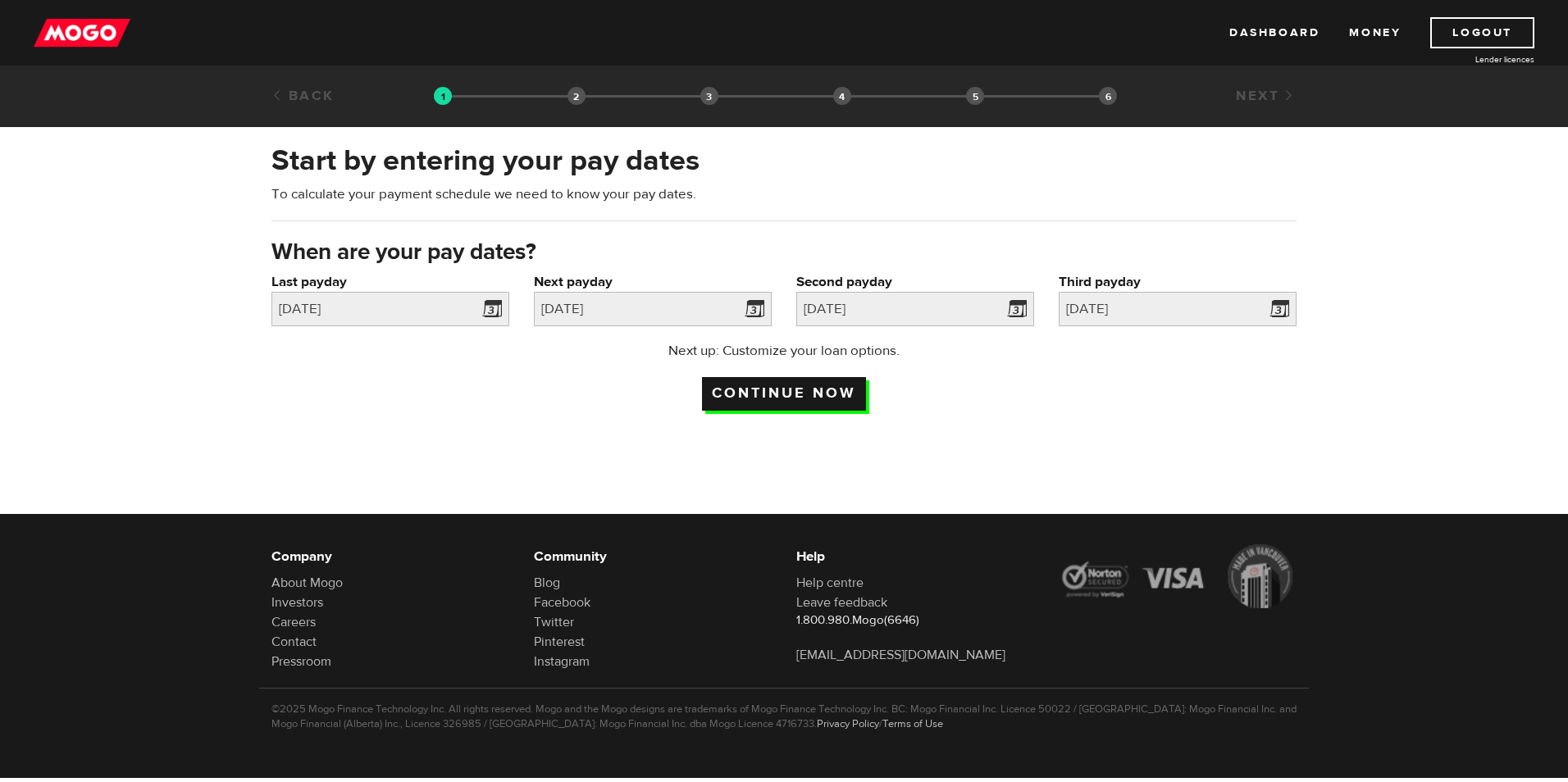
click at [822, 390] on input "Continue now" at bounding box center [783, 394] width 164 height 34
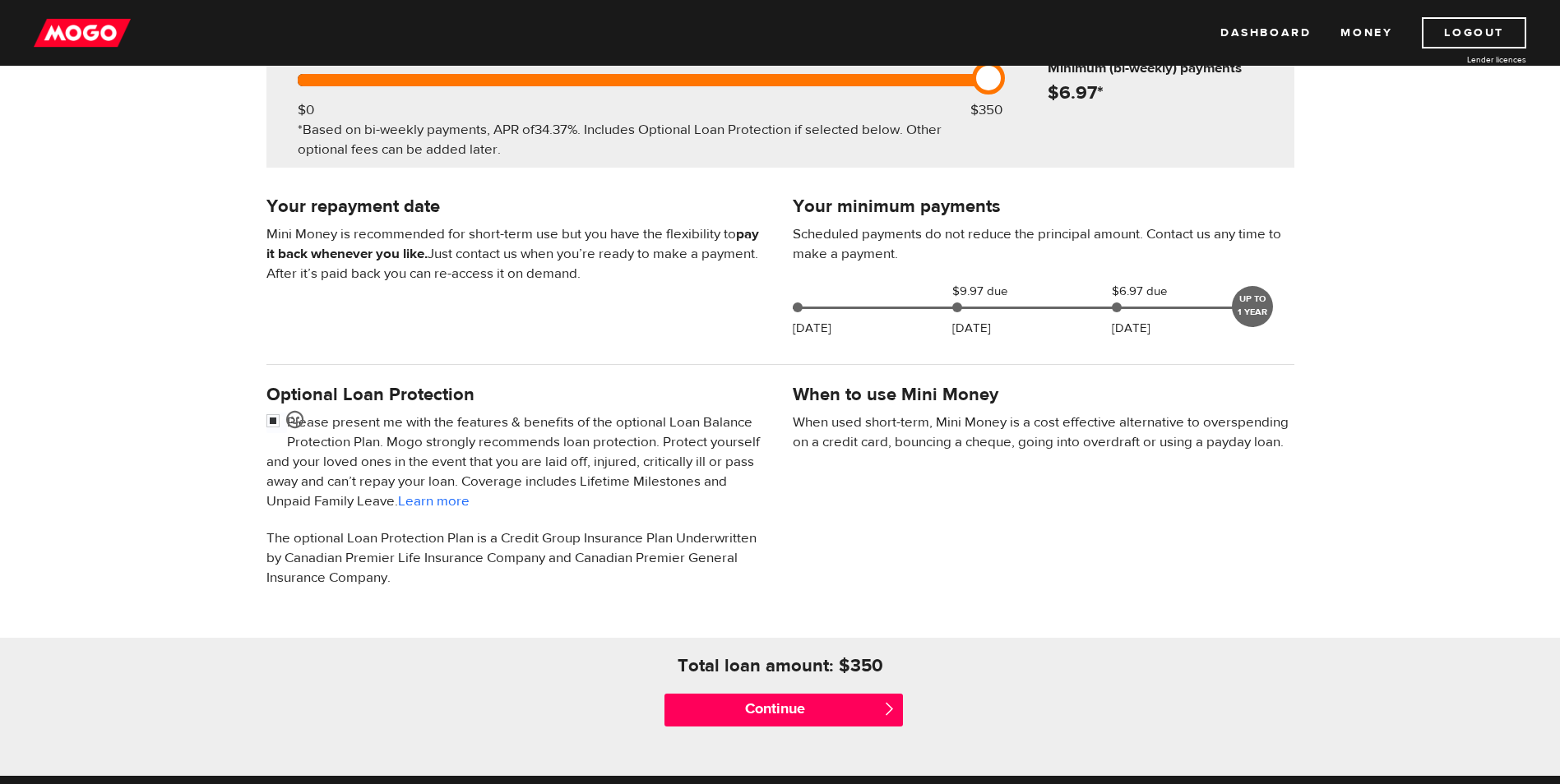
scroll to position [82, 0]
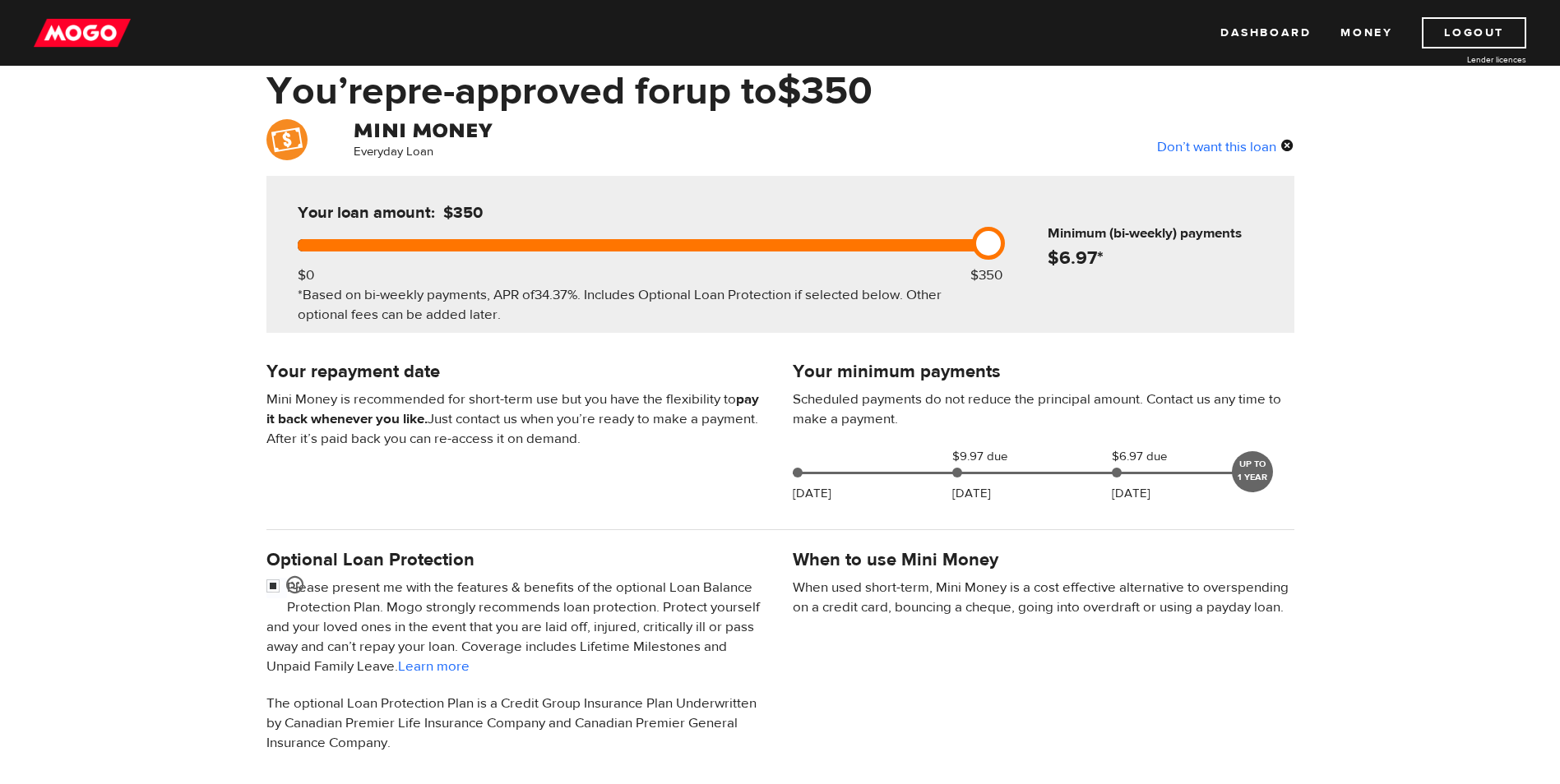
click at [1205, 142] on div "Don’t want this loan" at bounding box center [1225, 145] width 137 height 21
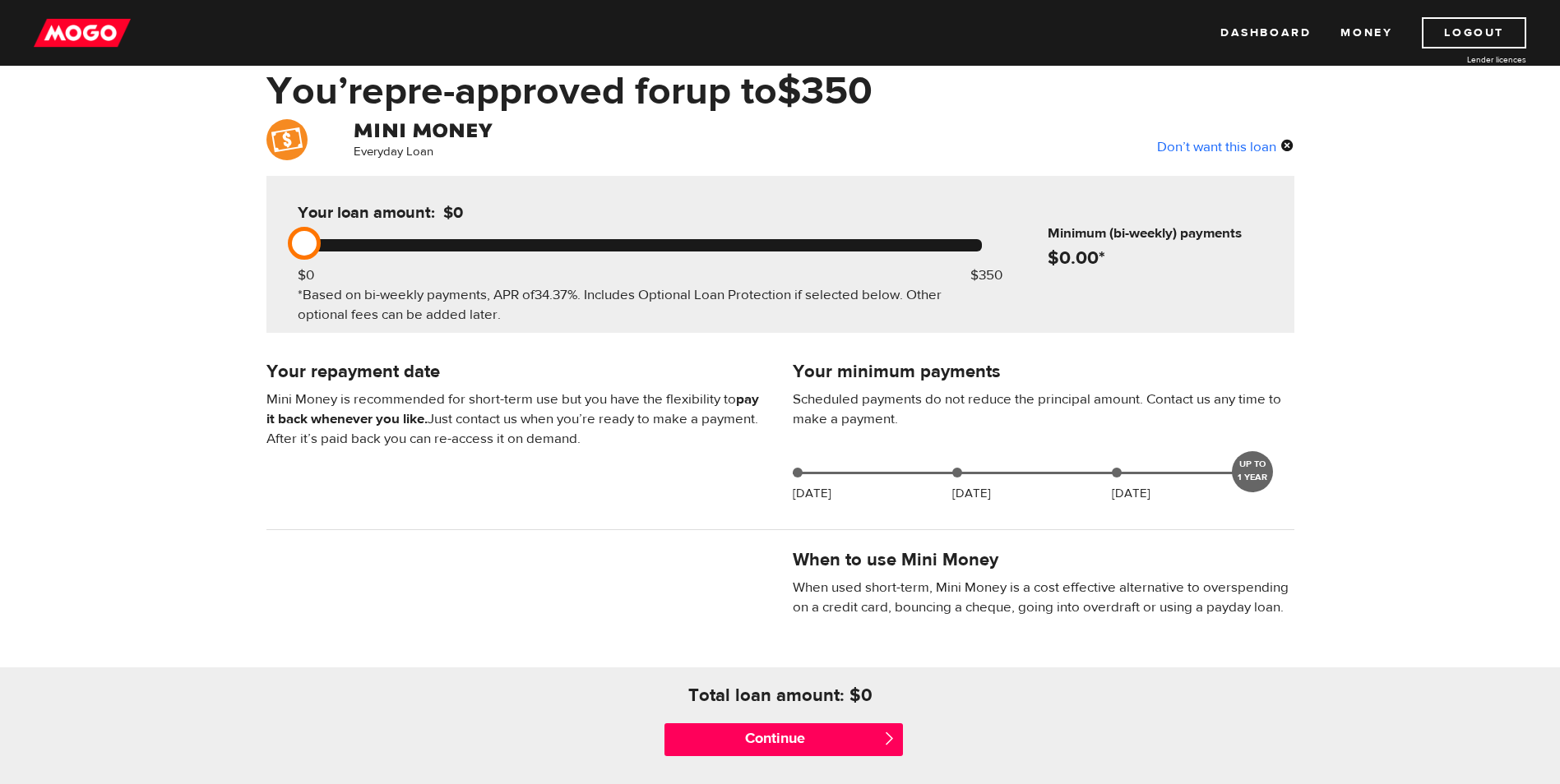
click at [1219, 139] on div "Don’t want this loan" at bounding box center [1225, 145] width 137 height 21
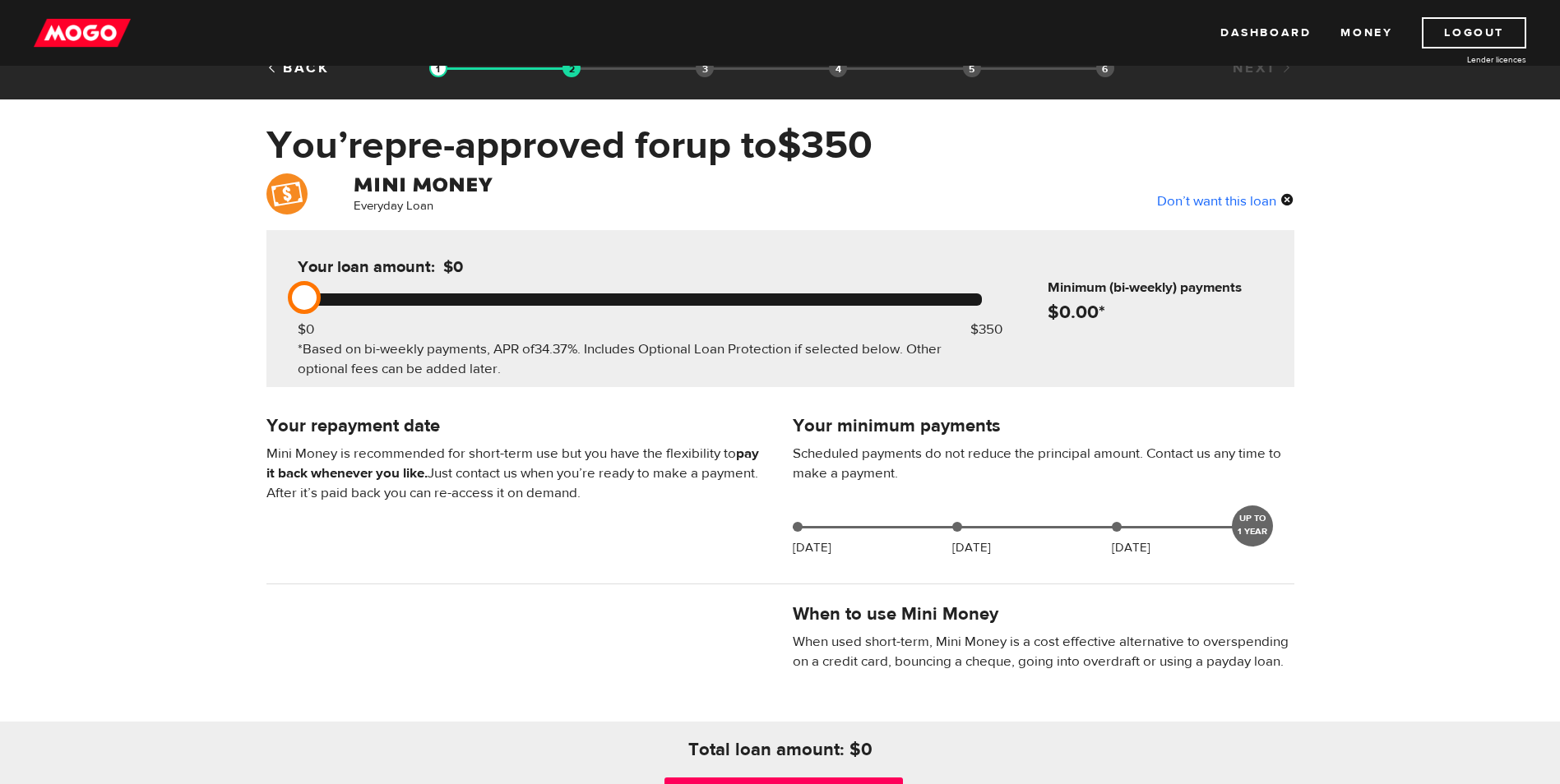
scroll to position [0, 0]
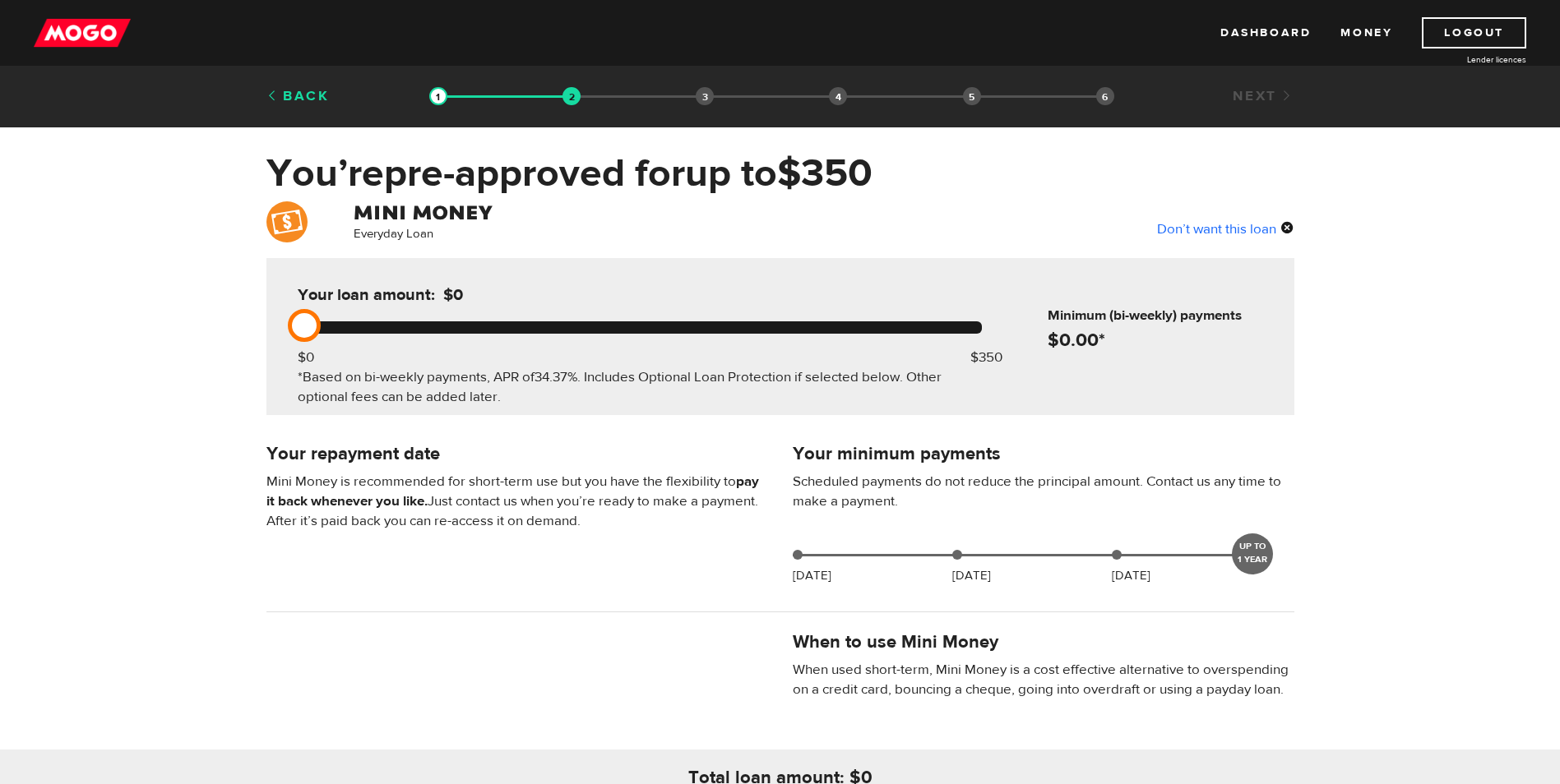
click at [306, 91] on link "Back" at bounding box center [298, 95] width 63 height 18
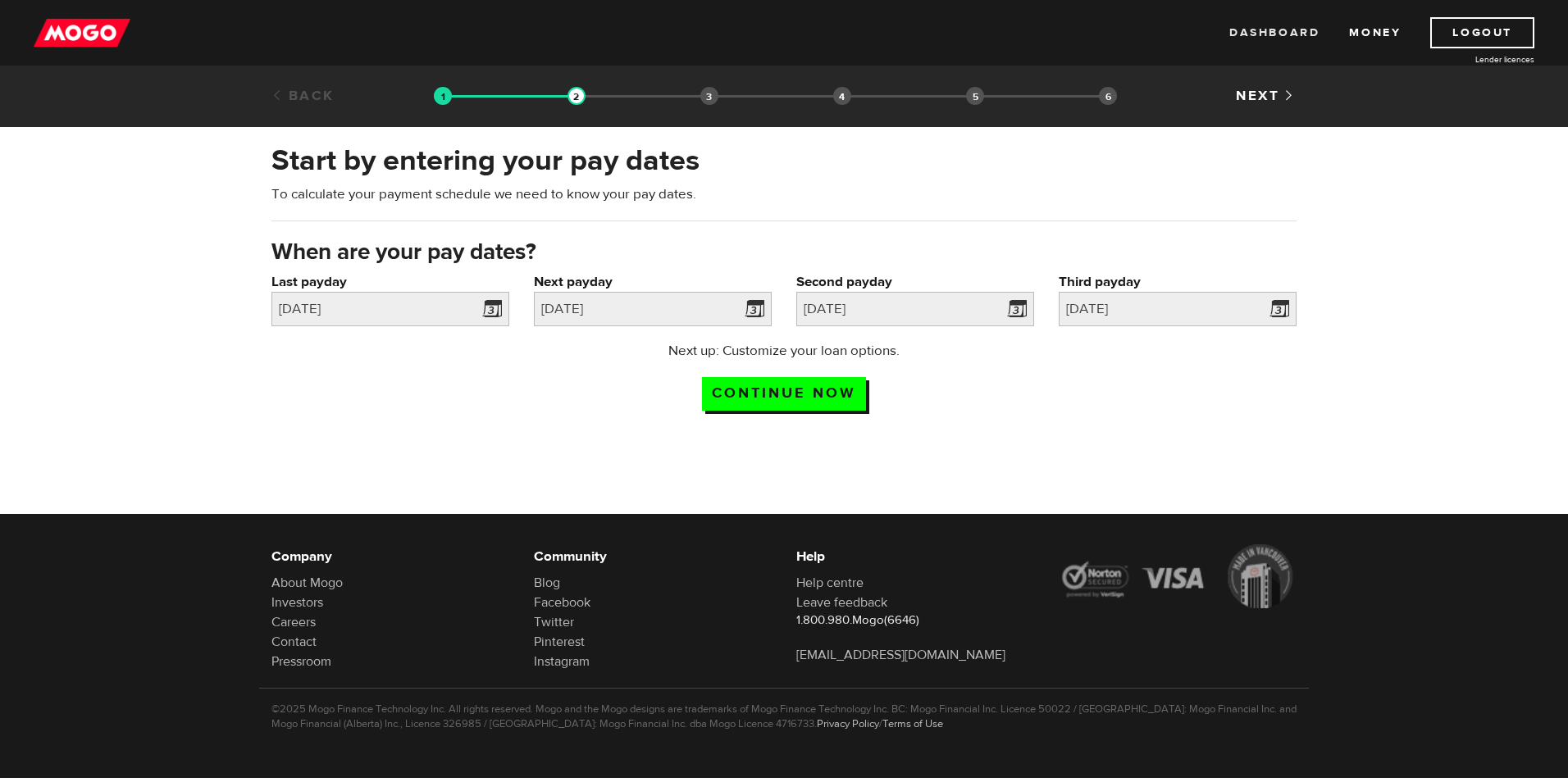
click at [1293, 31] on link "Dashboard" at bounding box center [1274, 32] width 90 height 31
